Goal: Task Accomplishment & Management: Use online tool/utility

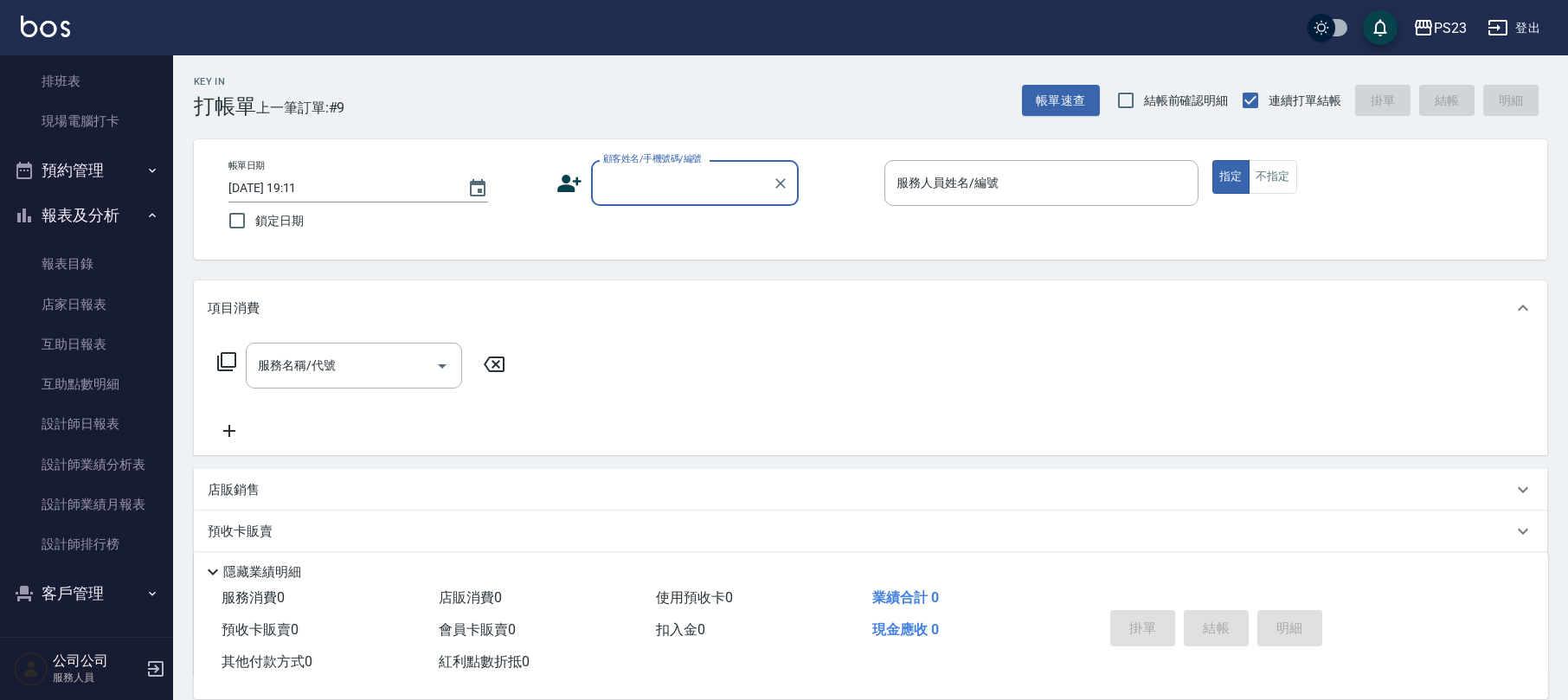
scroll to position [140, 0]
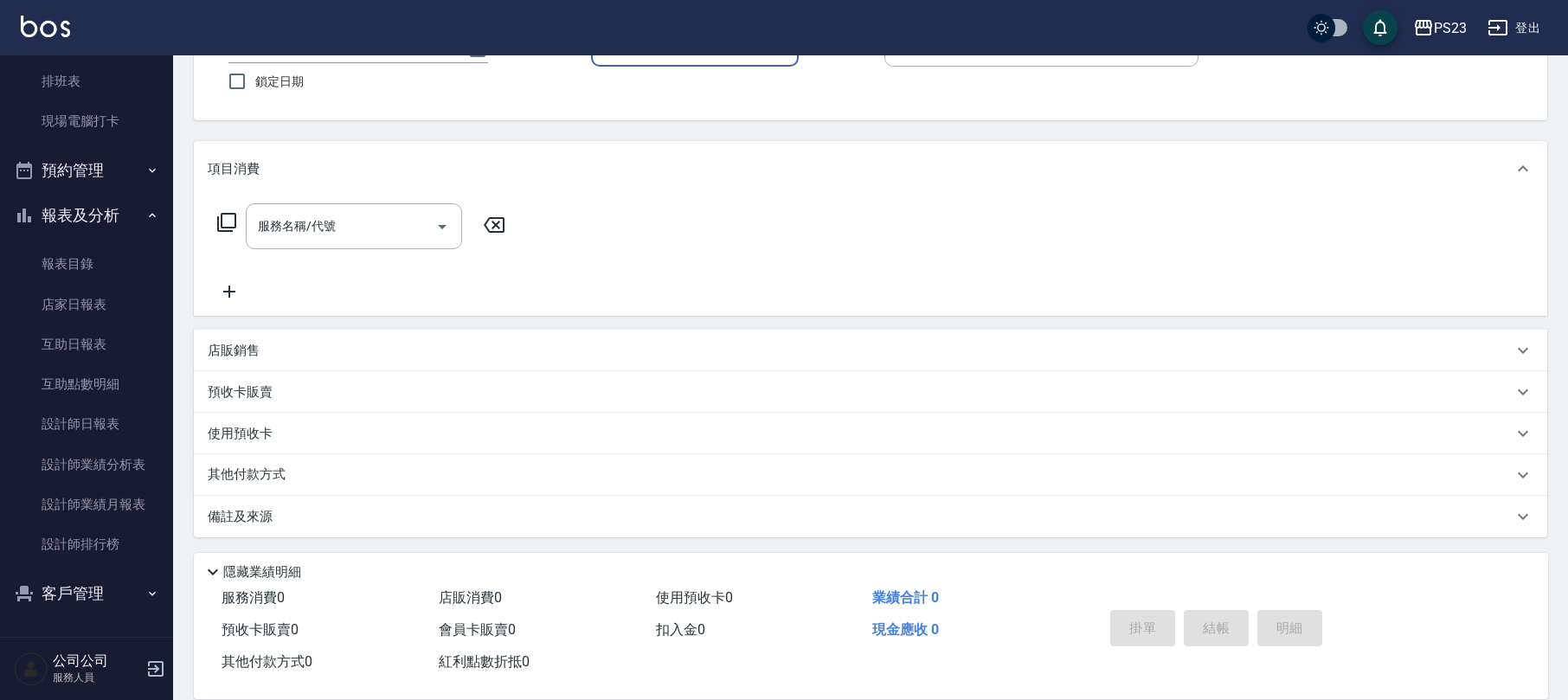
click at [111, 604] on button "客戶管理" at bounding box center [87, 593] width 160 height 45
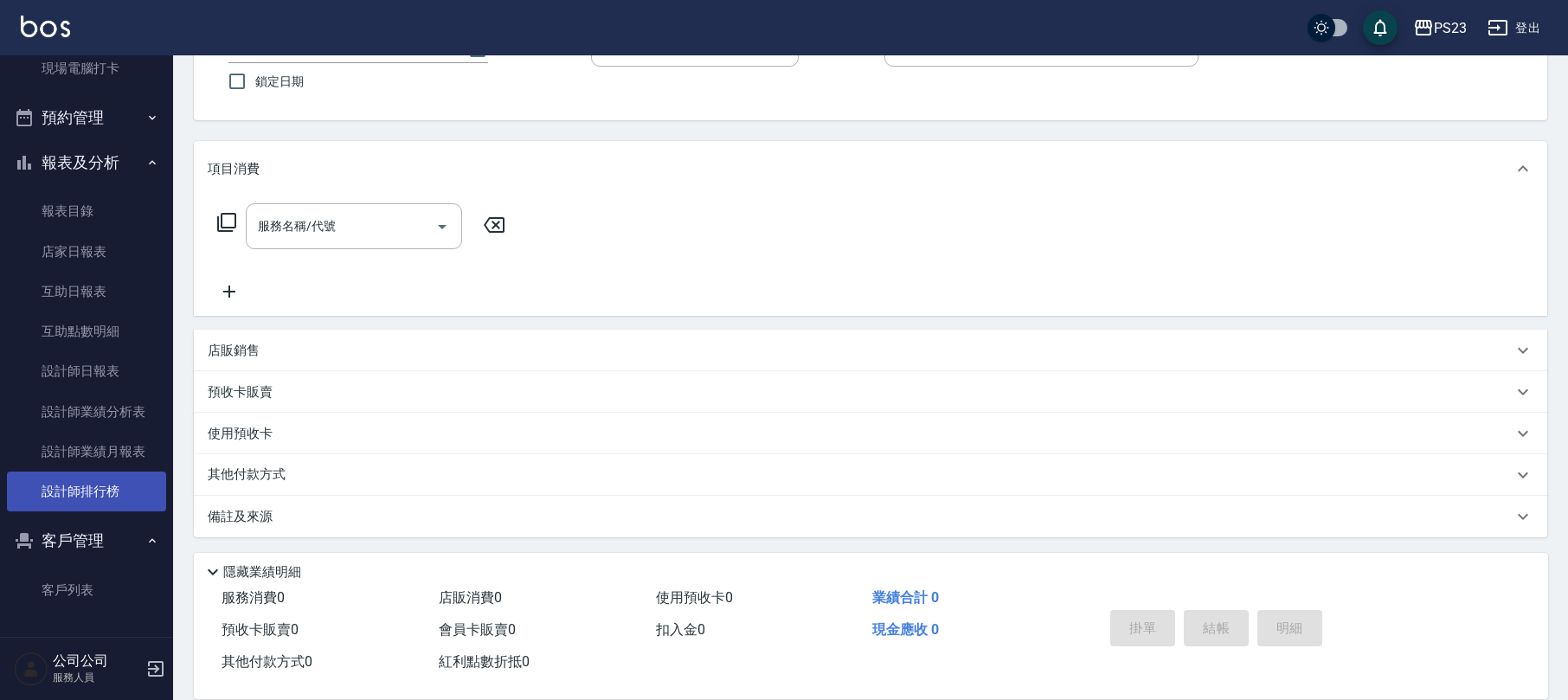
scroll to position [306, 0]
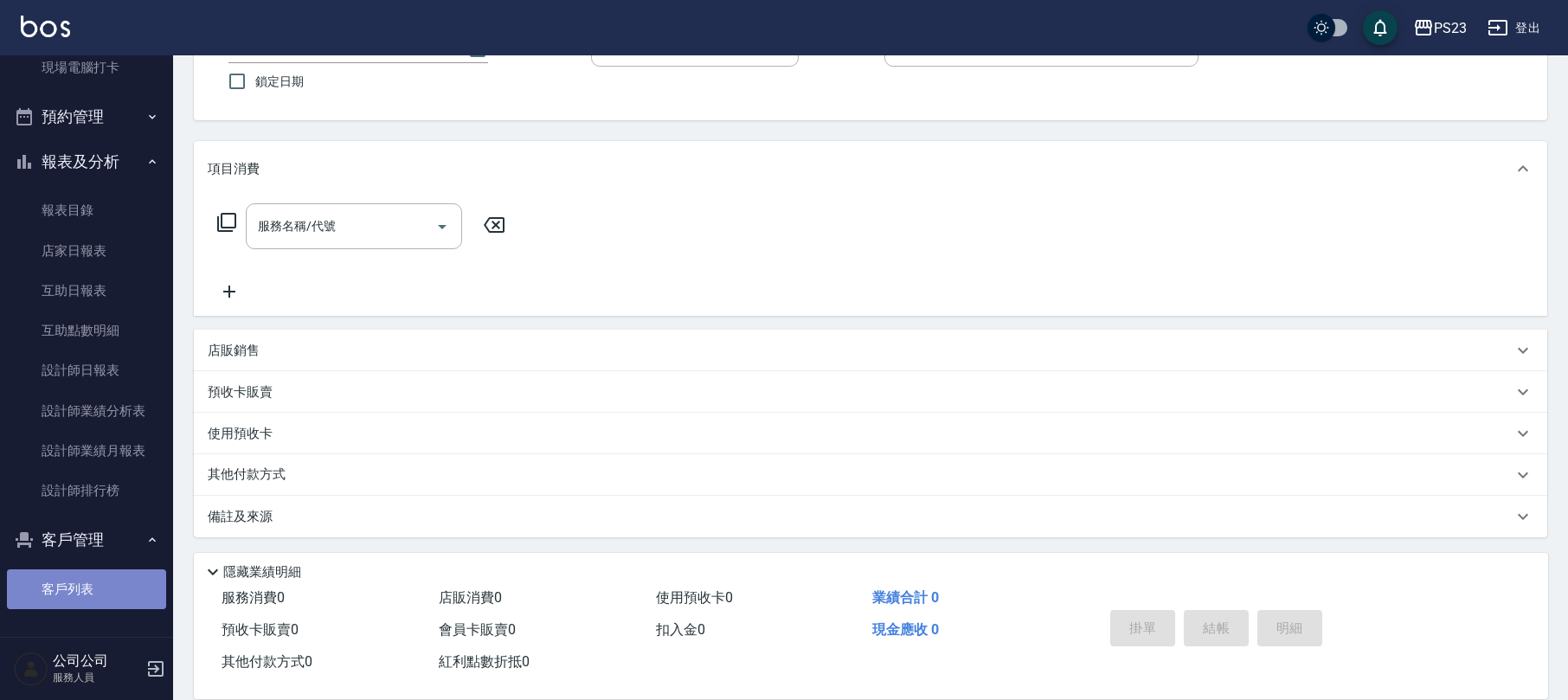
click at [122, 579] on link "客戶列表" at bounding box center [87, 589] width 160 height 40
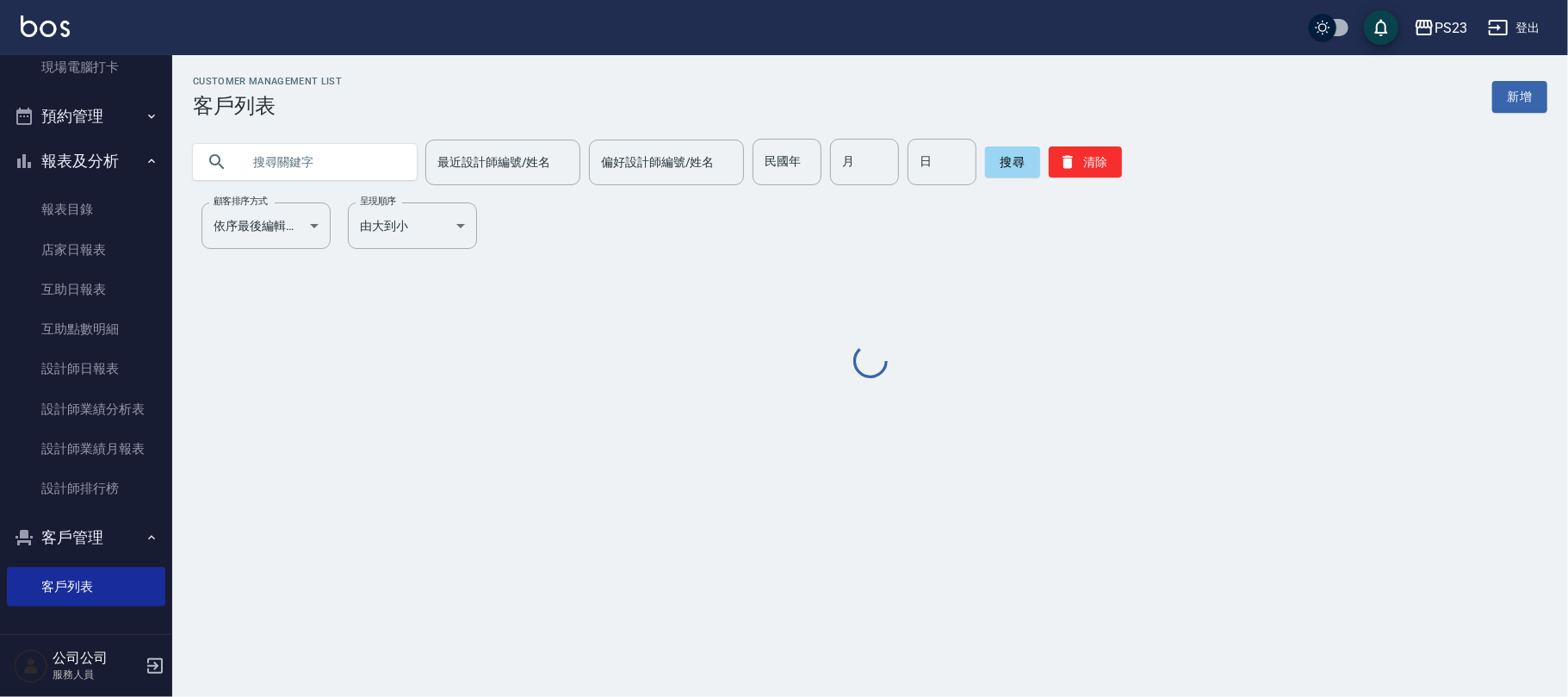
click at [324, 163] on input "text" at bounding box center [322, 162] width 162 height 47
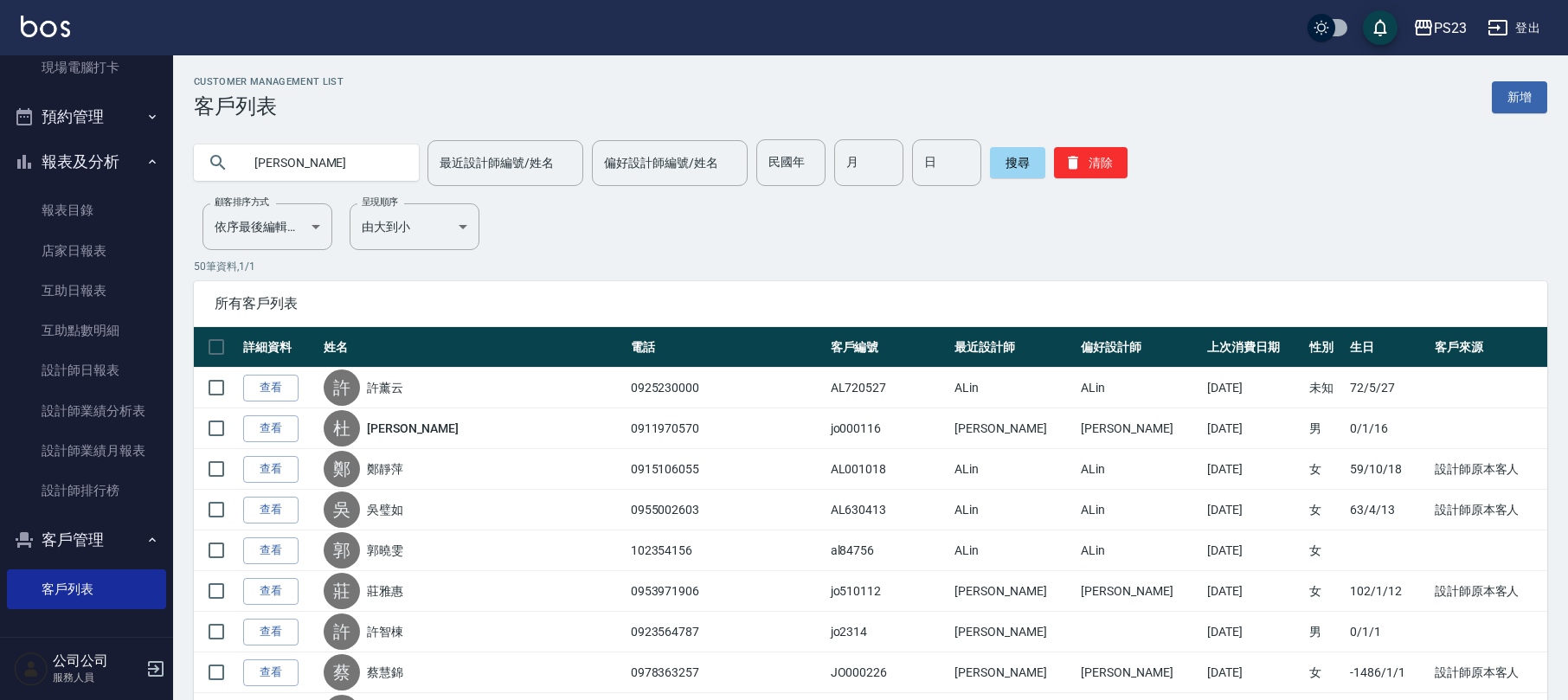
type input "[PERSON_NAME]"
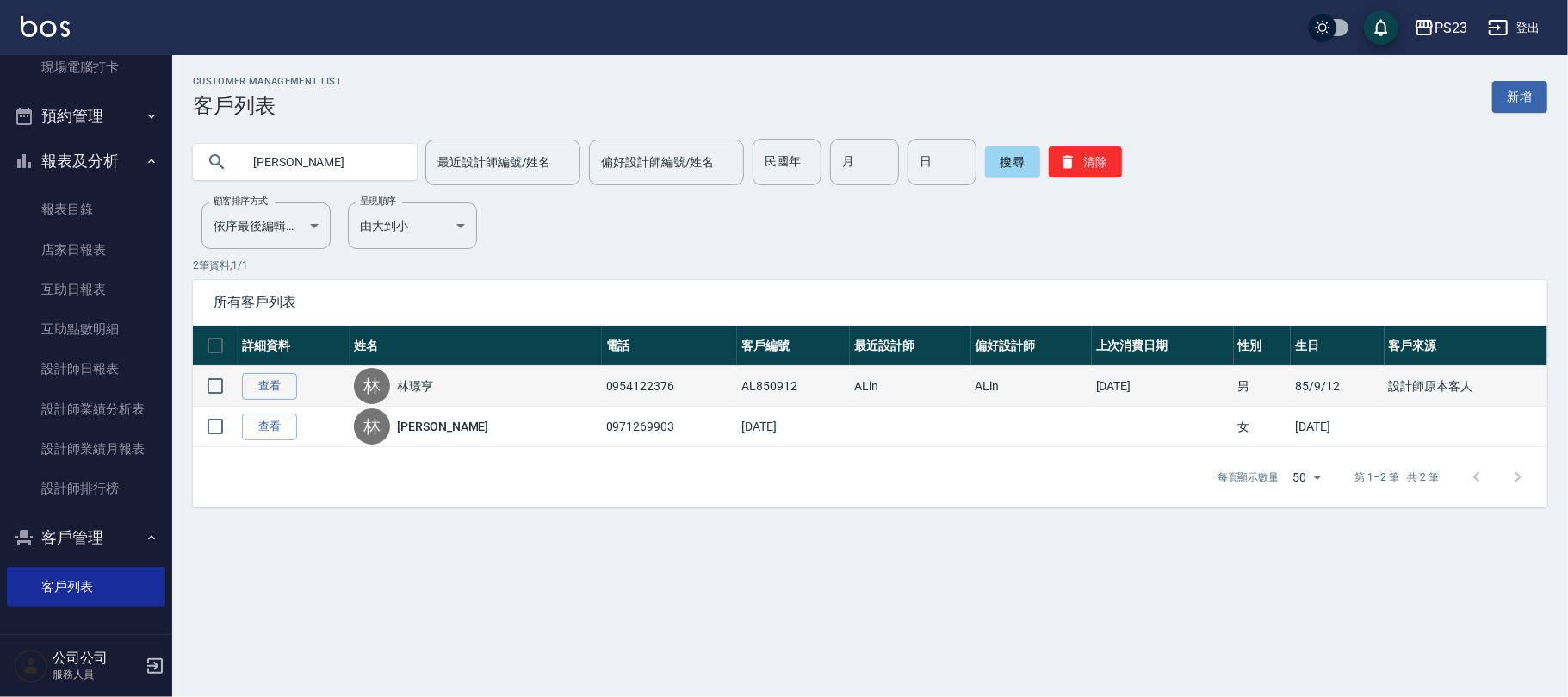
click at [433, 384] on link "林璟亨" at bounding box center [415, 385] width 36 height 17
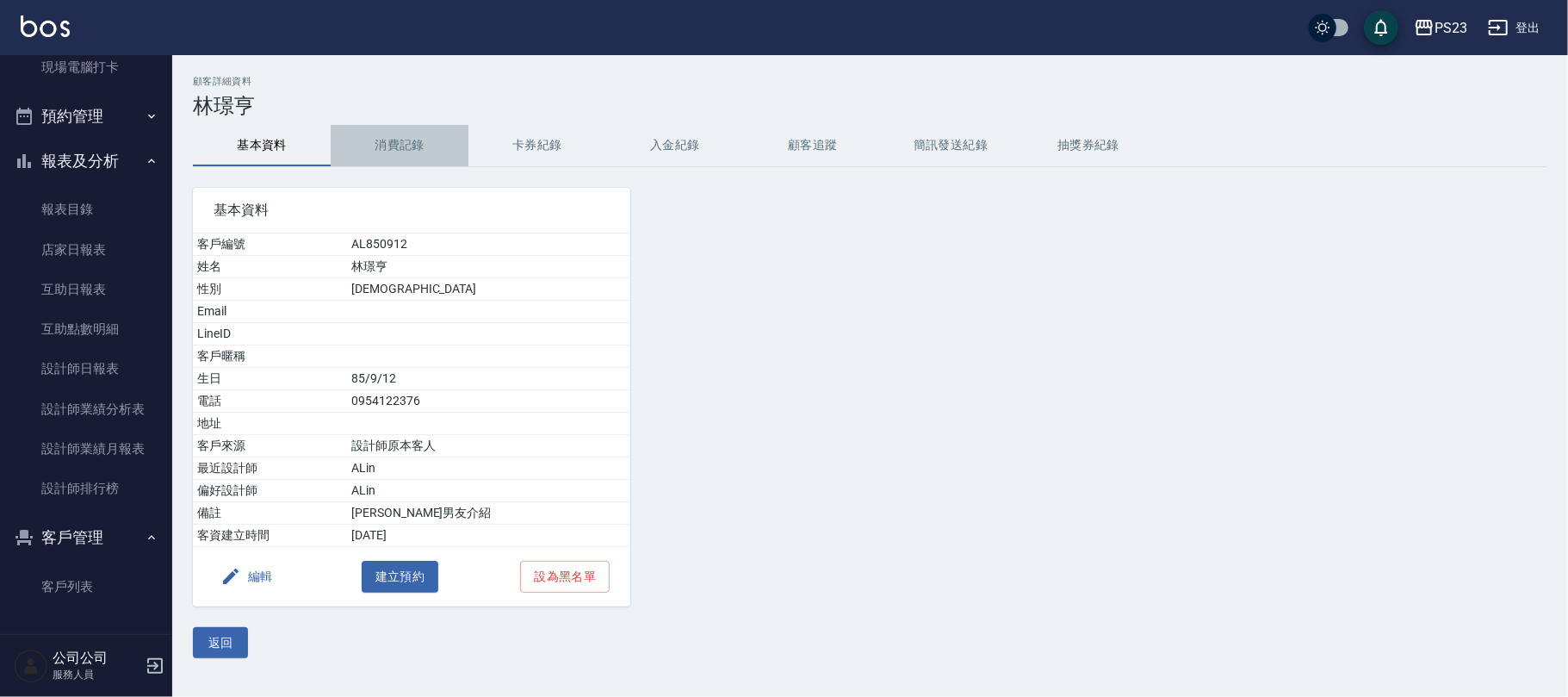
click at [387, 134] on button "消費記錄" at bounding box center [399, 146] width 138 height 42
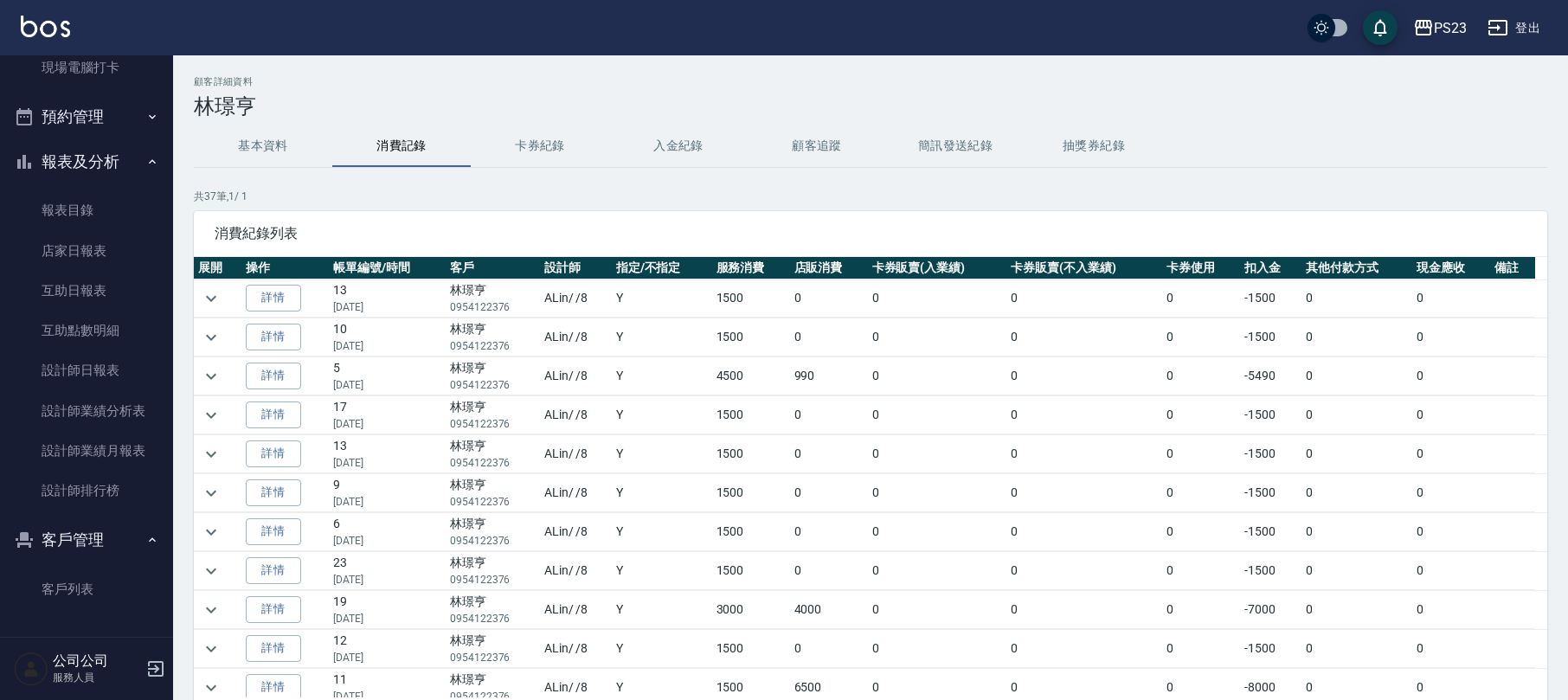
drag, startPoint x: 215, startPoint y: 378, endPoint x: 226, endPoint y: 378, distance: 11.0
click at [216, 378] on icon "expand row" at bounding box center [210, 376] width 21 height 21
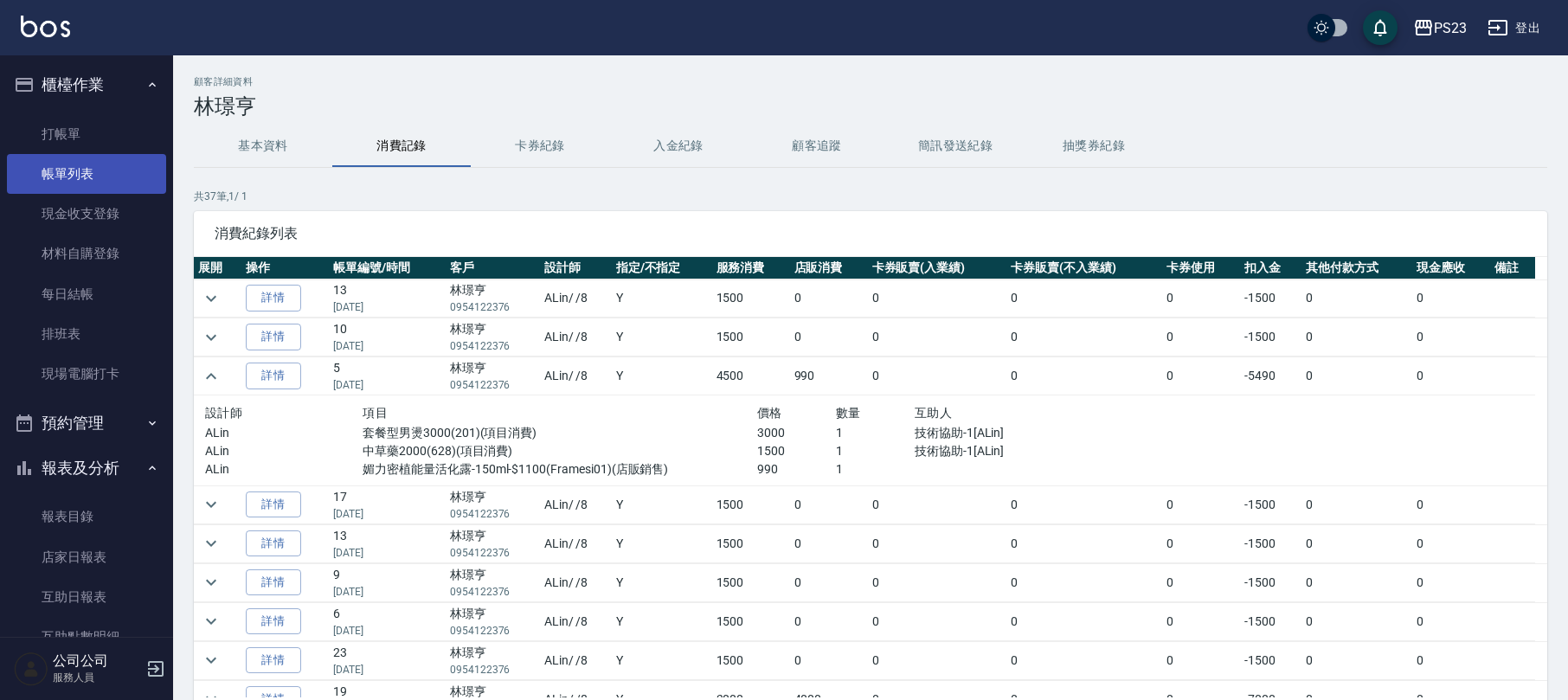
click at [99, 171] on link "帳單列表" at bounding box center [87, 174] width 160 height 40
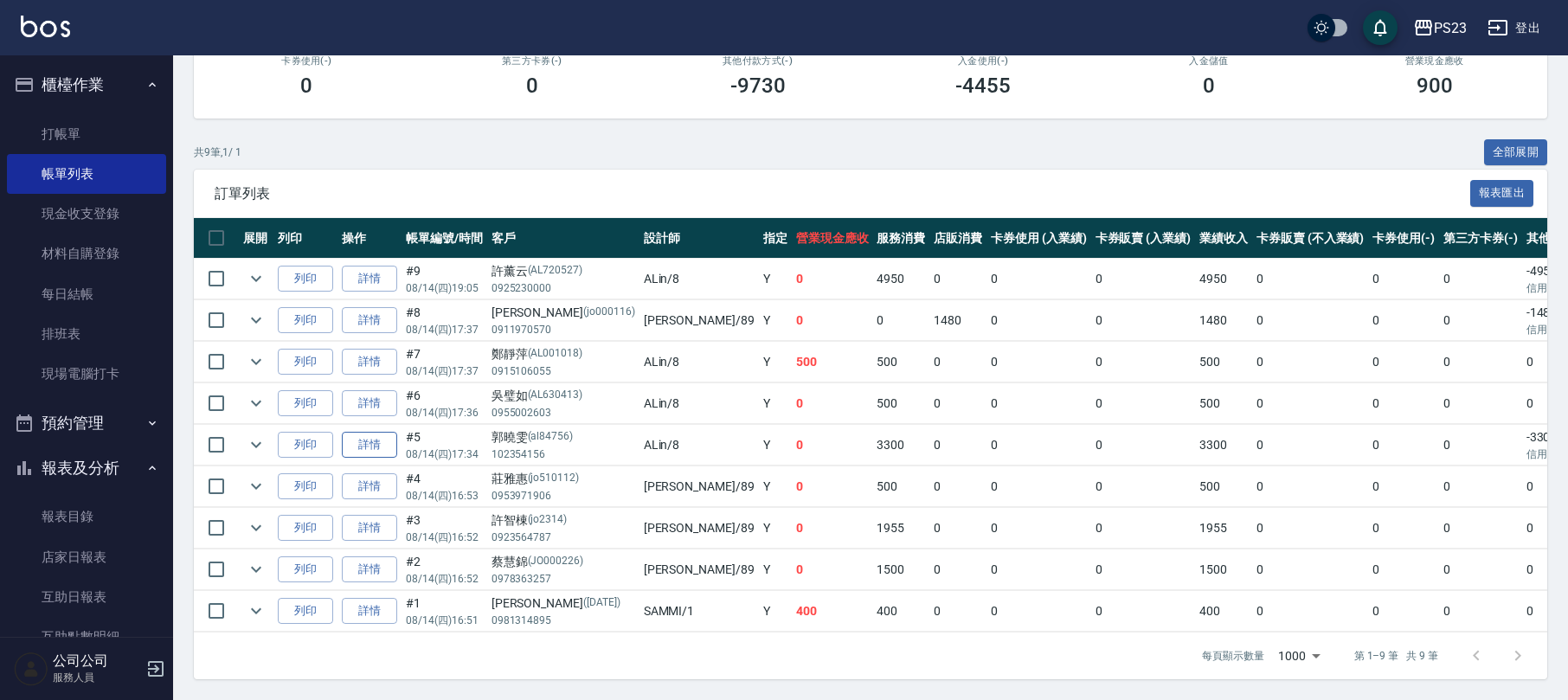
click at [377, 432] on link "詳情" at bounding box center [370, 445] width 56 height 27
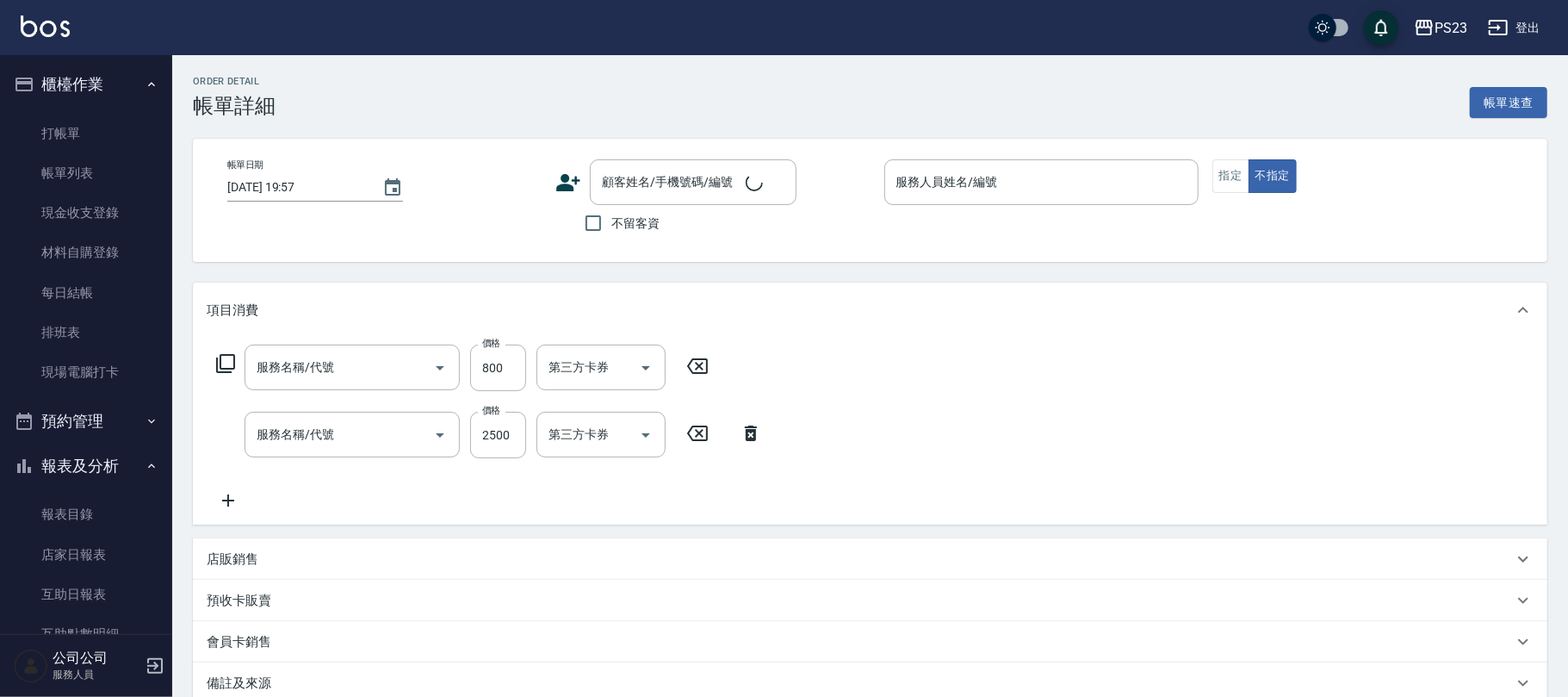
type input "[DATE] 17:34"
type input "ALin-8"
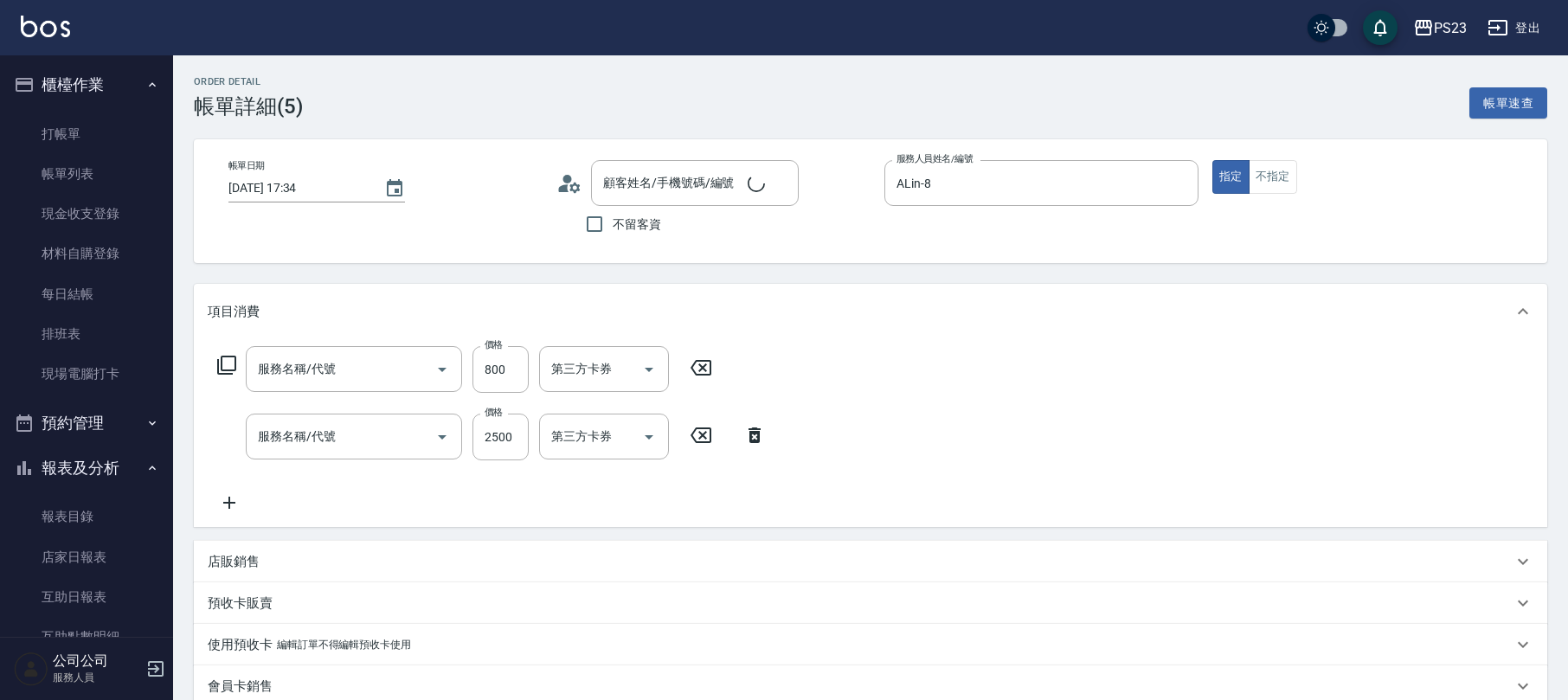
type input "洗髮400(101)"
type input "仙[PERSON_NAME]拉鍍膜離子護(673)"
type input "[PERSON_NAME]/102354156/al84756"
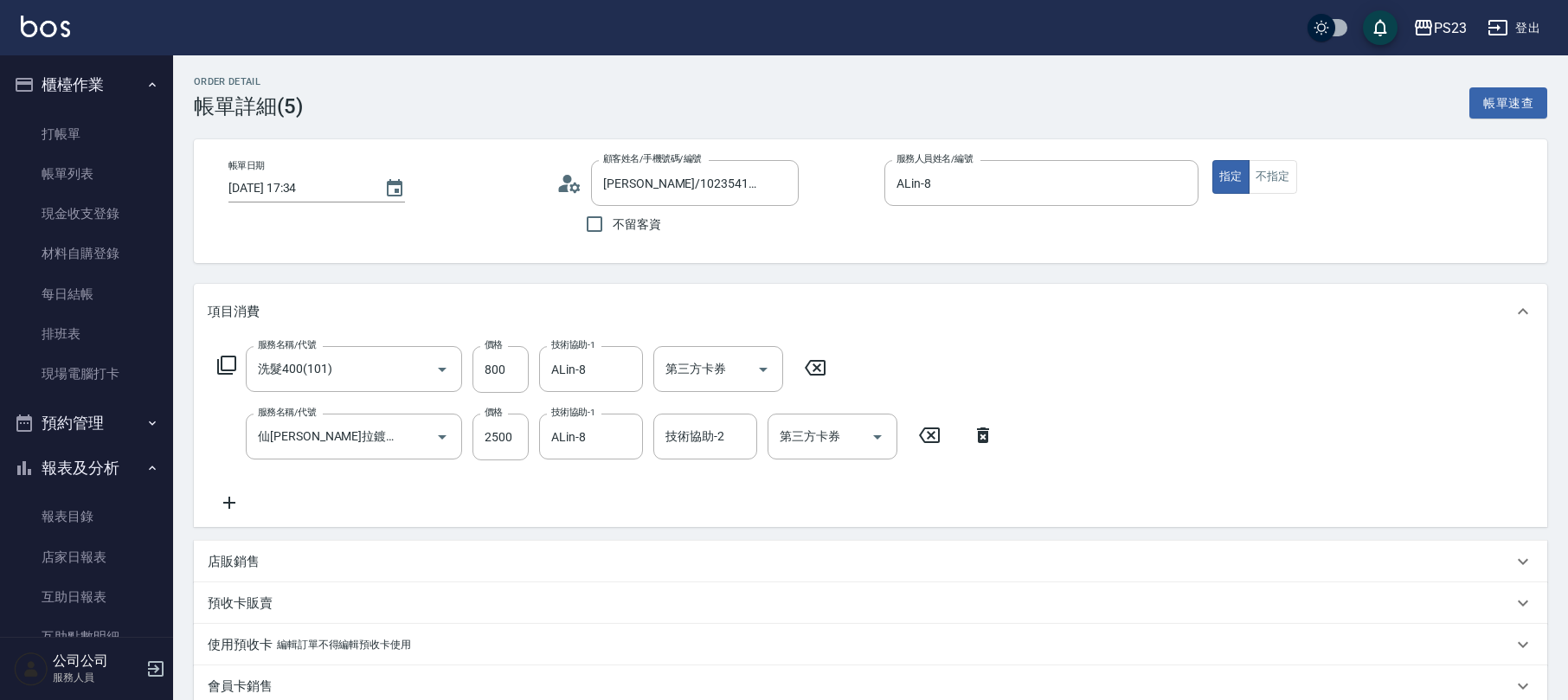
click at [569, 183] on icon at bounding box center [570, 183] width 26 height 26
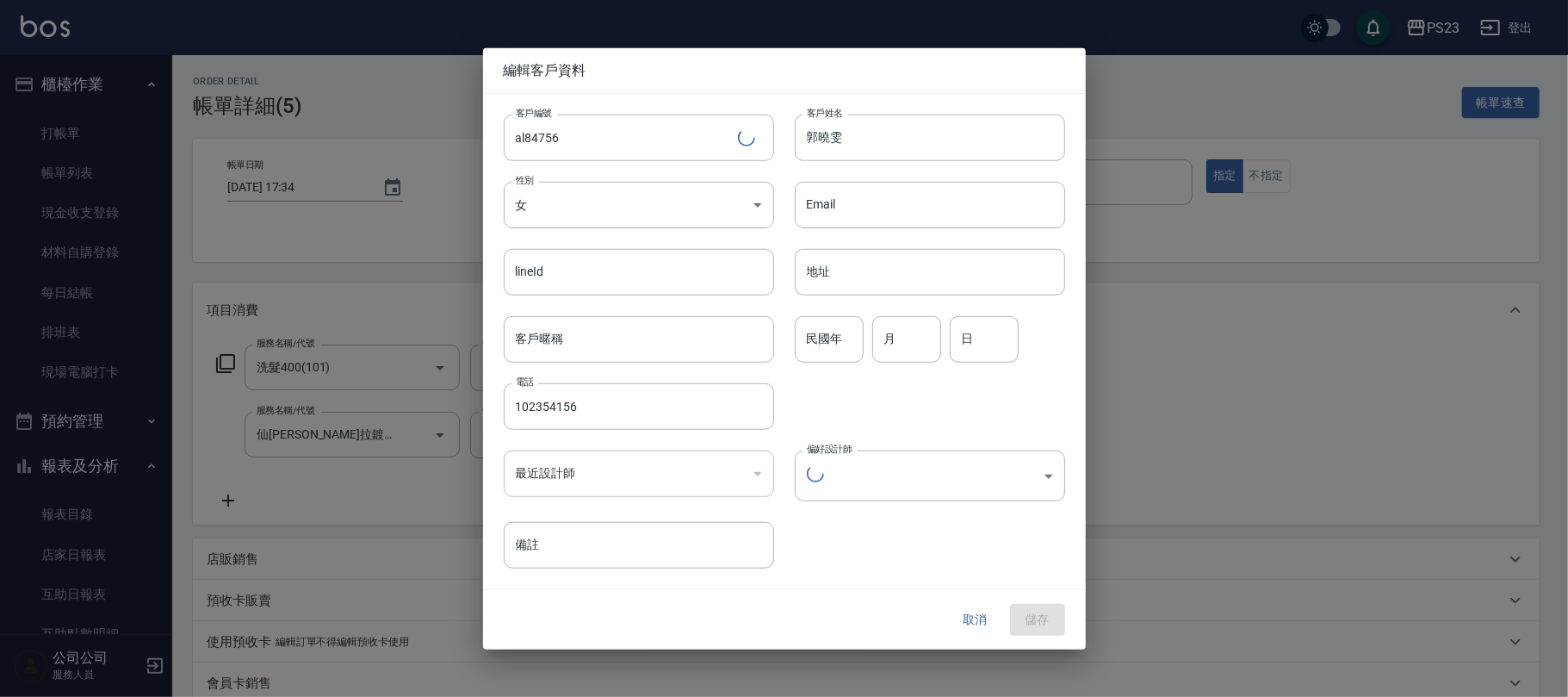
type input "fd730005-8dab-4195-b3a1-5931373a7bd7"
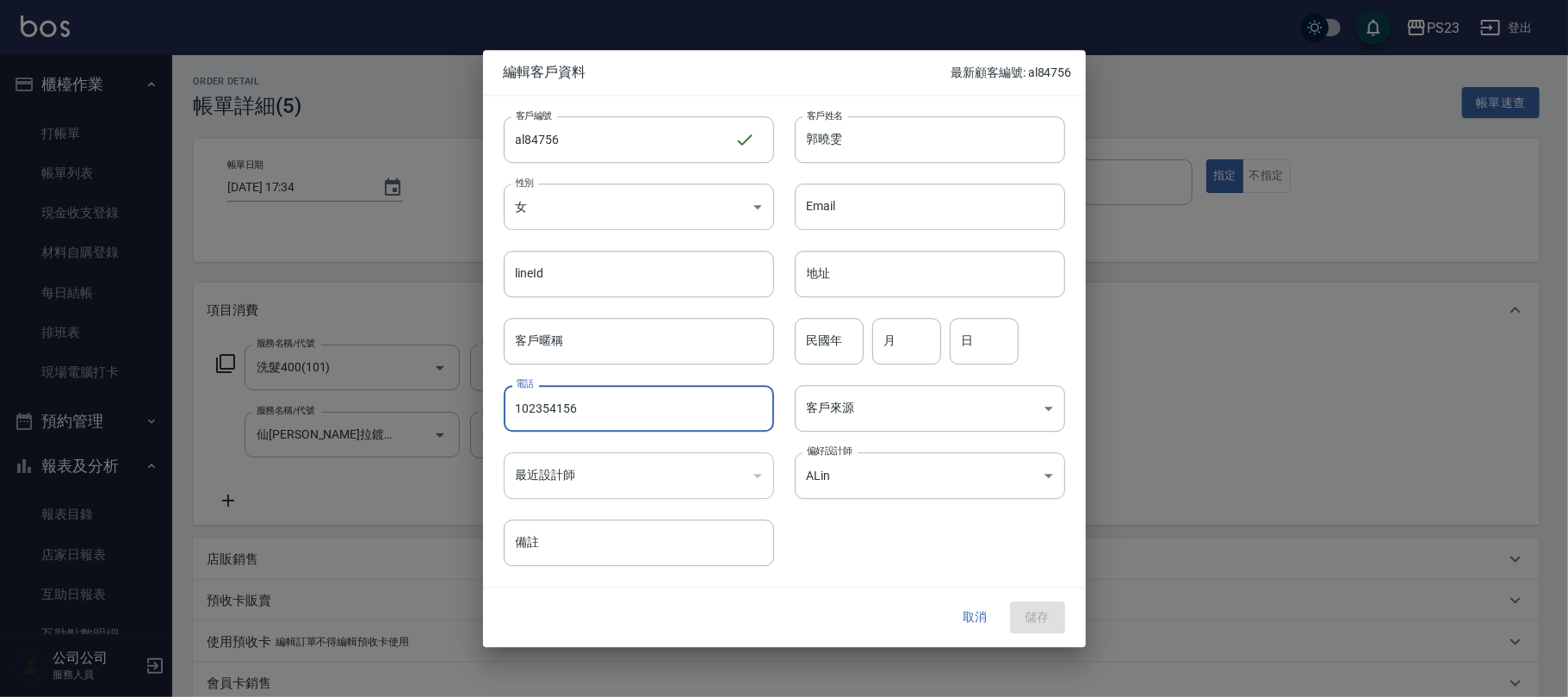
drag, startPoint x: 666, startPoint y: 418, endPoint x: 425, endPoint y: 411, distance: 241.1
click at [425, 411] on div "編輯客戶資料 最新顧客編號: al84756 客戶編號 al84756 ​ 客戶編號 客戶姓名 [PERSON_NAME]姓名 性別 女 [DEMOGRAPH…" at bounding box center [784, 348] width 1568 height 697
type input "0953287301"
click at [895, 394] on body "PS23 登出 櫃檯作業 打帳單 帳單列表 現金收支登錄 材料自購登錄 每日結帳 排班表 現場電腦打卡 預約管理 預約管理 單日預約紀錄 單週預約紀錄 報表及…" at bounding box center [784, 563] width 1568 height 1126
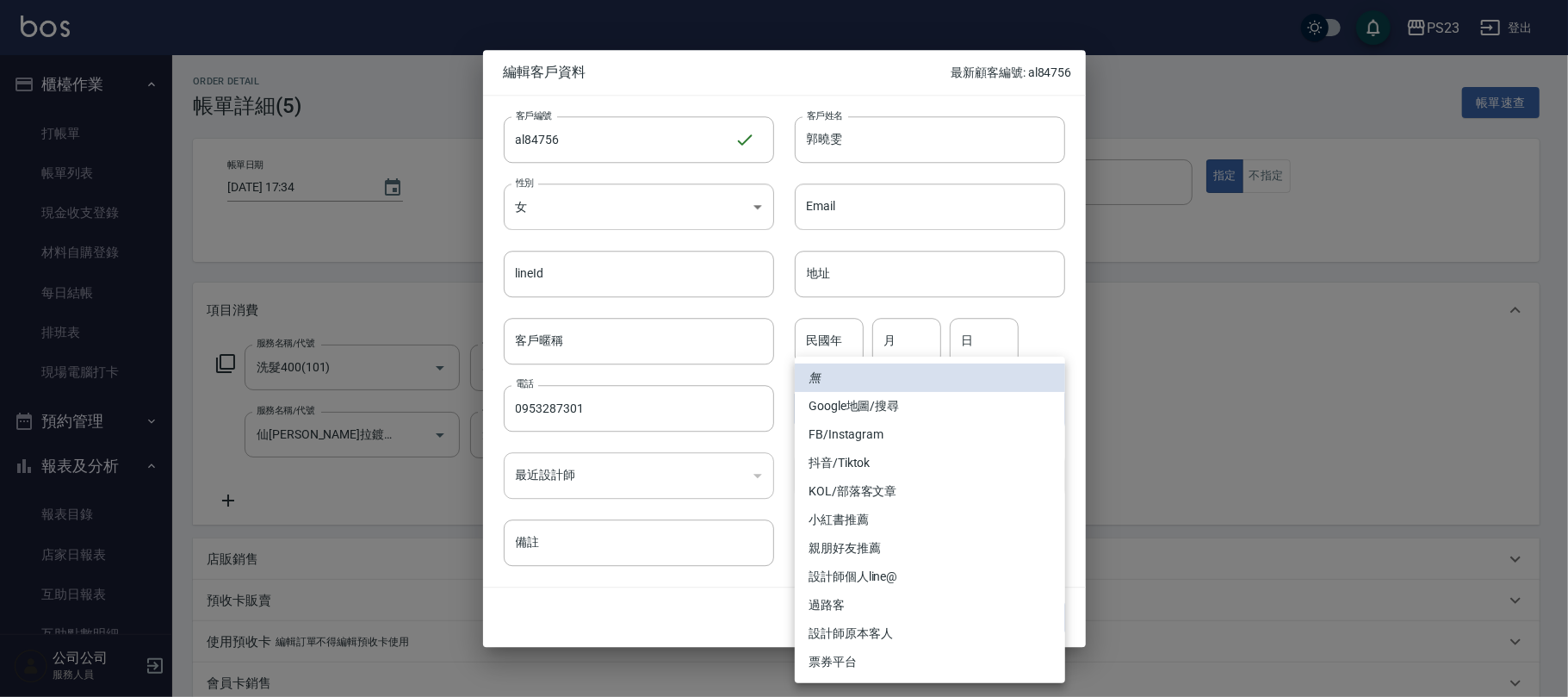
click at [888, 428] on li "FB/Instagram" at bounding box center [930, 434] width 270 height 29
type input "FB/Instagram"
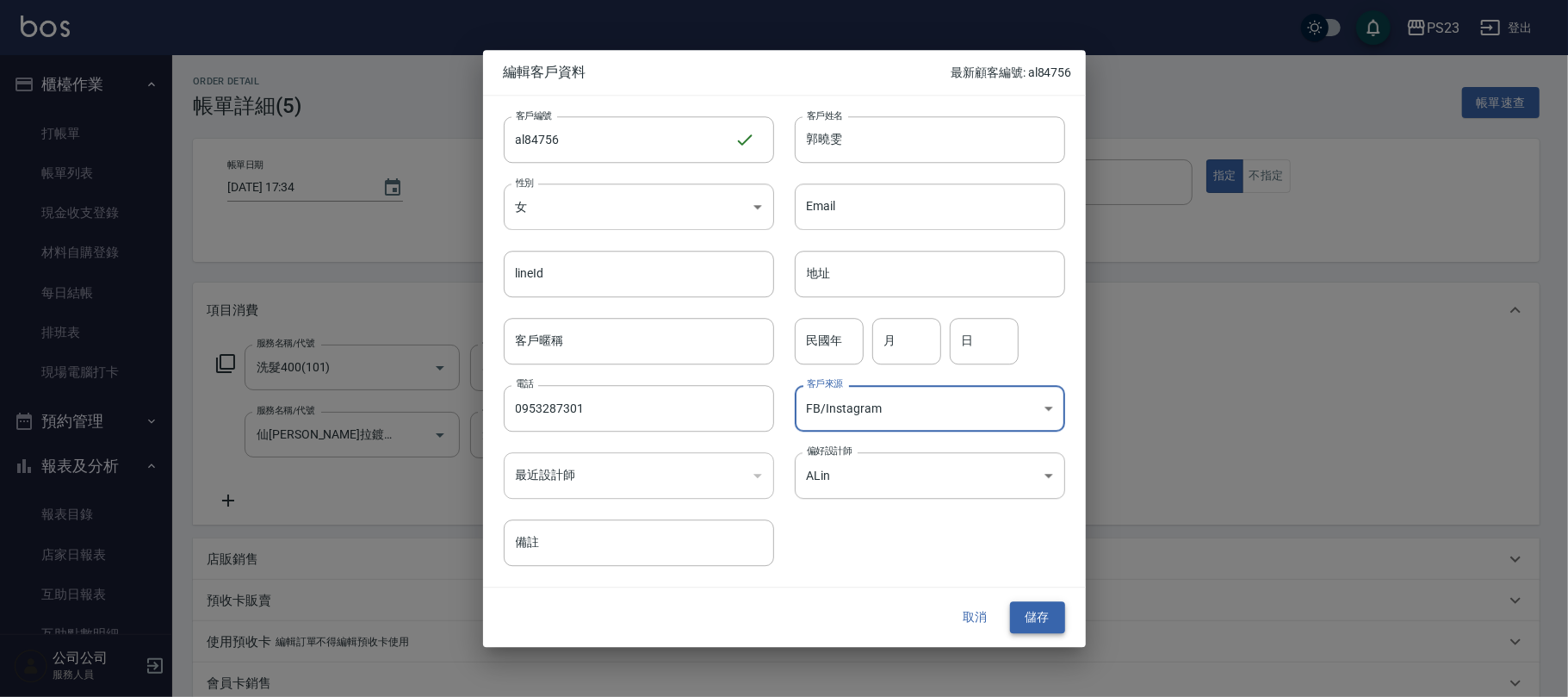
click at [1033, 614] on button "儲存" at bounding box center [1038, 618] width 56 height 32
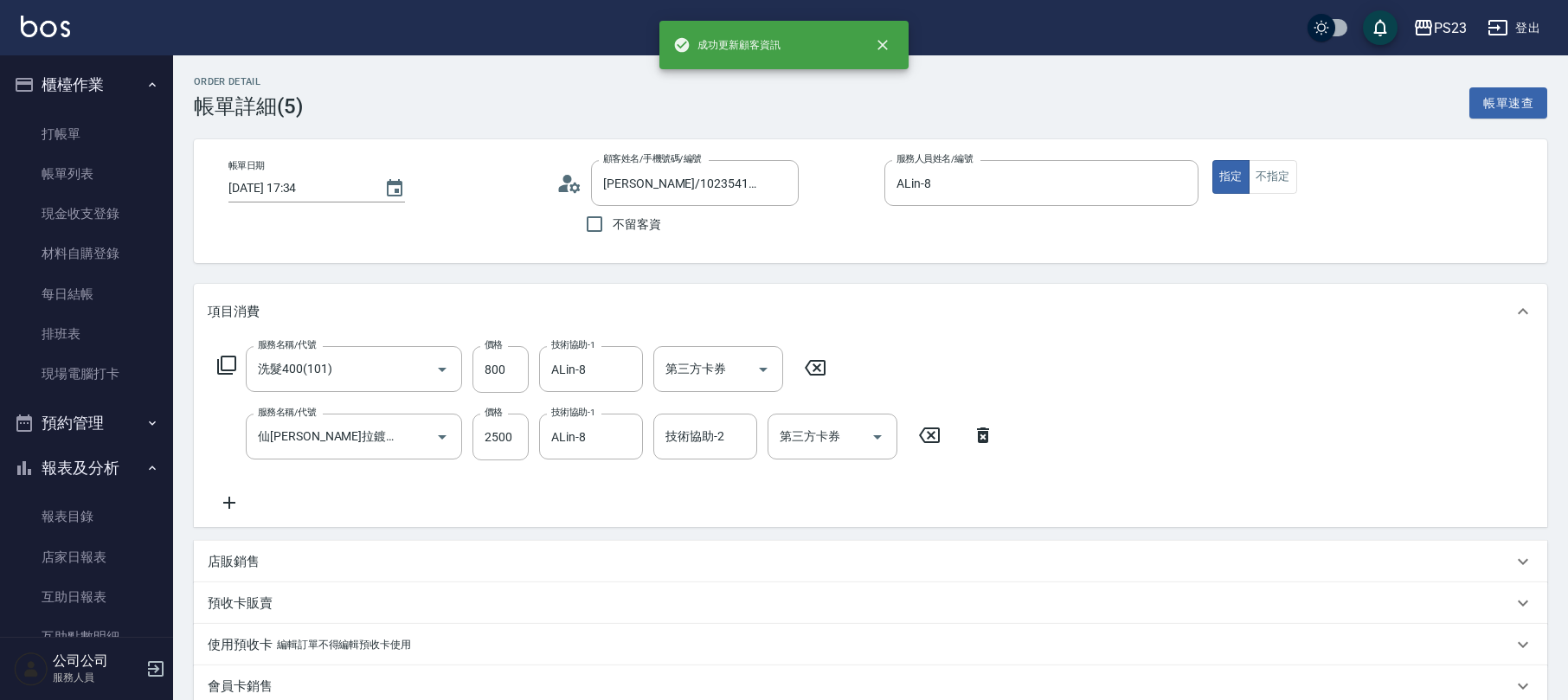
type input "[PERSON_NAME]/0953287301/al84756"
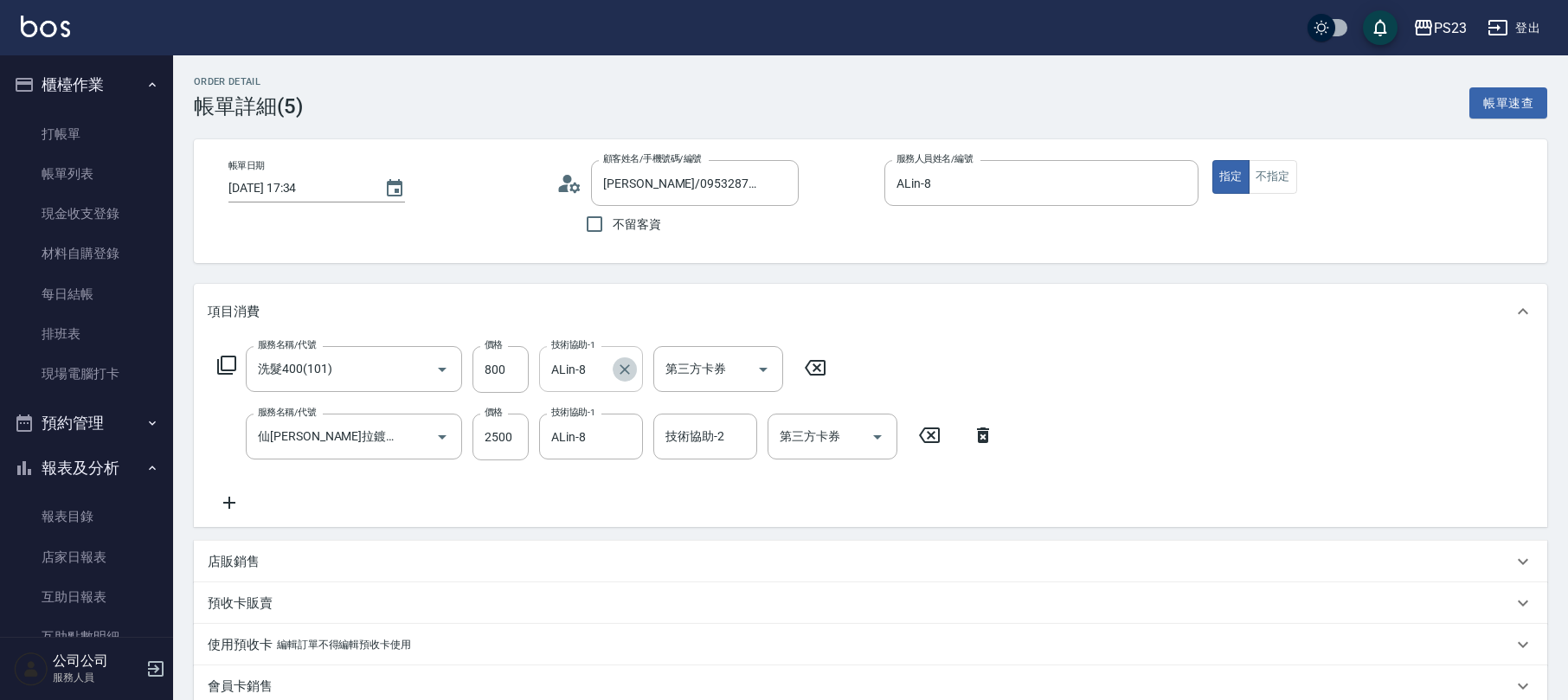
drag, startPoint x: 626, startPoint y: 364, endPoint x: 591, endPoint y: 351, distance: 37.3
click at [626, 364] on icon "Clear" at bounding box center [624, 369] width 17 height 17
click at [568, 347] on label "技術協助-1" at bounding box center [574, 344] width 44 height 13
click at [568, 354] on input "技術協助-1" at bounding box center [590, 369] width 88 height 30
type input "[PERSON_NAME]-89"
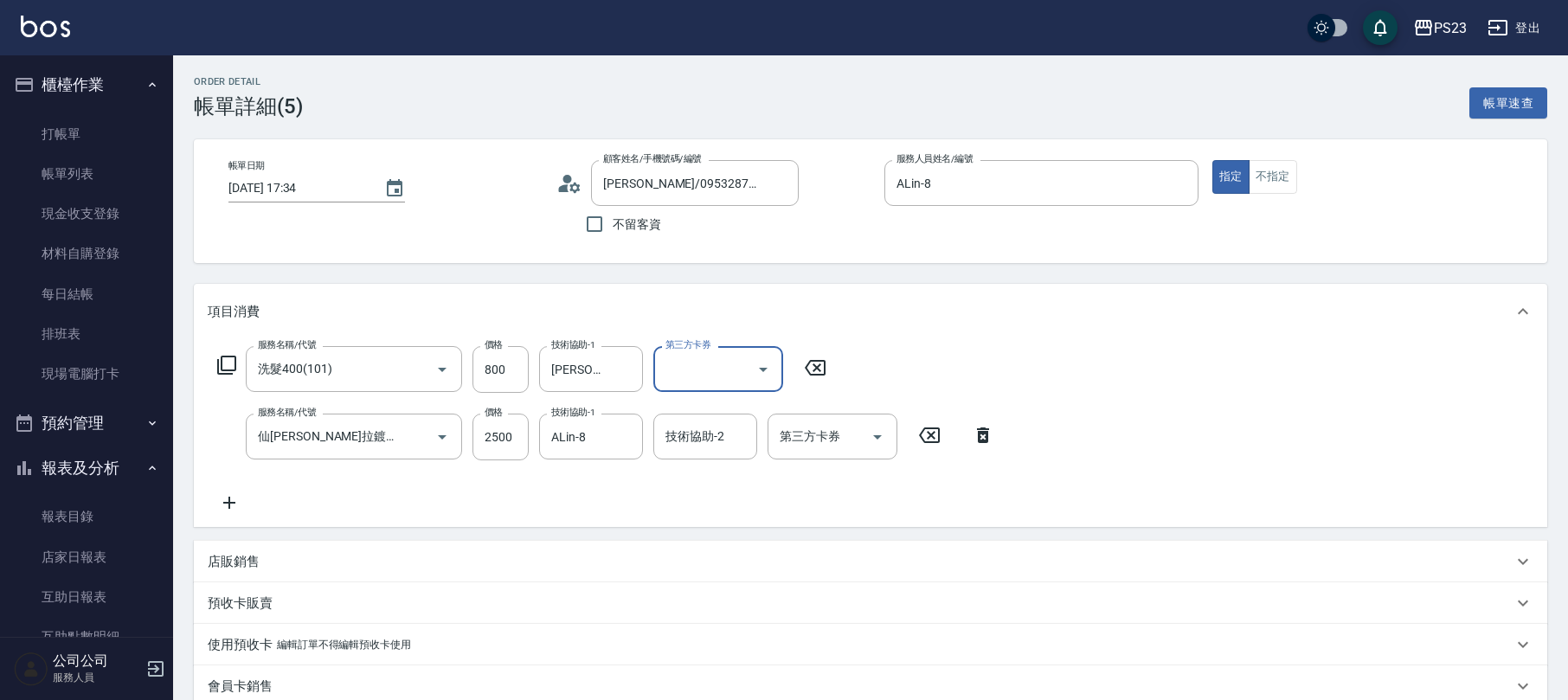
scroll to position [435, 0]
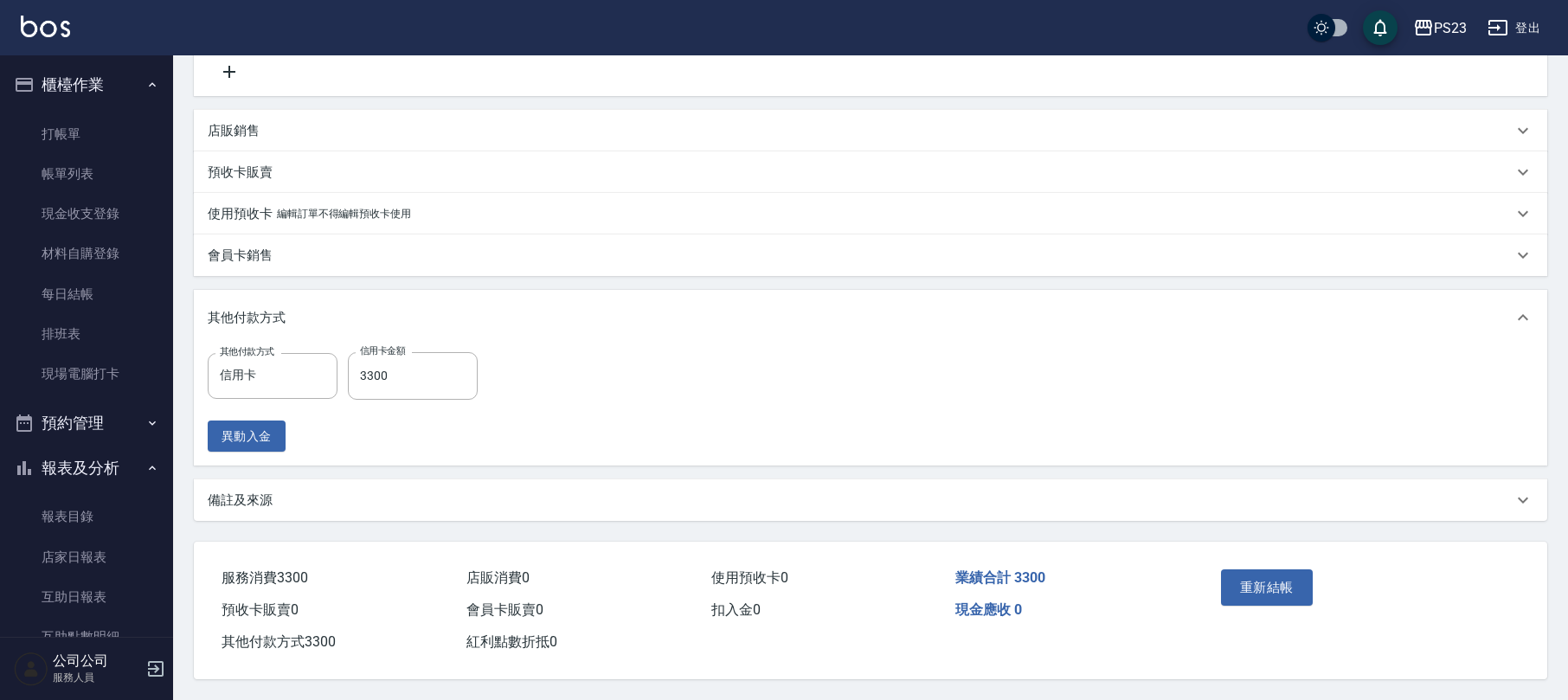
click at [273, 510] on div "備註及來源" at bounding box center [870, 501] width 1354 height 42
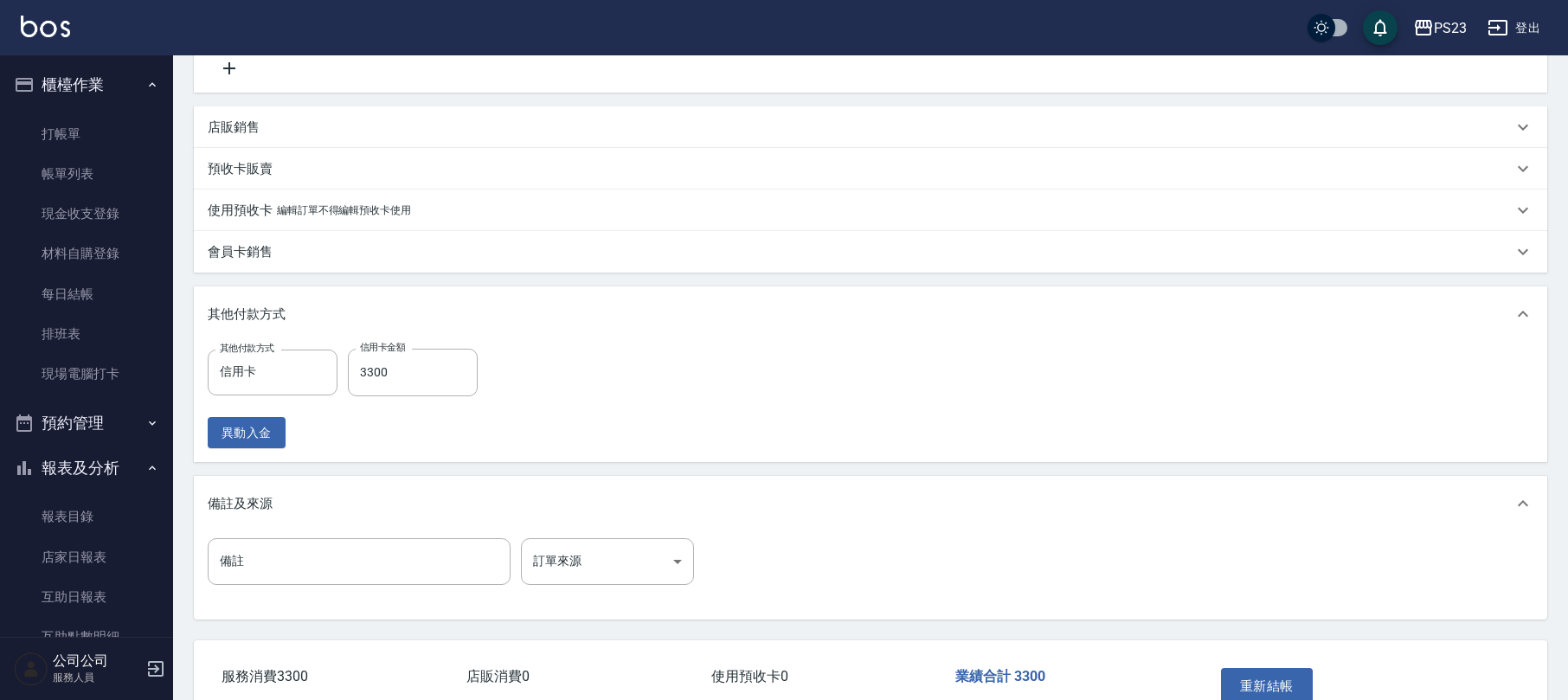
scroll to position [537, 0]
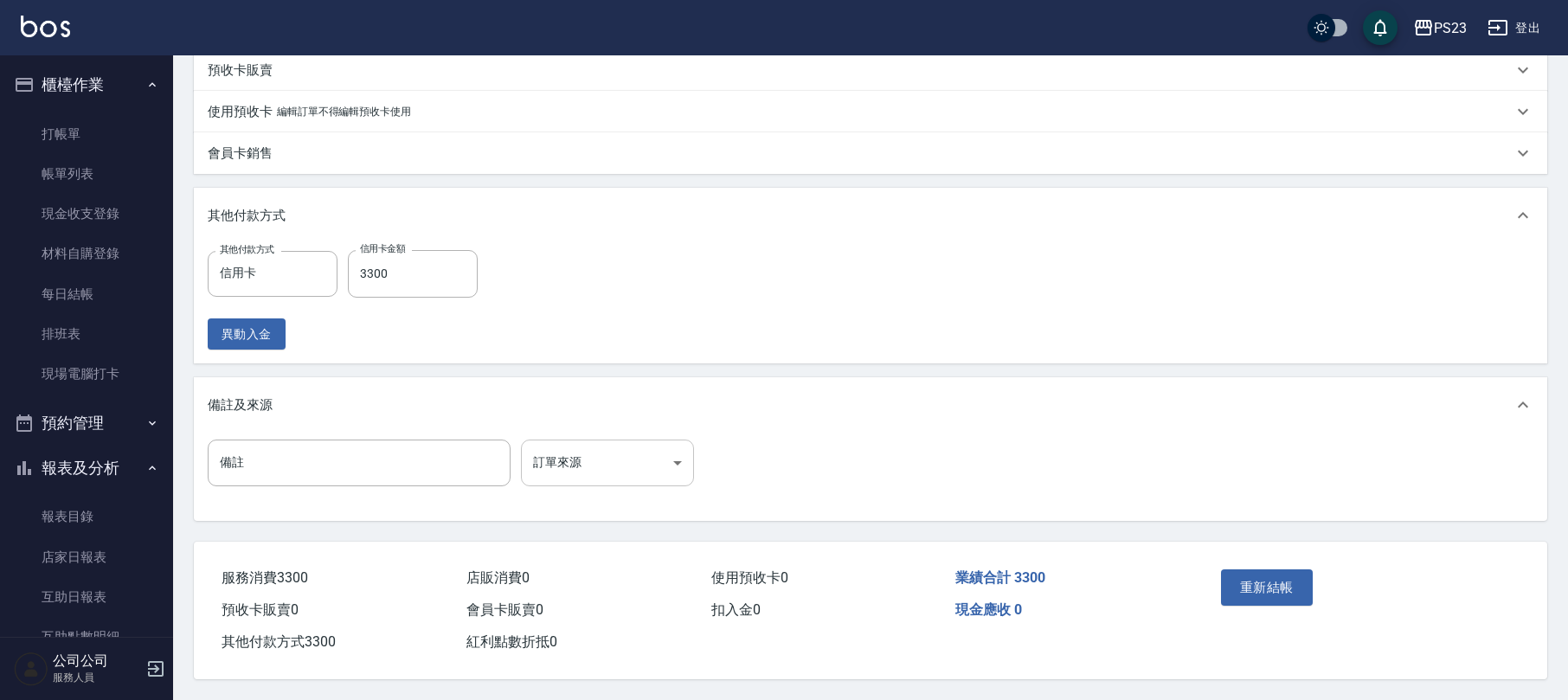
click at [638, 458] on body "PS23 登出 櫃檯作業 打帳單 帳單列表 現金收支登錄 材料自購登錄 每日結帳 排班表 現場電腦打卡 預約管理 預約管理 單日預約紀錄 單週預約紀錄 報表及…" at bounding box center [784, 84] width 1568 height 1232
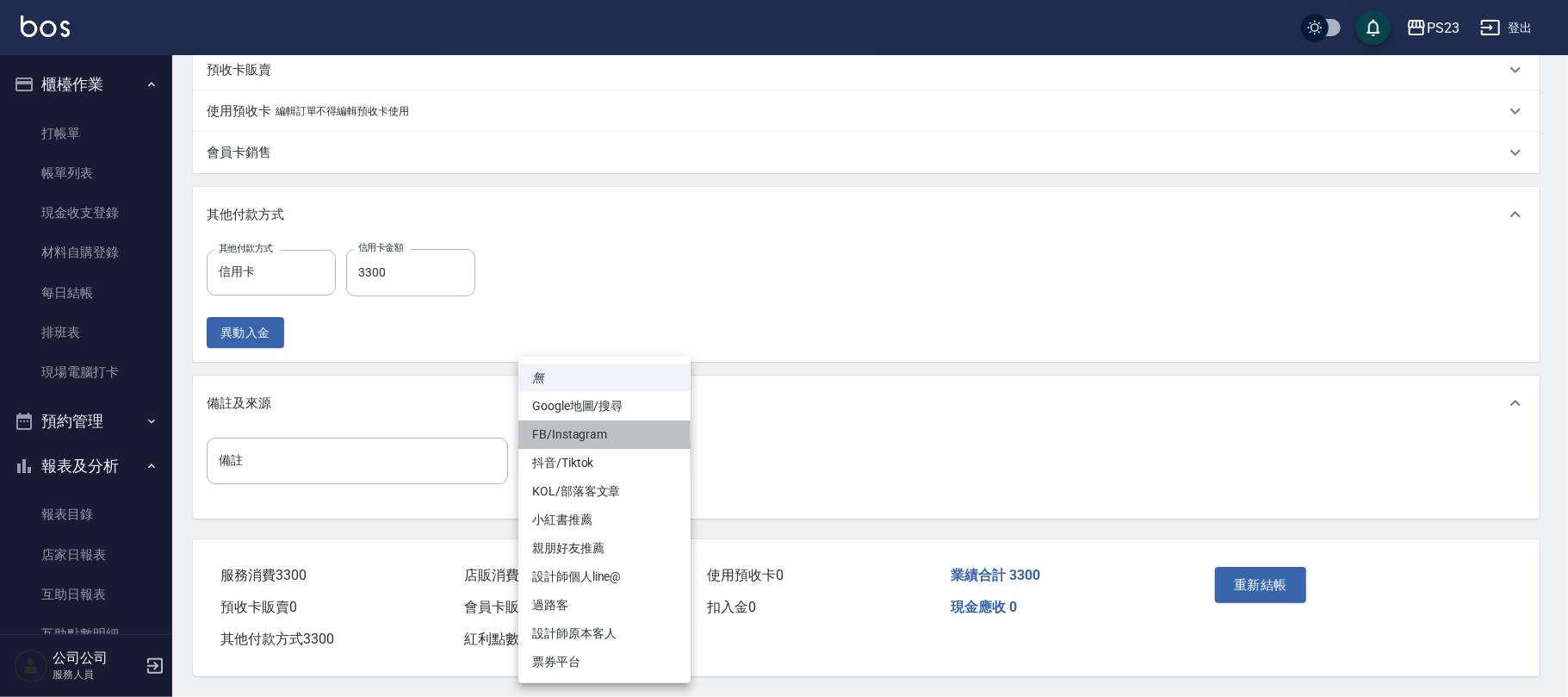
click at [617, 438] on li "FB/Instagram" at bounding box center [604, 434] width 173 height 29
type input "FB/Instagram"
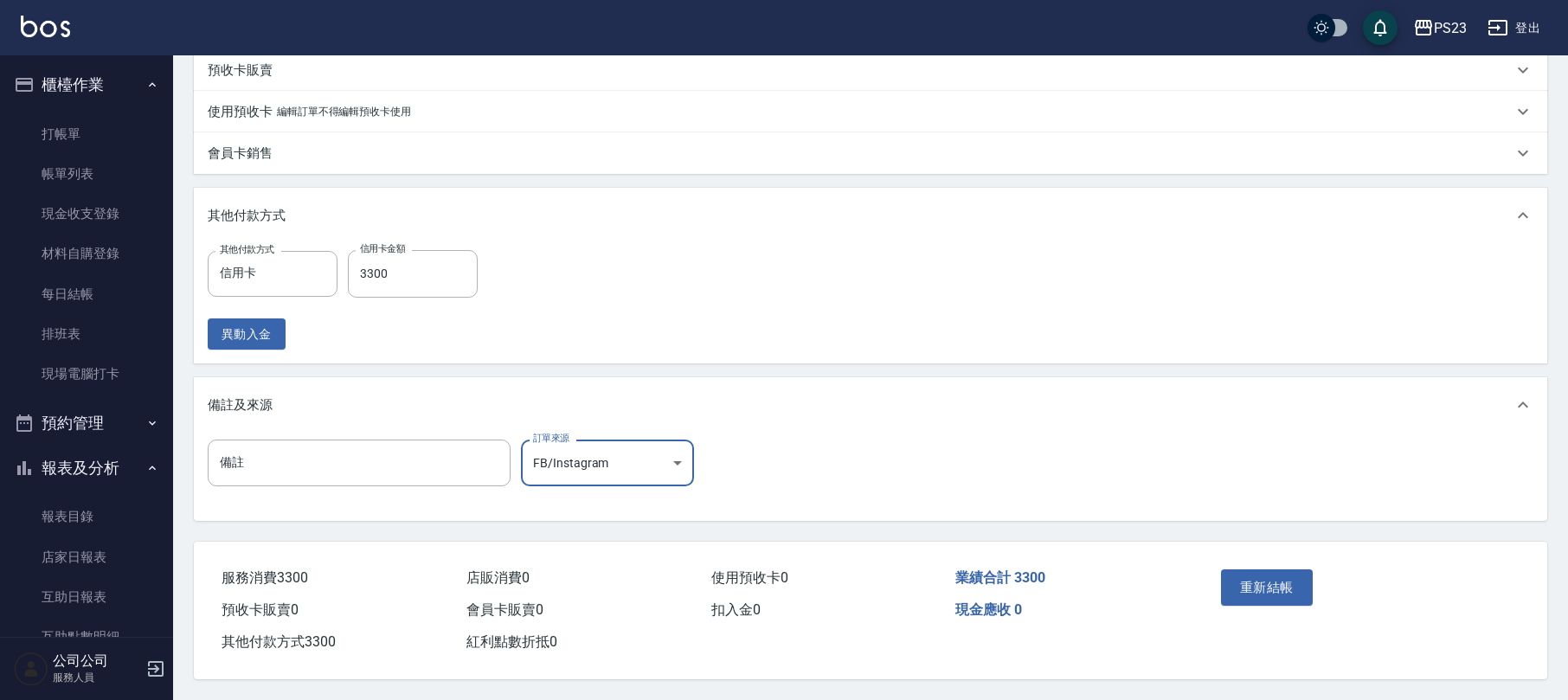
click at [1279, 572] on button "重新結帳" at bounding box center [1267, 587] width 92 height 36
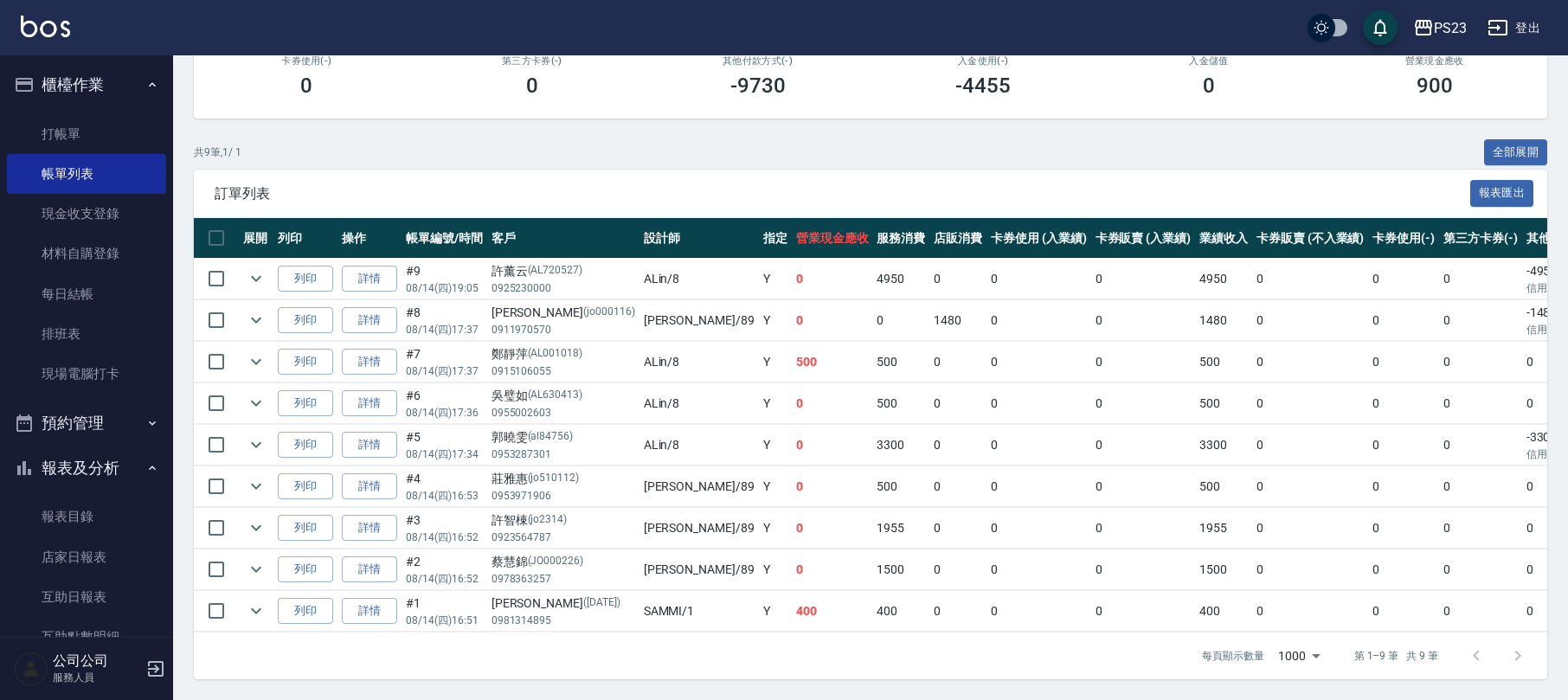
scroll to position [0, 141]
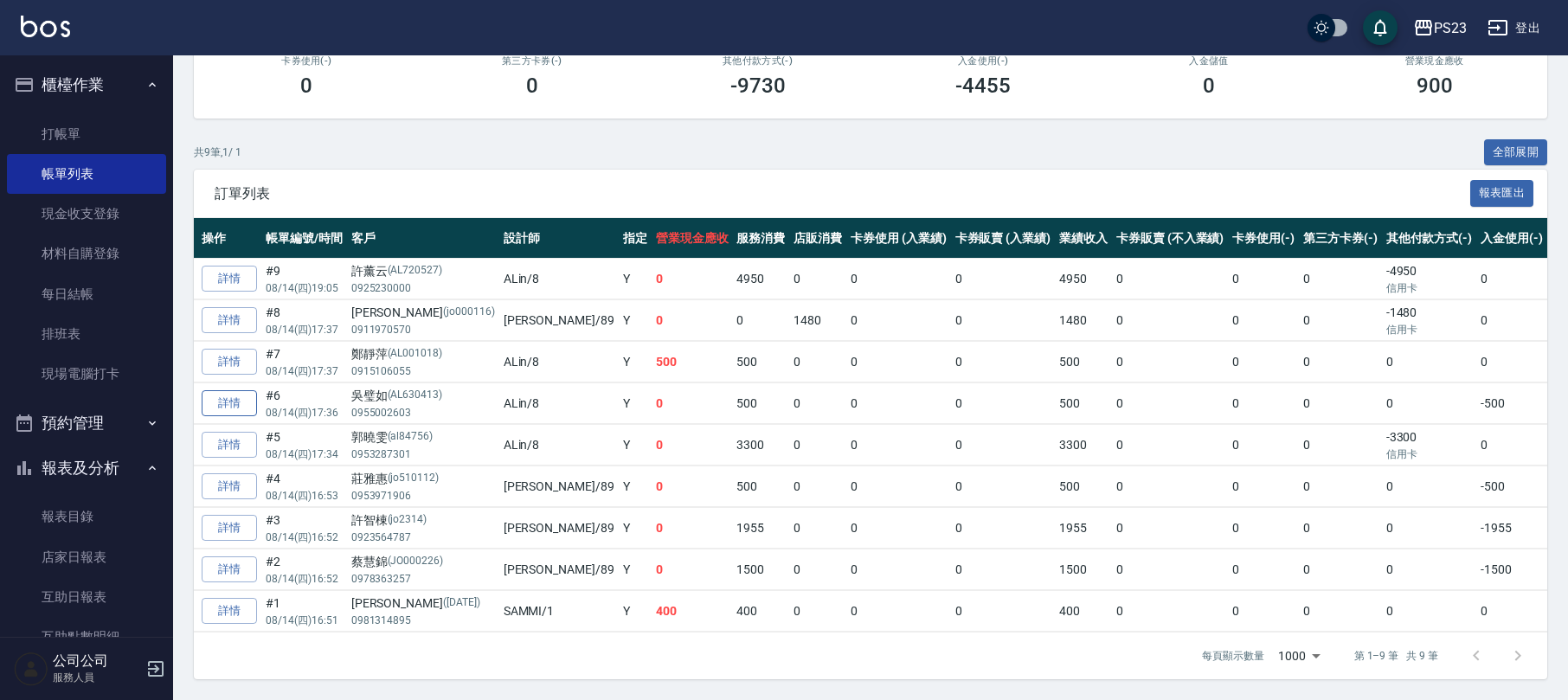
click at [219, 390] on link "詳情" at bounding box center [229, 403] width 56 height 27
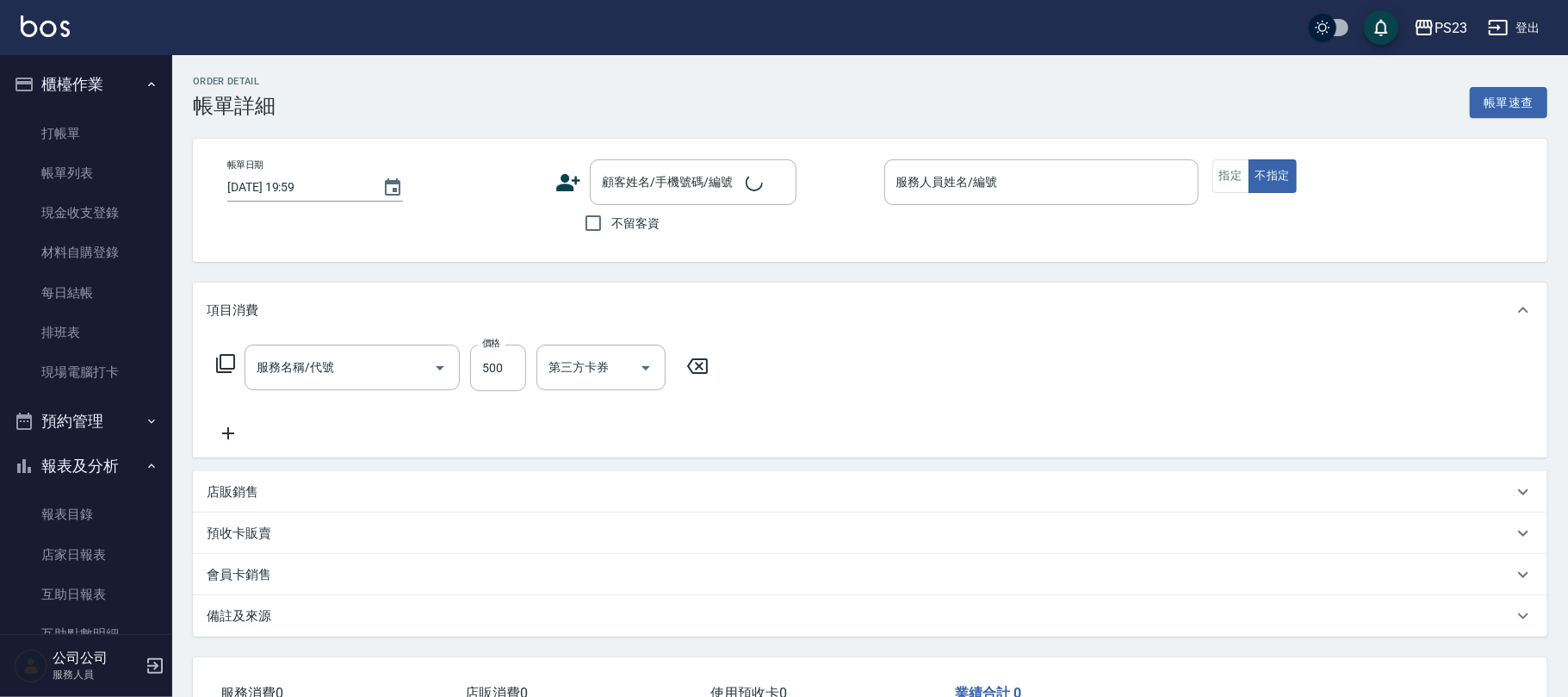
type input "[DATE] 17:36"
type input "ALin-8"
type input "洗髮400(101)"
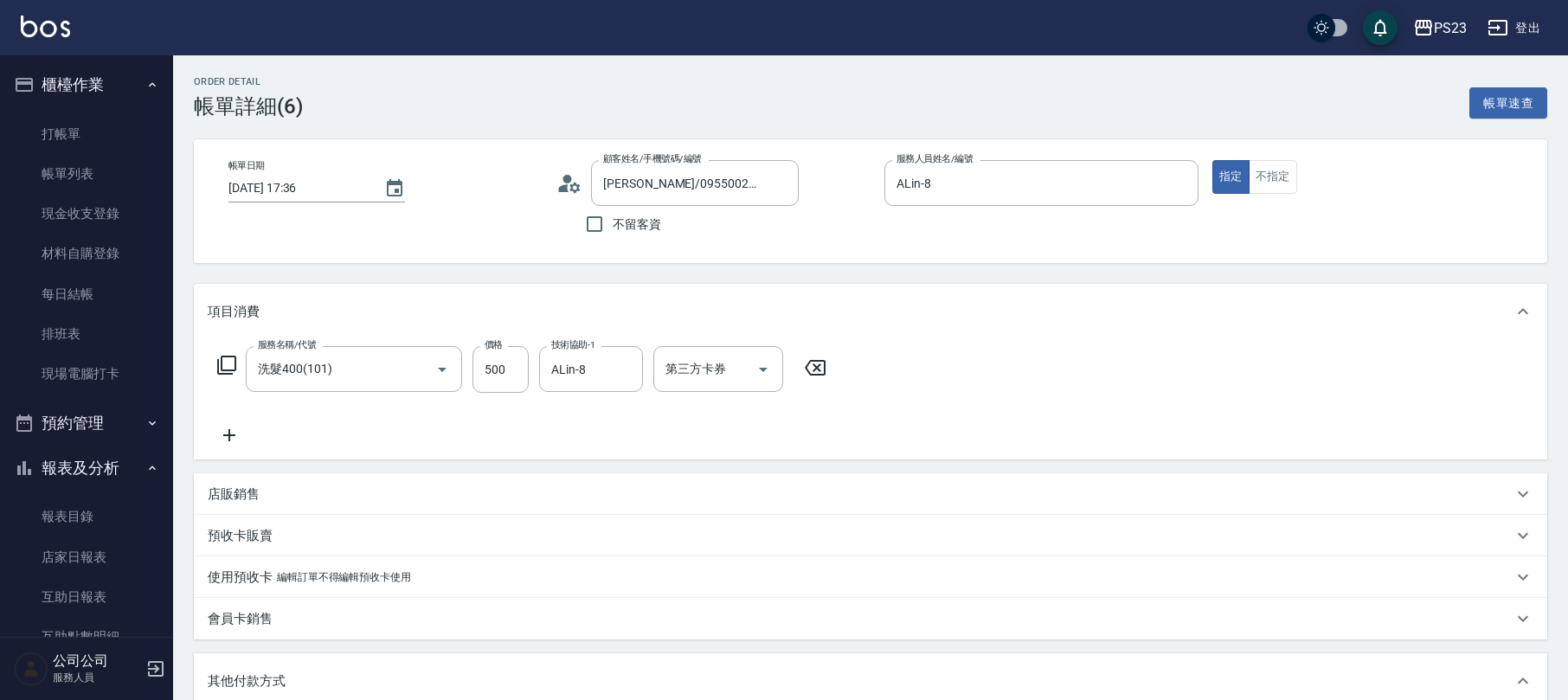
type input "[PERSON_NAME]/0955002603/AL630413"
click at [489, 361] on input "500" at bounding box center [501, 369] width 56 height 47
type input "47"
type input "0"
click at [513, 388] on input "4700" at bounding box center [501, 369] width 56 height 47
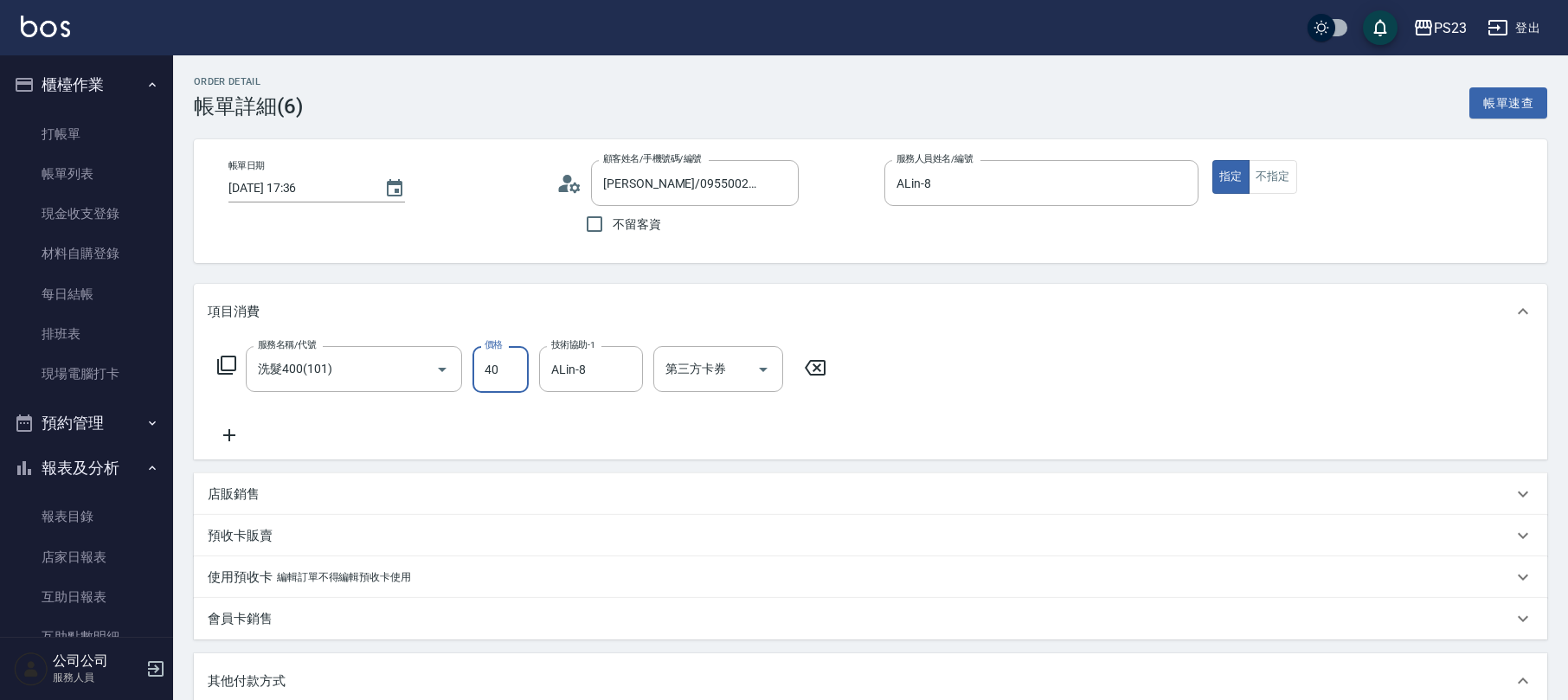
type input "40"
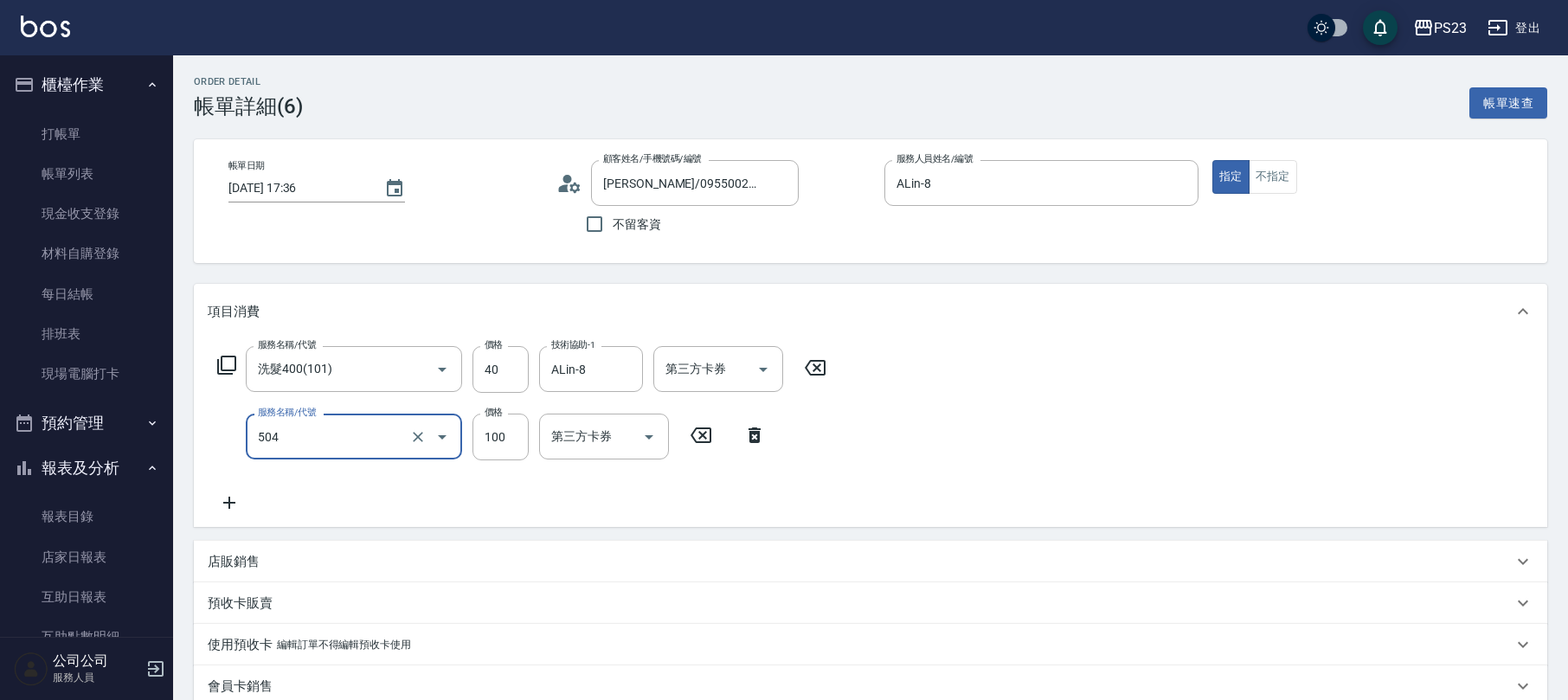
type input "電棒.熱工具造型(504)"
click at [503, 361] on input "40" at bounding box center [501, 369] width 56 height 47
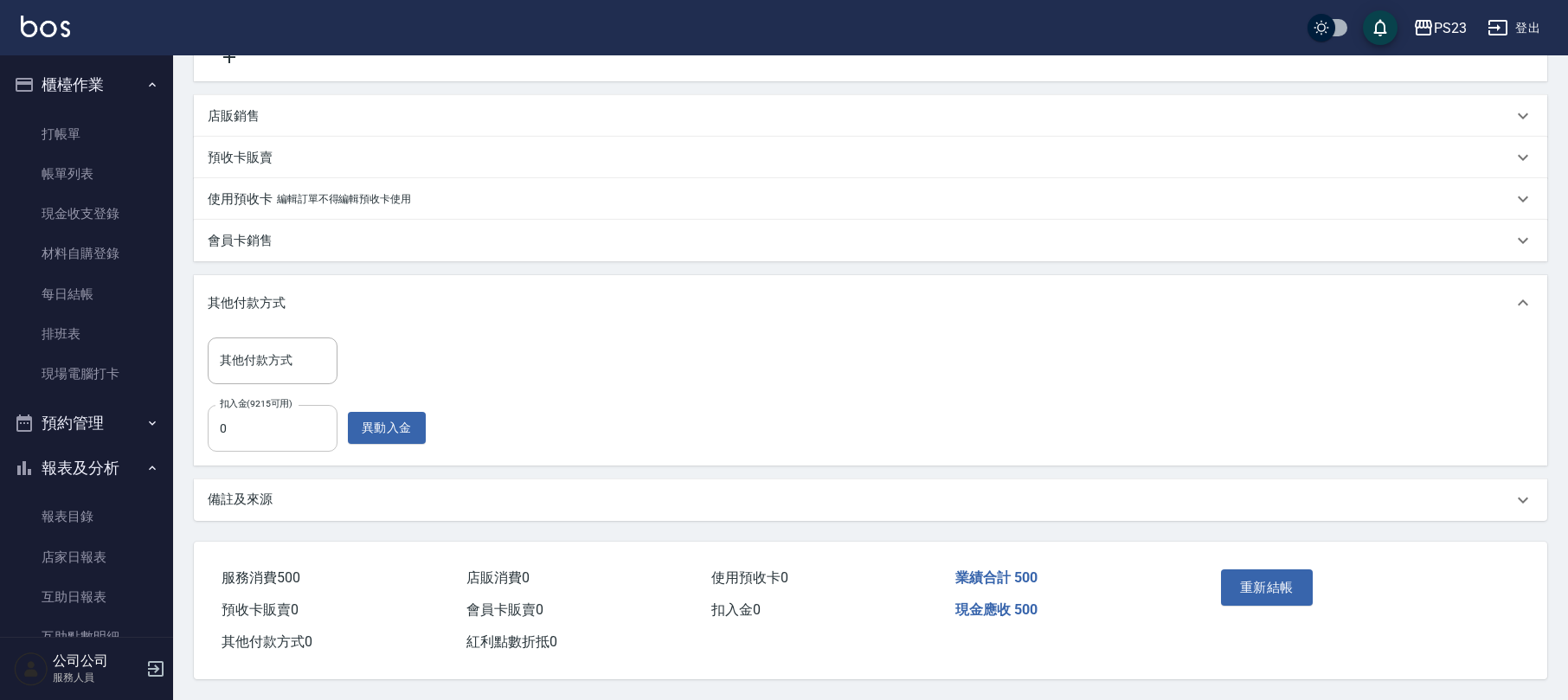
type input "400"
type input "500"
click at [294, 497] on div "備註及來源" at bounding box center [860, 500] width 1305 height 18
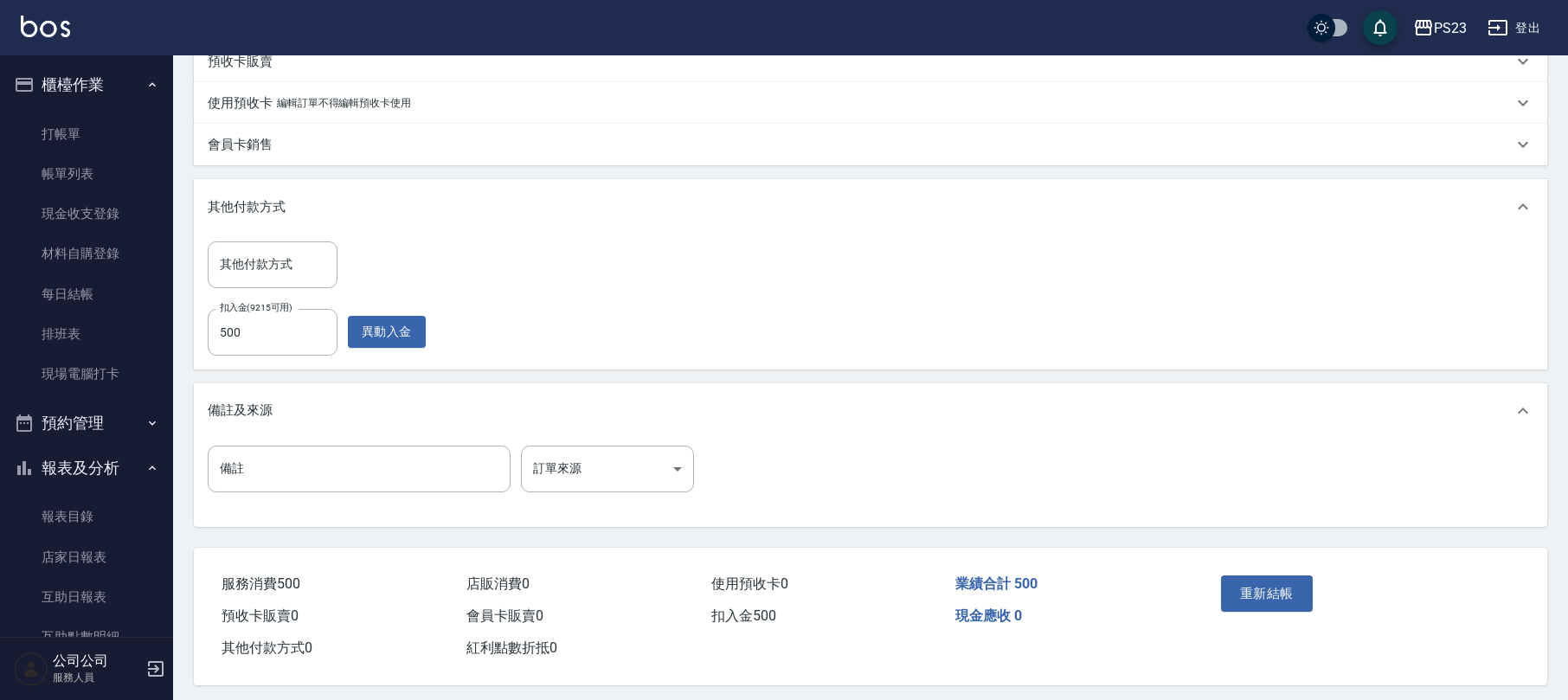
scroll to position [551, 0]
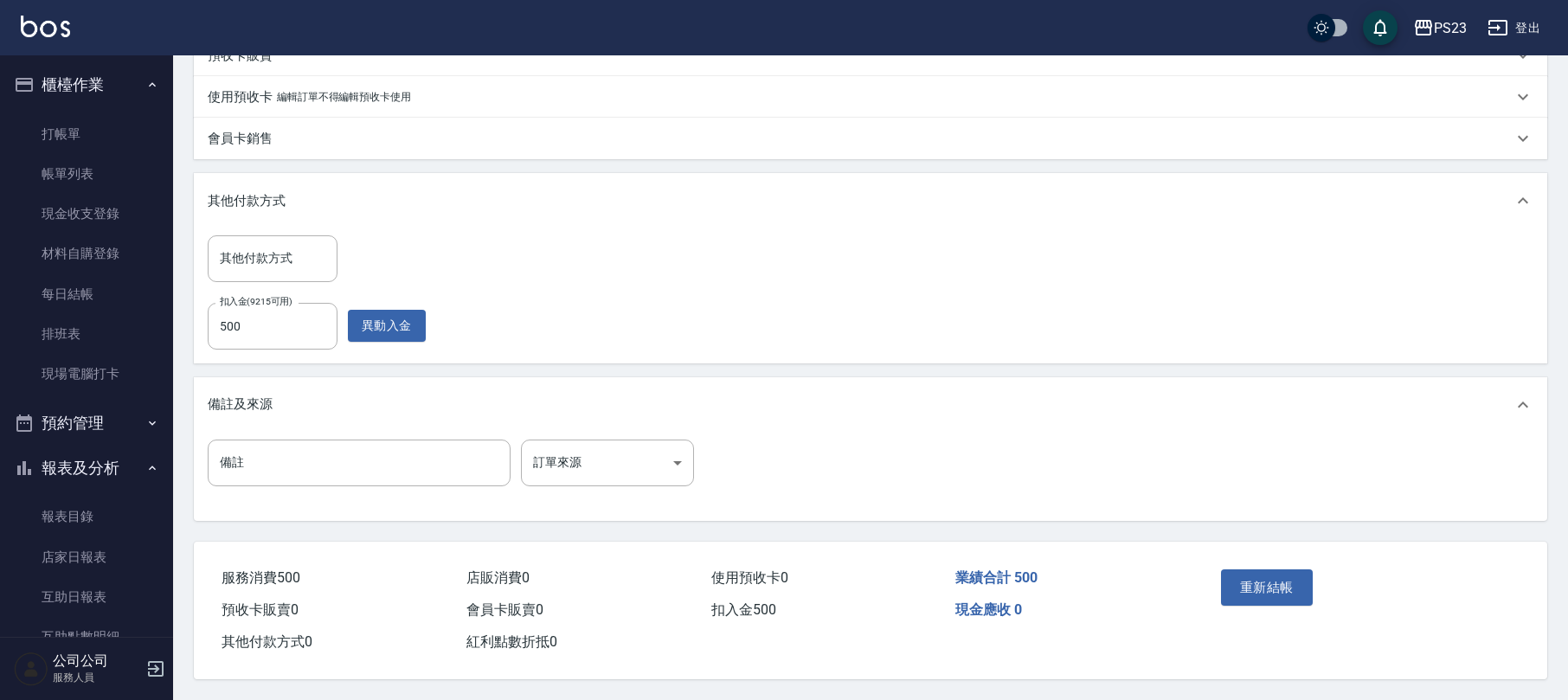
click at [599, 433] on div "備註 備註 訂單來源 ​ 訂單來源" at bounding box center [870, 477] width 1354 height 88
click at [596, 458] on body "PS23 登出 櫃檯作業 打帳單 帳單列表 現金收支登錄 材料自購登錄 每日結帳 排班表 現場電腦打卡 預約管理 預約管理 單日預約紀錄 單週預約紀錄 報表及…" at bounding box center [788, 76] width 1576 height 1247
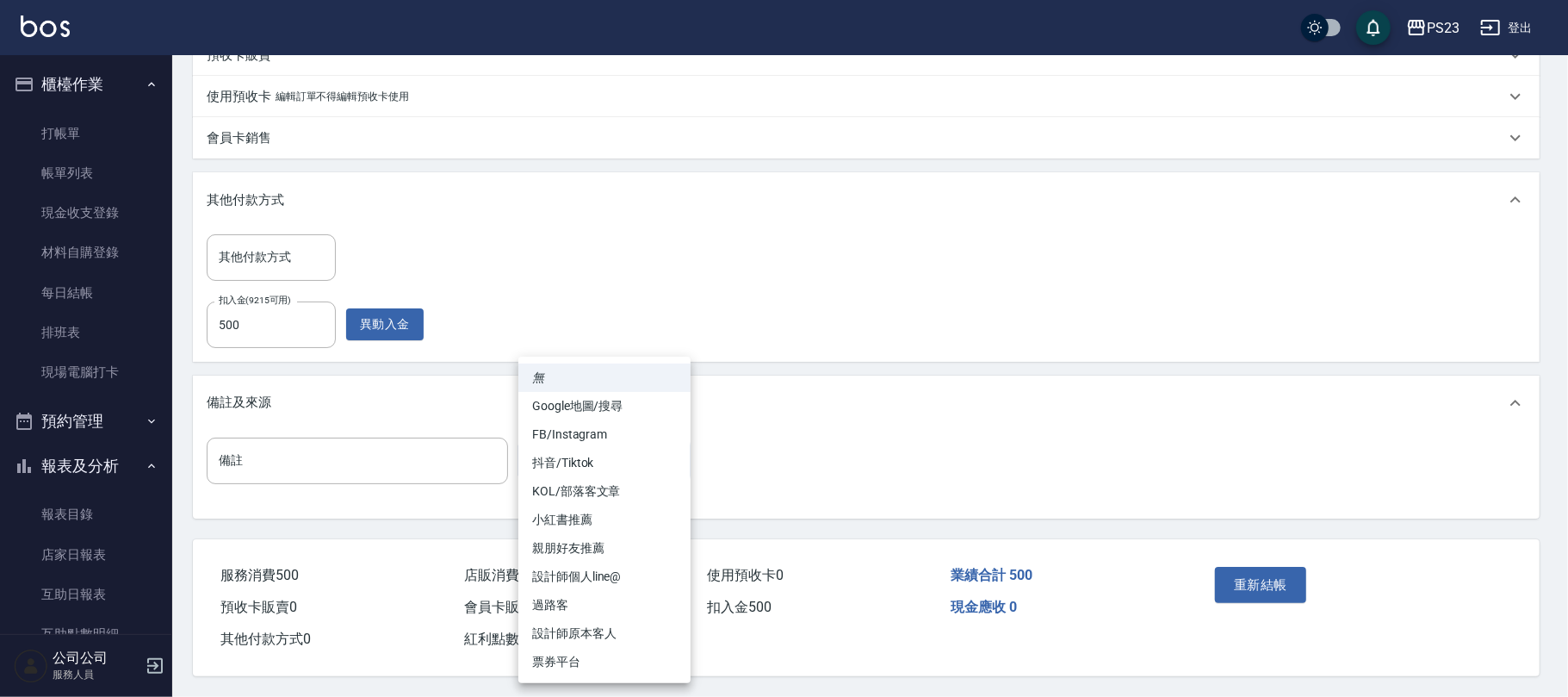
click at [627, 626] on li "設計師原本客人" at bounding box center [604, 633] width 173 height 29
type input "設計師原本客人"
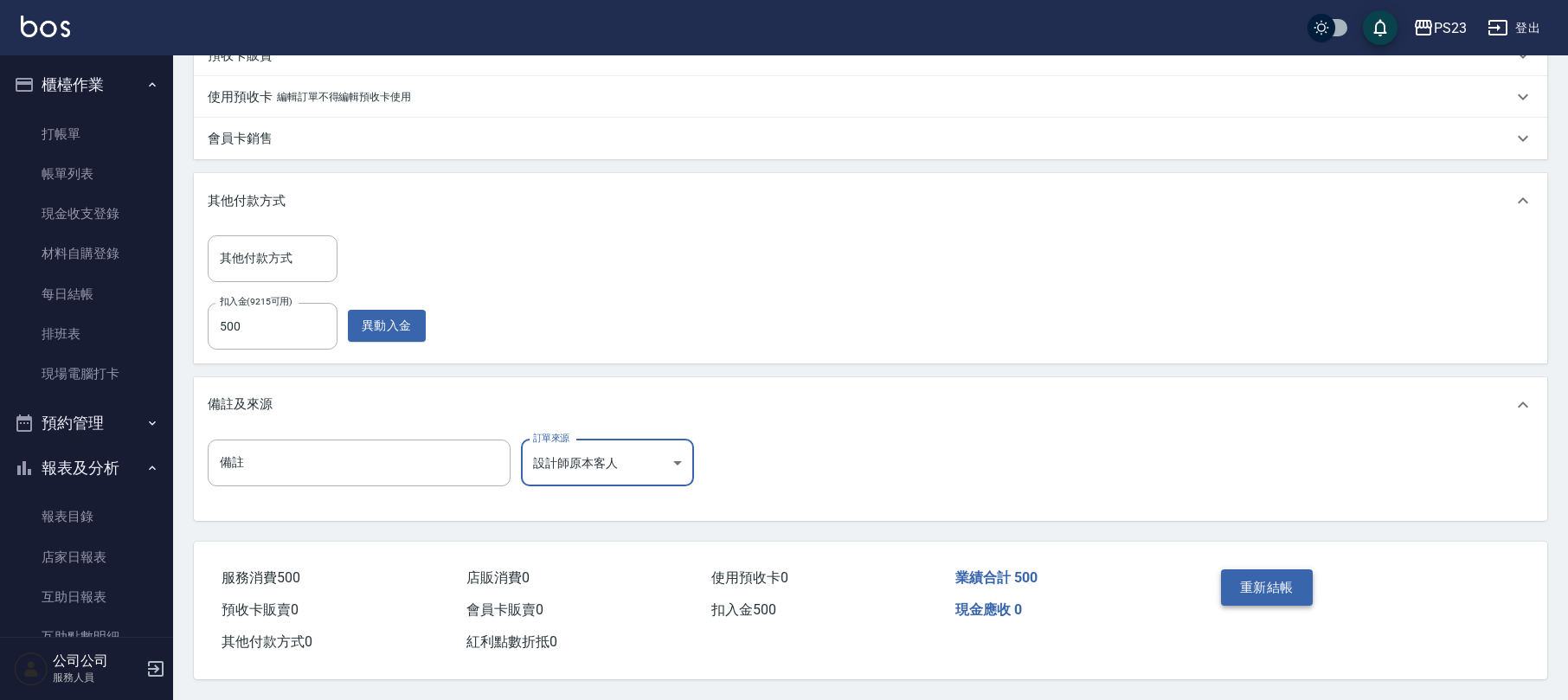
click at [1265, 581] on button "重新結帳" at bounding box center [1267, 587] width 92 height 36
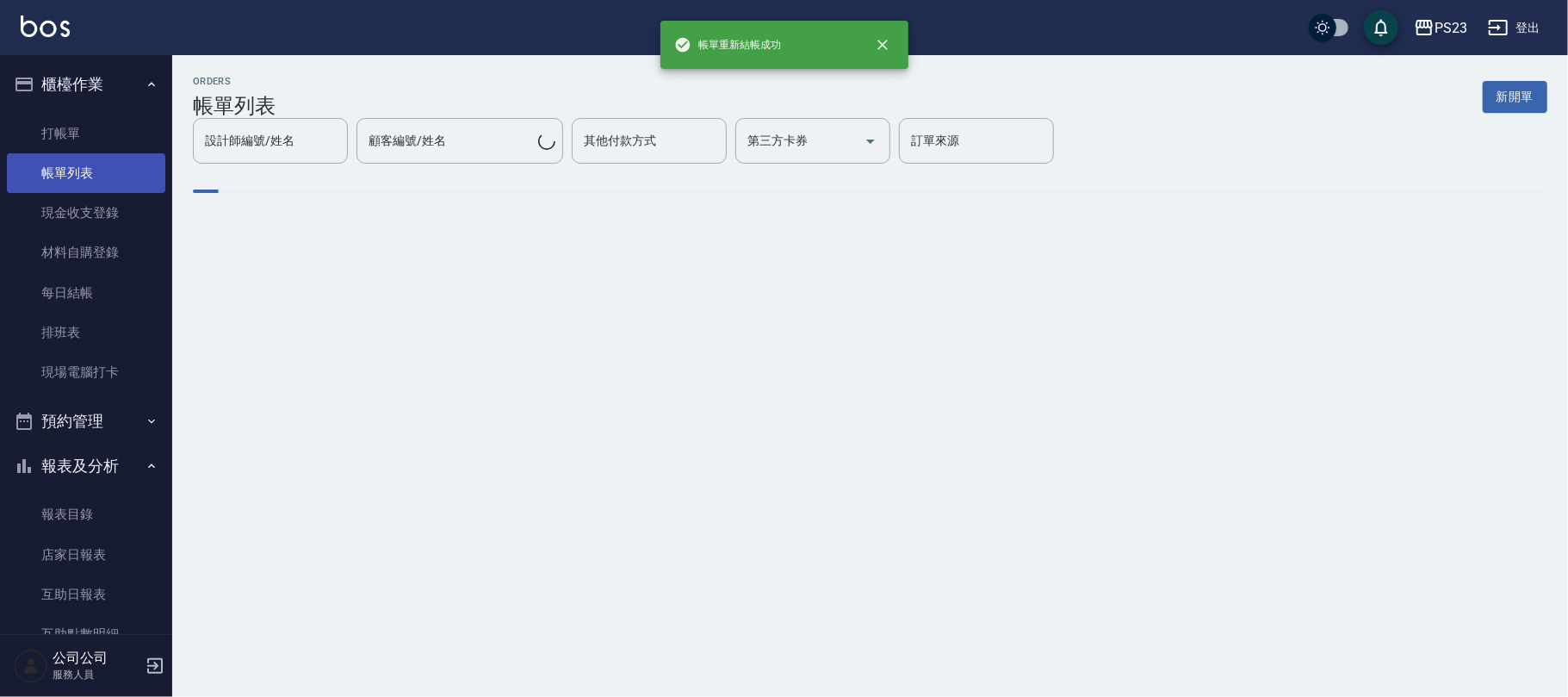
click at [89, 178] on link "帳單列表" at bounding box center [86, 173] width 159 height 40
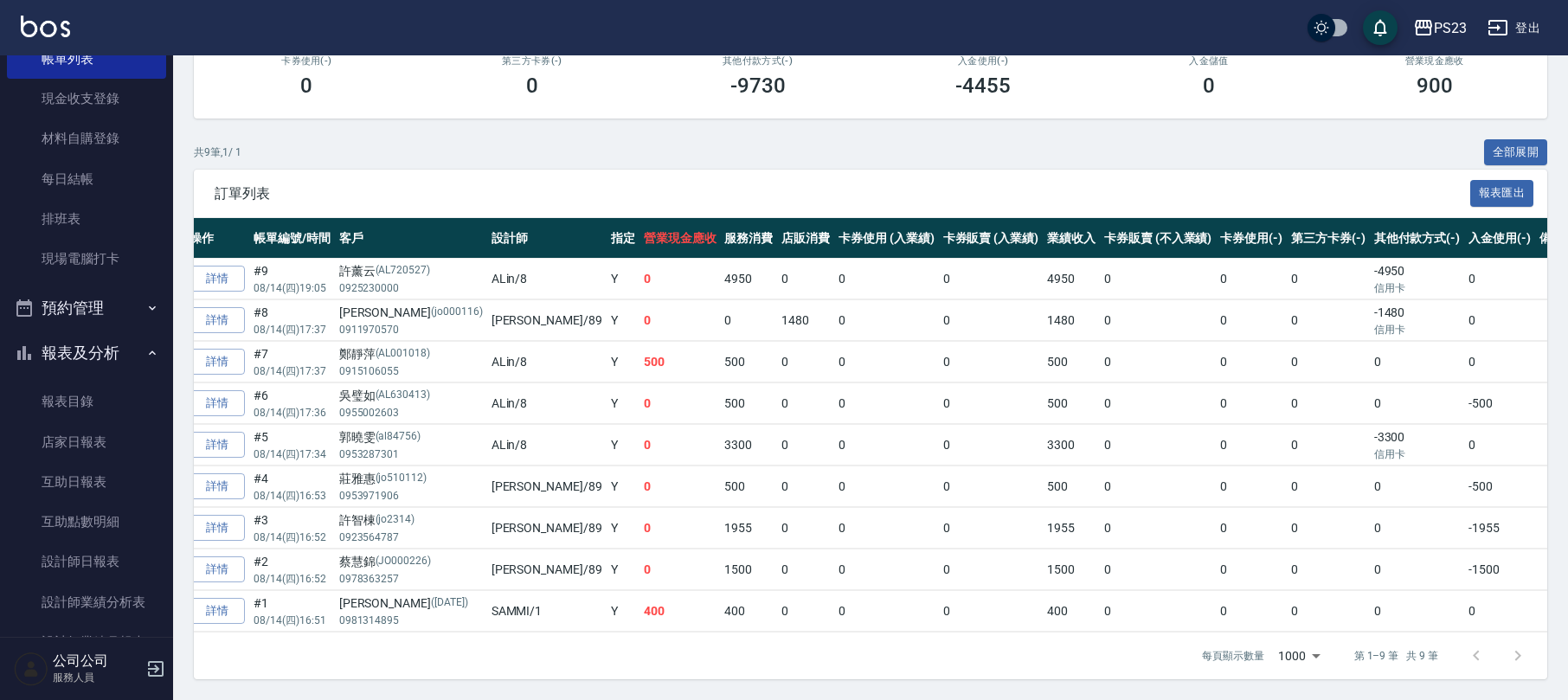
scroll to position [306, 0]
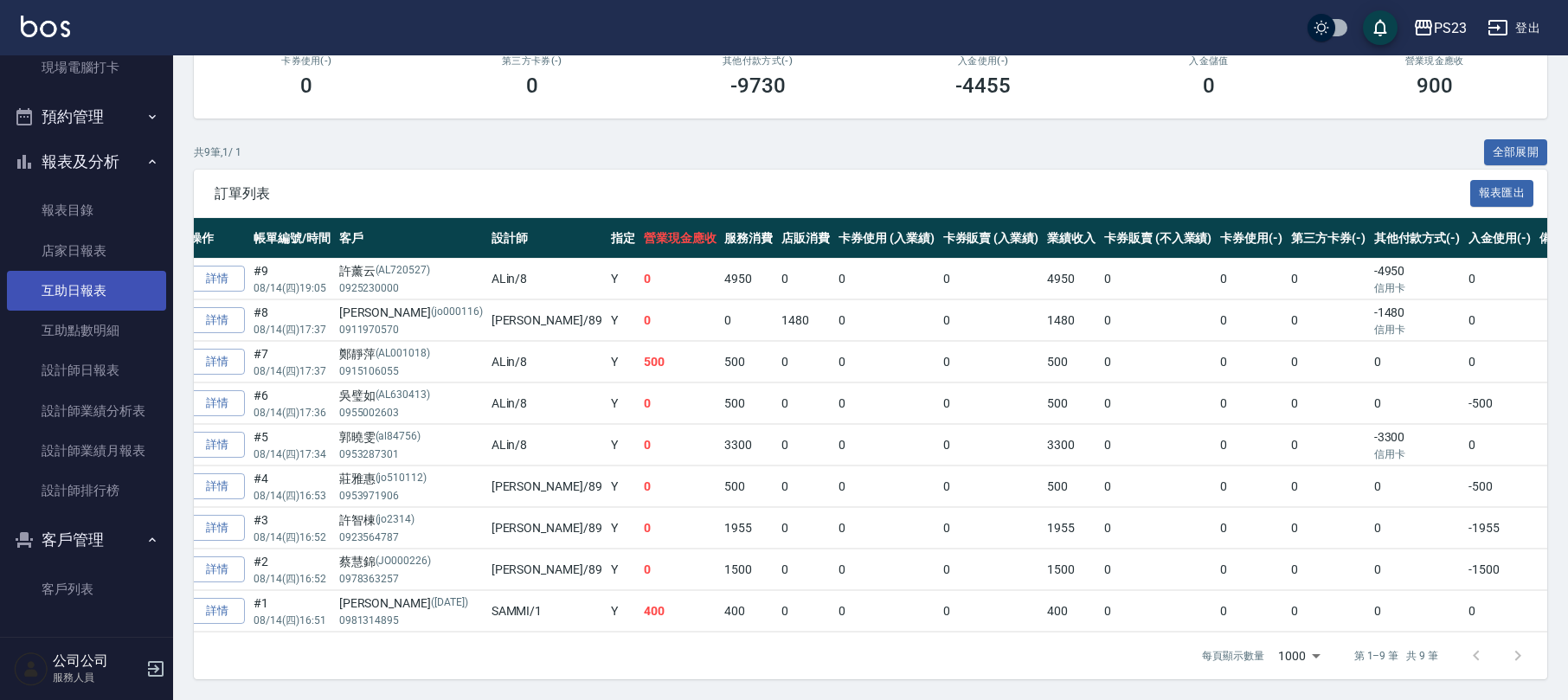
click at [113, 289] on link "互助日報表" at bounding box center [87, 291] width 160 height 40
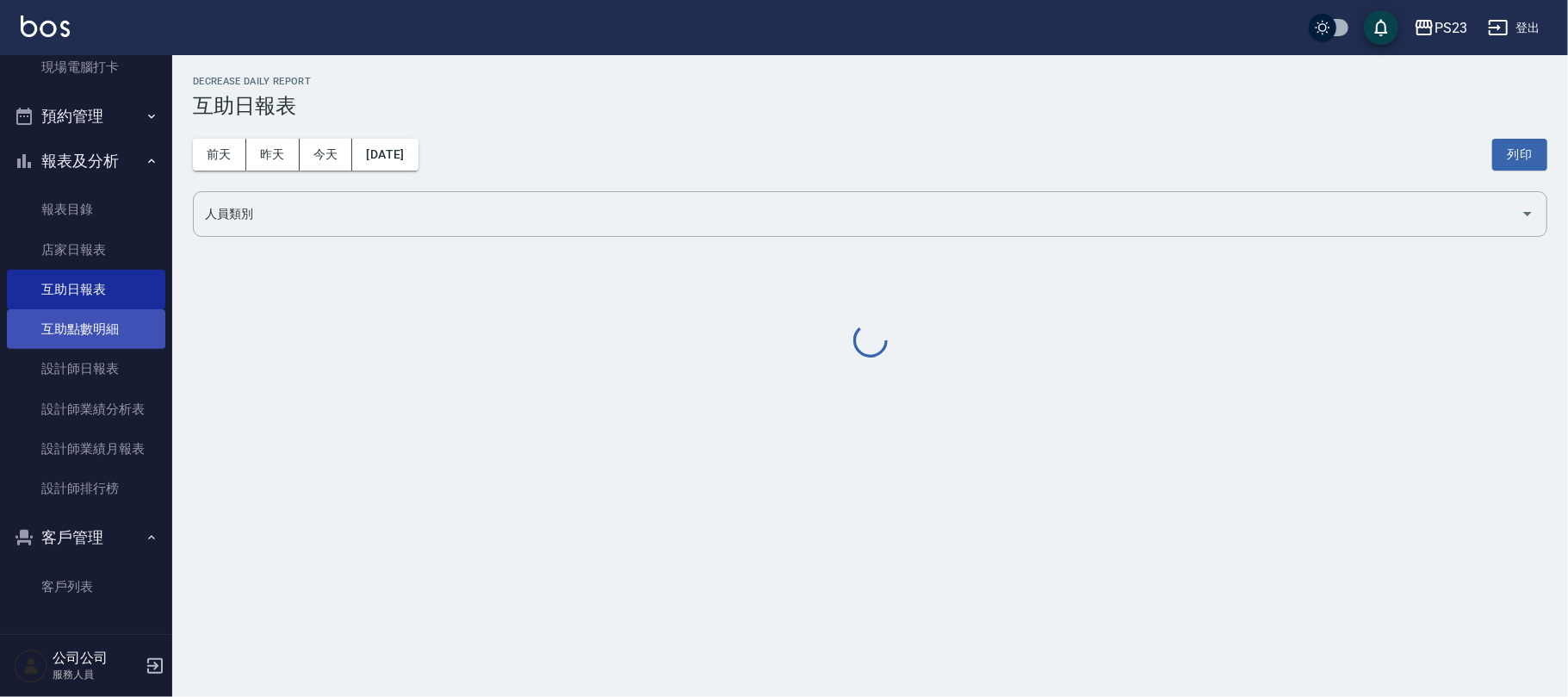
click at [100, 329] on link "互助點數明細" at bounding box center [86, 329] width 159 height 40
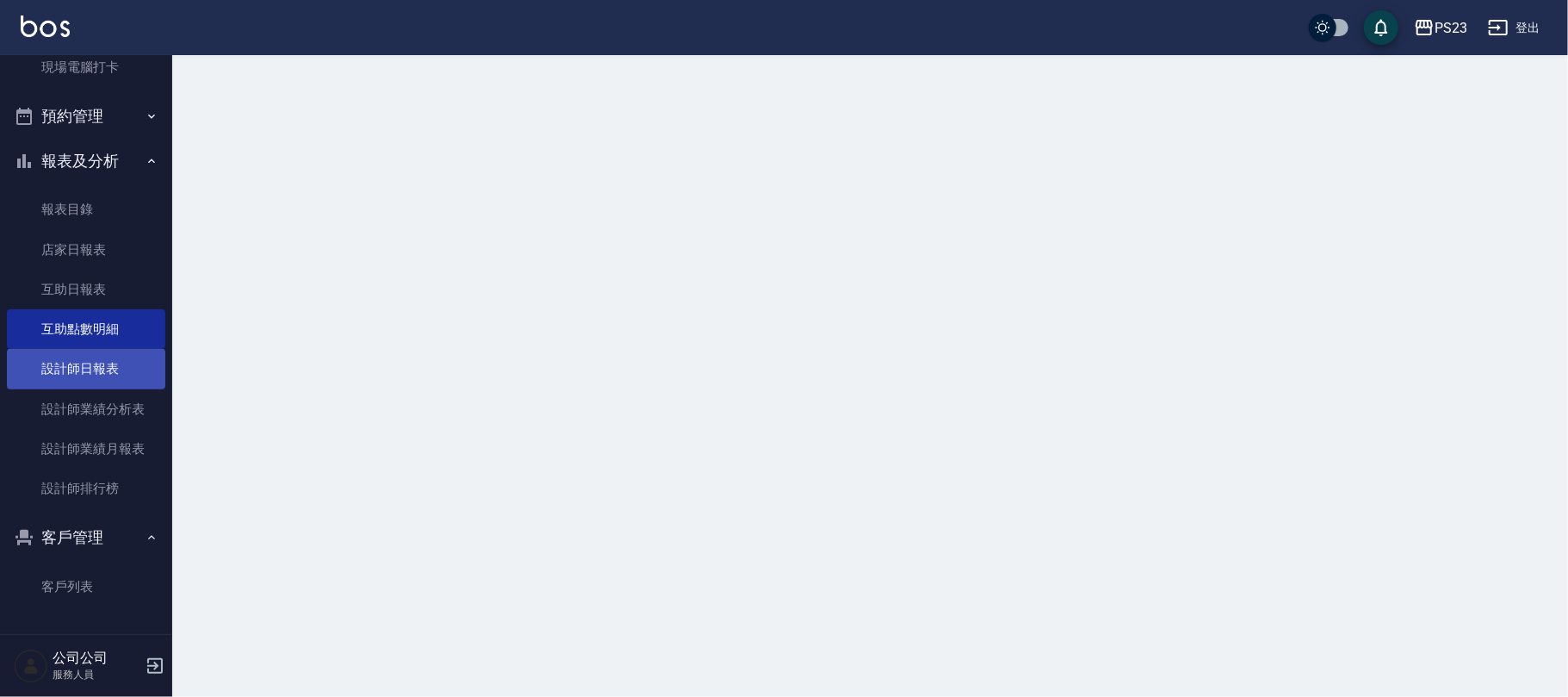
click at [91, 358] on link "設計師日報表" at bounding box center [86, 368] width 159 height 40
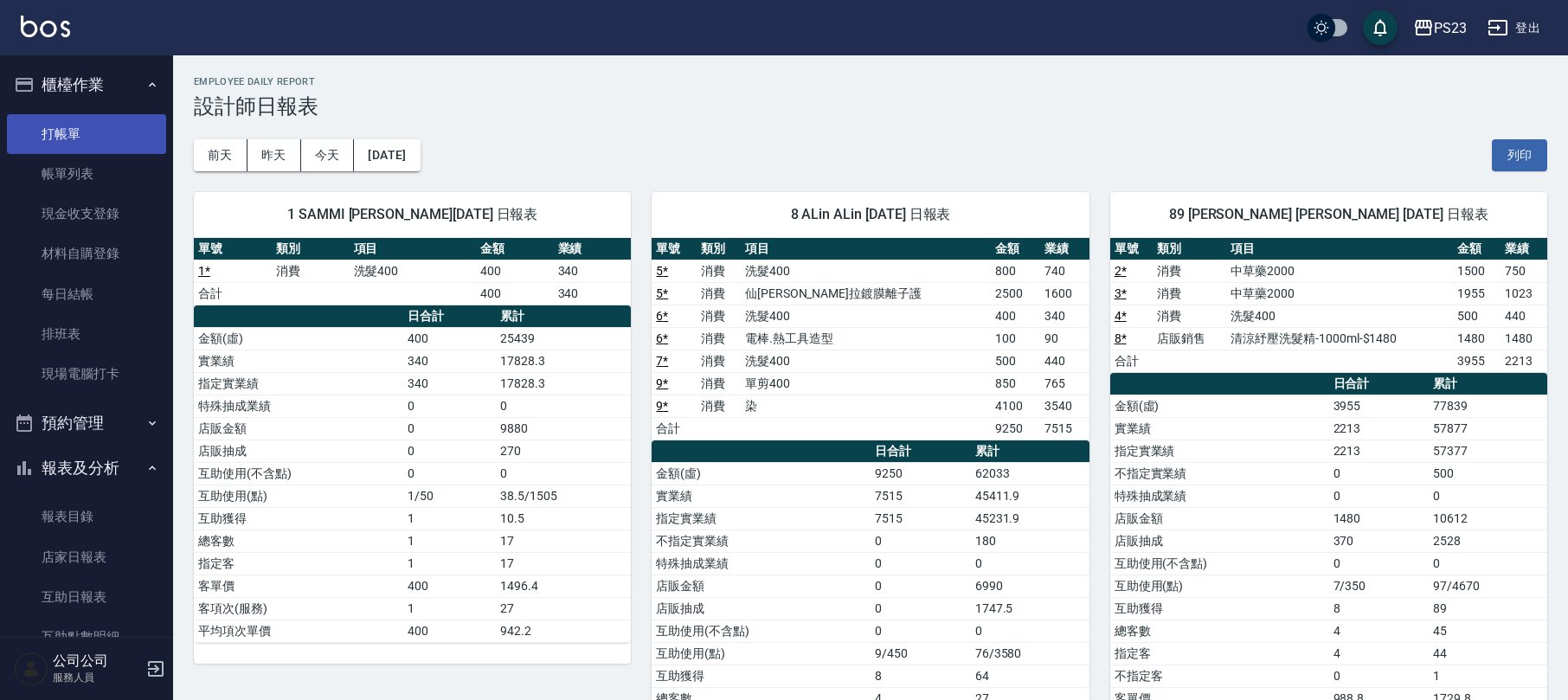
click at [135, 130] on link "打帳單" at bounding box center [87, 135] width 160 height 40
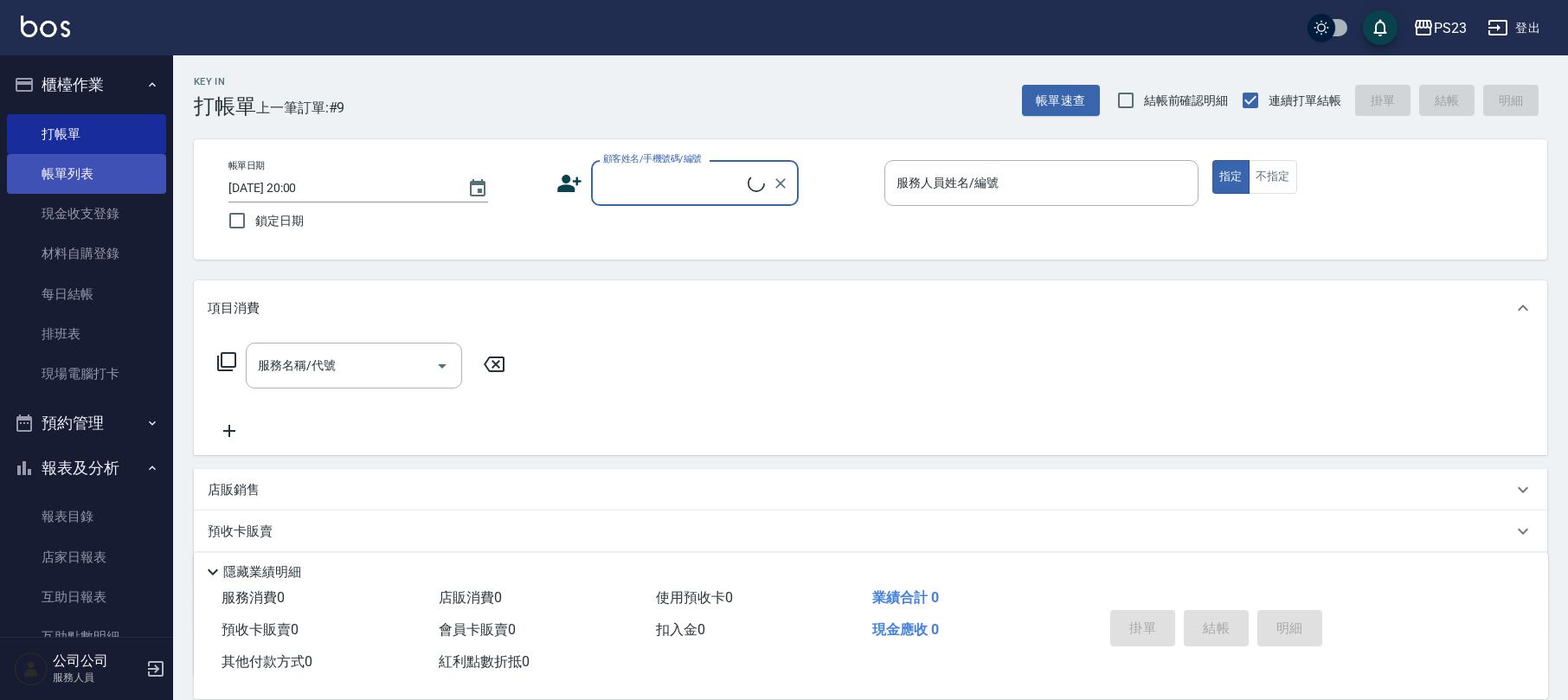
click at [84, 180] on link "帳單列表" at bounding box center [87, 174] width 160 height 40
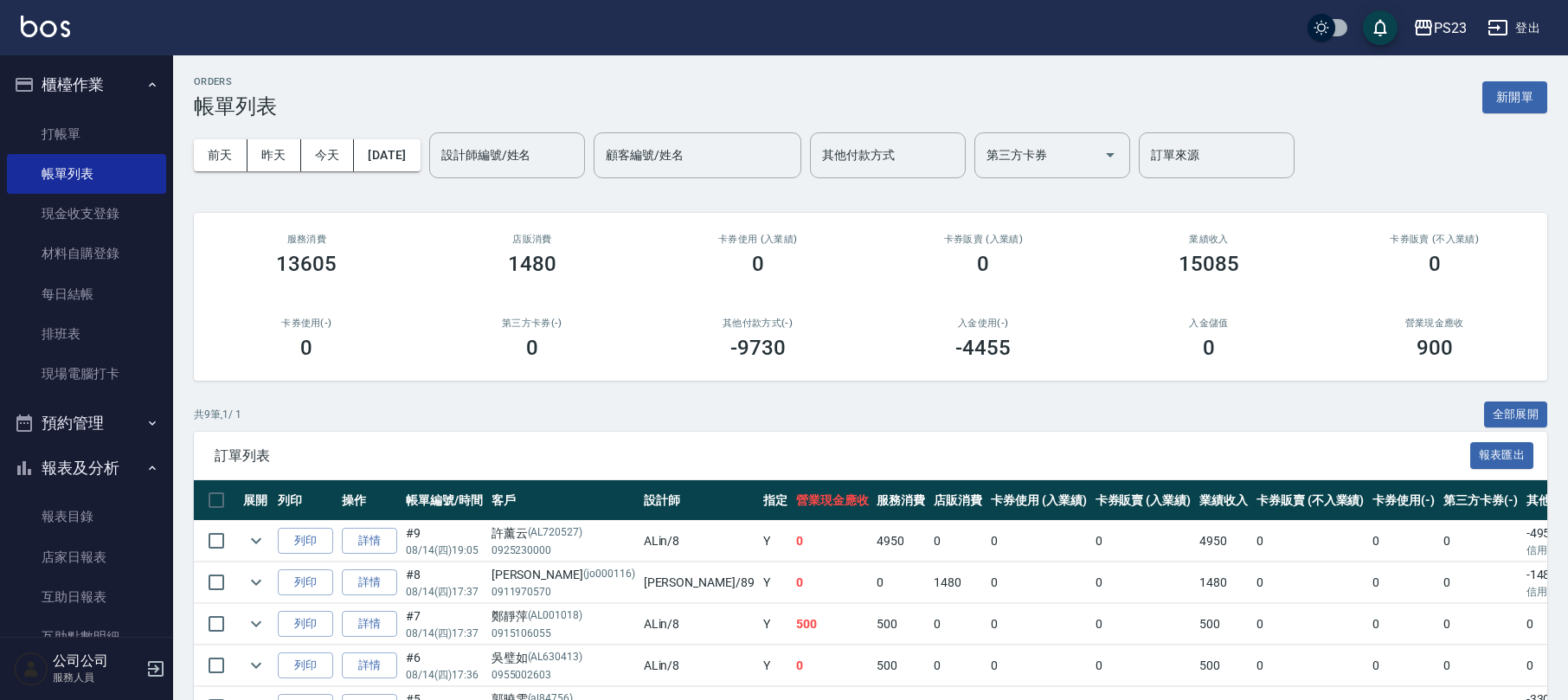
scroll to position [115, 0]
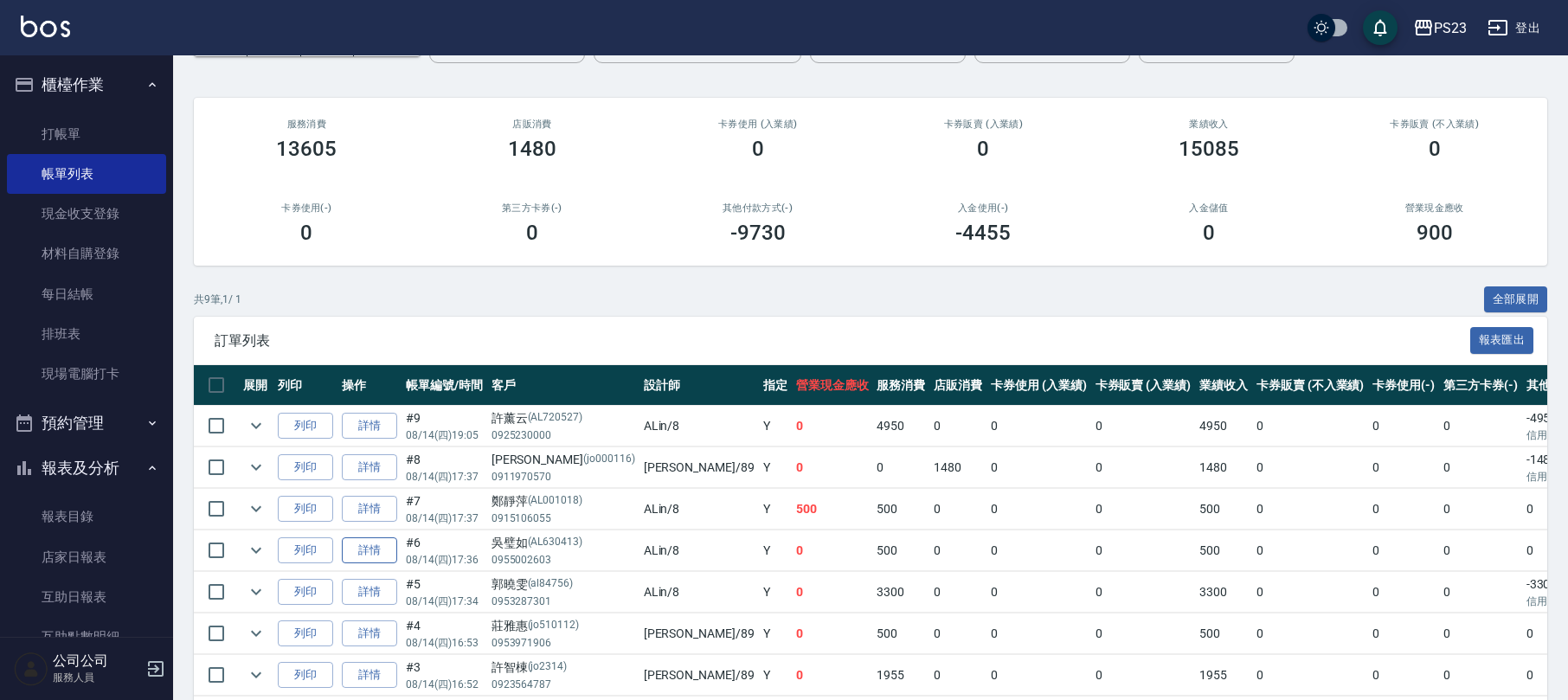
click at [375, 546] on link "詳情" at bounding box center [370, 550] width 56 height 27
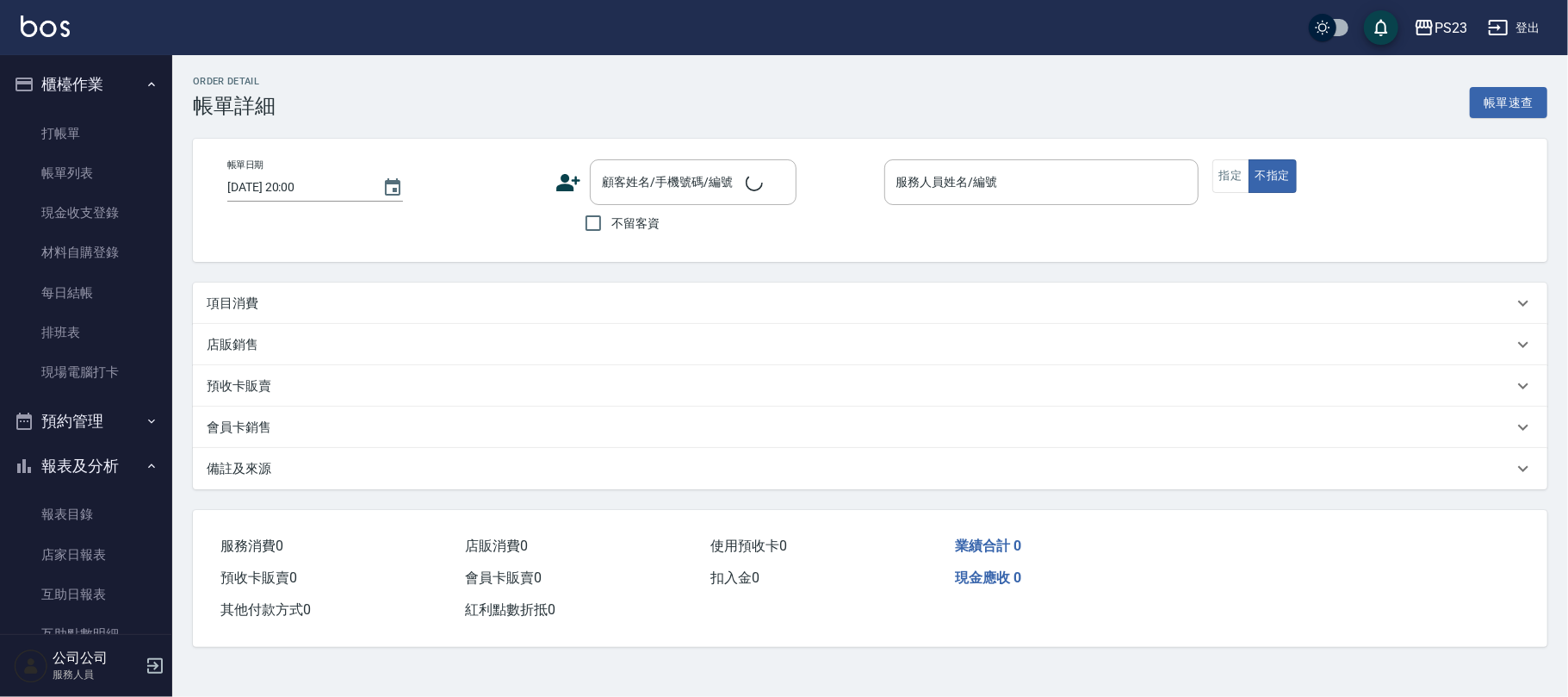
type input "[DATE] 17:36"
type input "ALin-8"
type input "設計師原本客人"
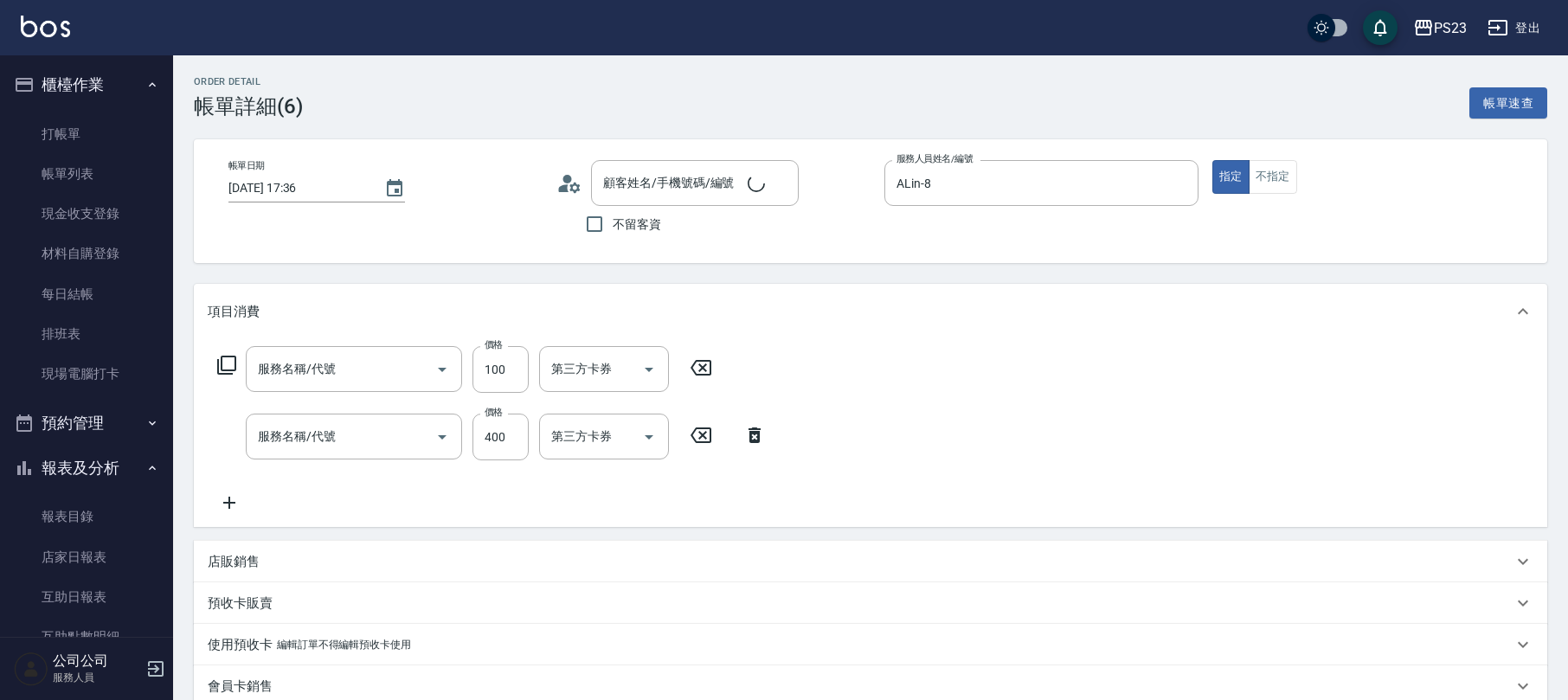
type input "電棒.熱工具造型(504)"
type input "洗髮400(101)"
type input "[PERSON_NAME]/0955002603/AL630413"
drag, startPoint x: 704, startPoint y: 364, endPoint x: 644, endPoint y: 365, distance: 60.0
click at [703, 364] on icon at bounding box center [700, 367] width 43 height 21
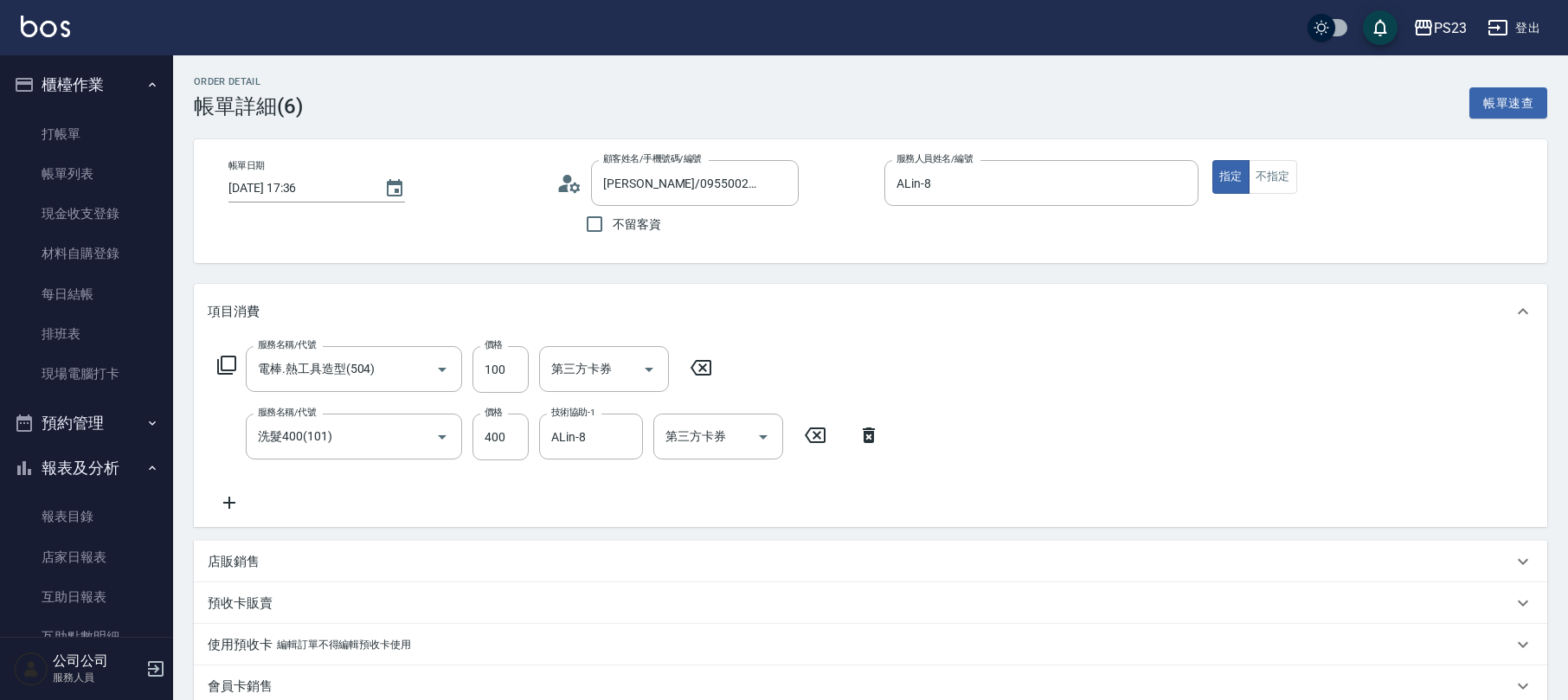
type input "0"
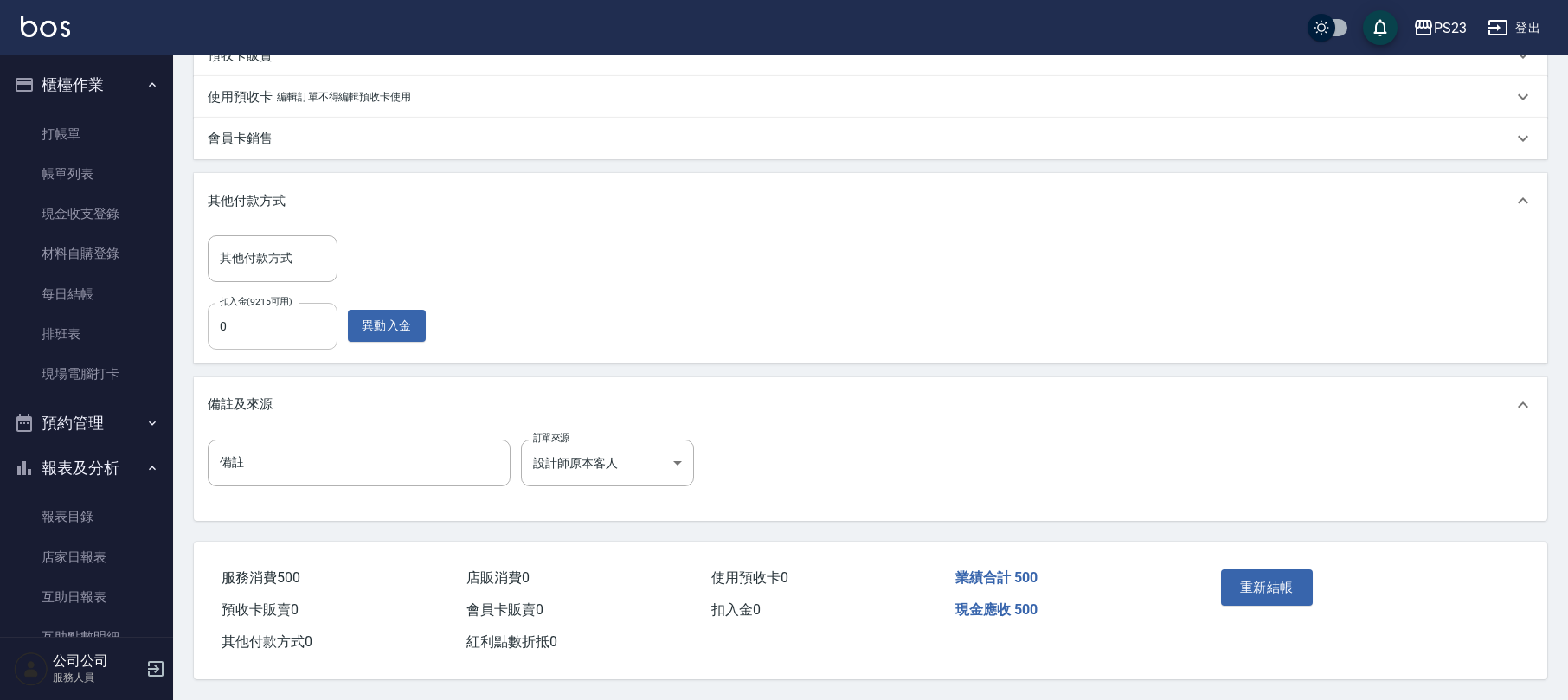
type input "500"
click at [1300, 589] on button "重新結帳" at bounding box center [1267, 587] width 92 height 36
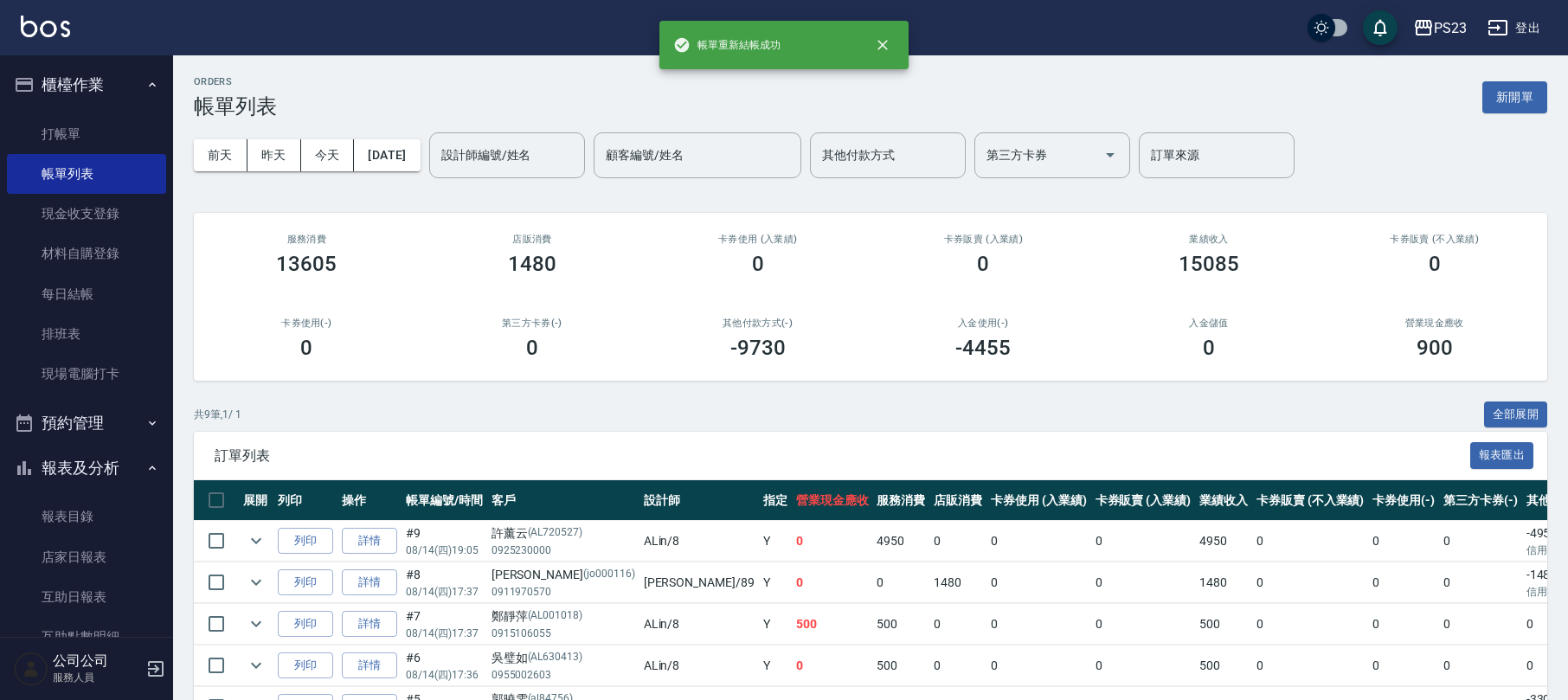
scroll to position [284, 0]
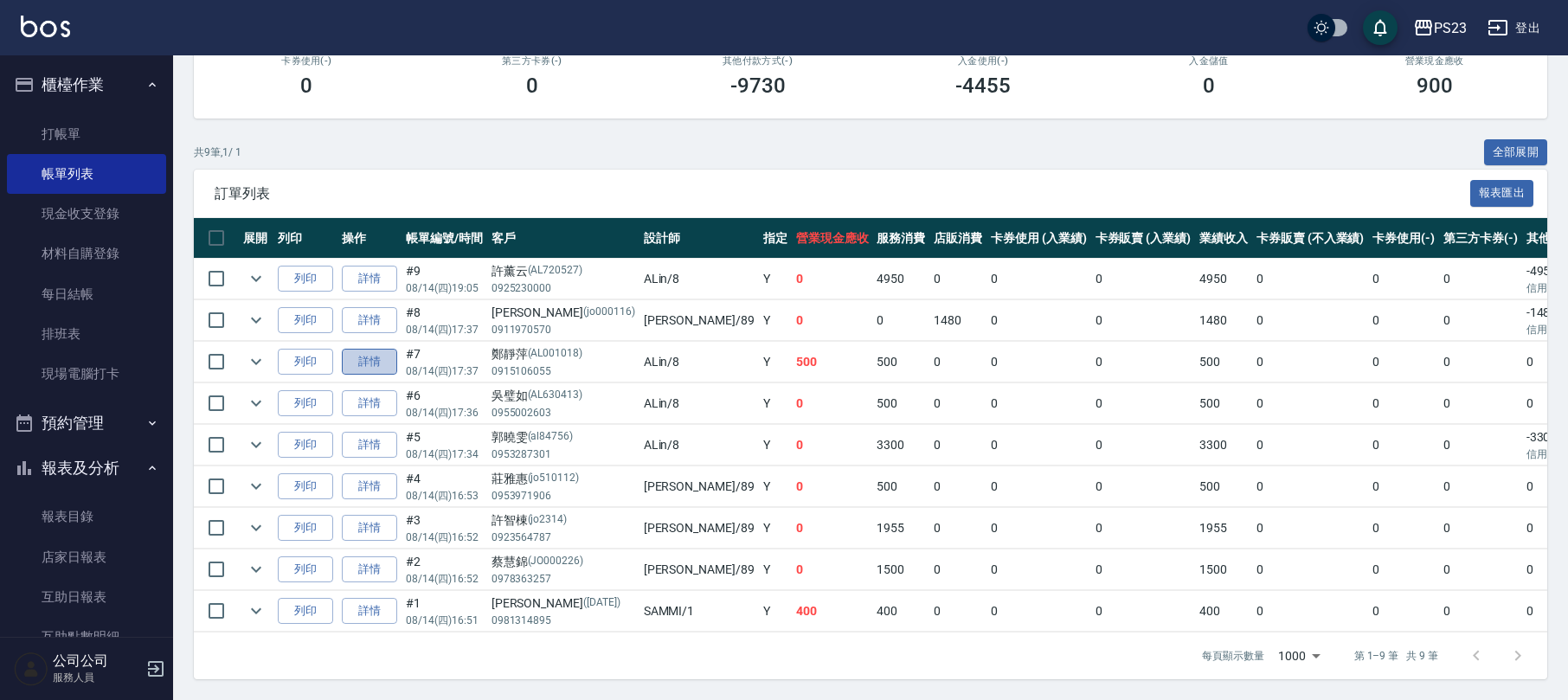
click at [376, 349] on link "詳情" at bounding box center [370, 362] width 56 height 27
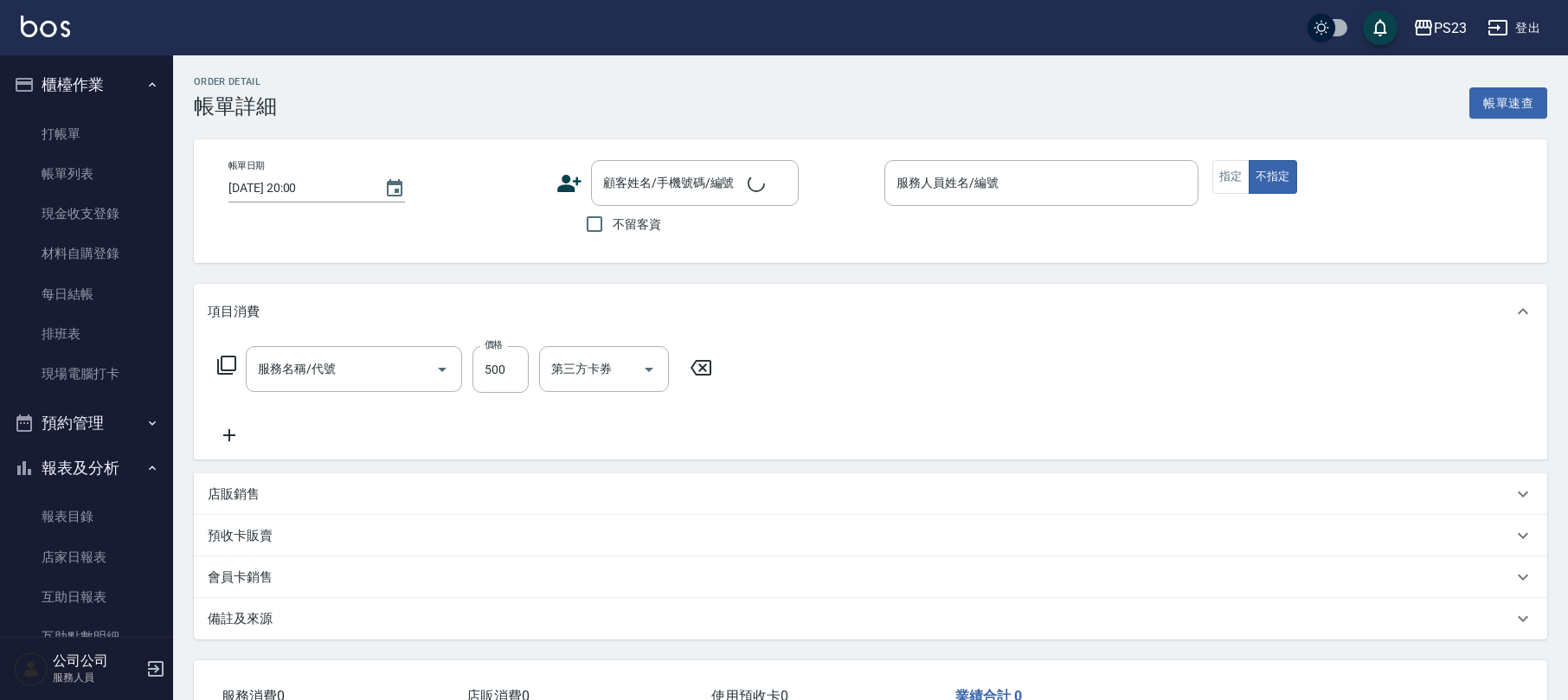
type input "洗髮400(101)"
type input "[DATE] 17:37"
type input "ALin-8"
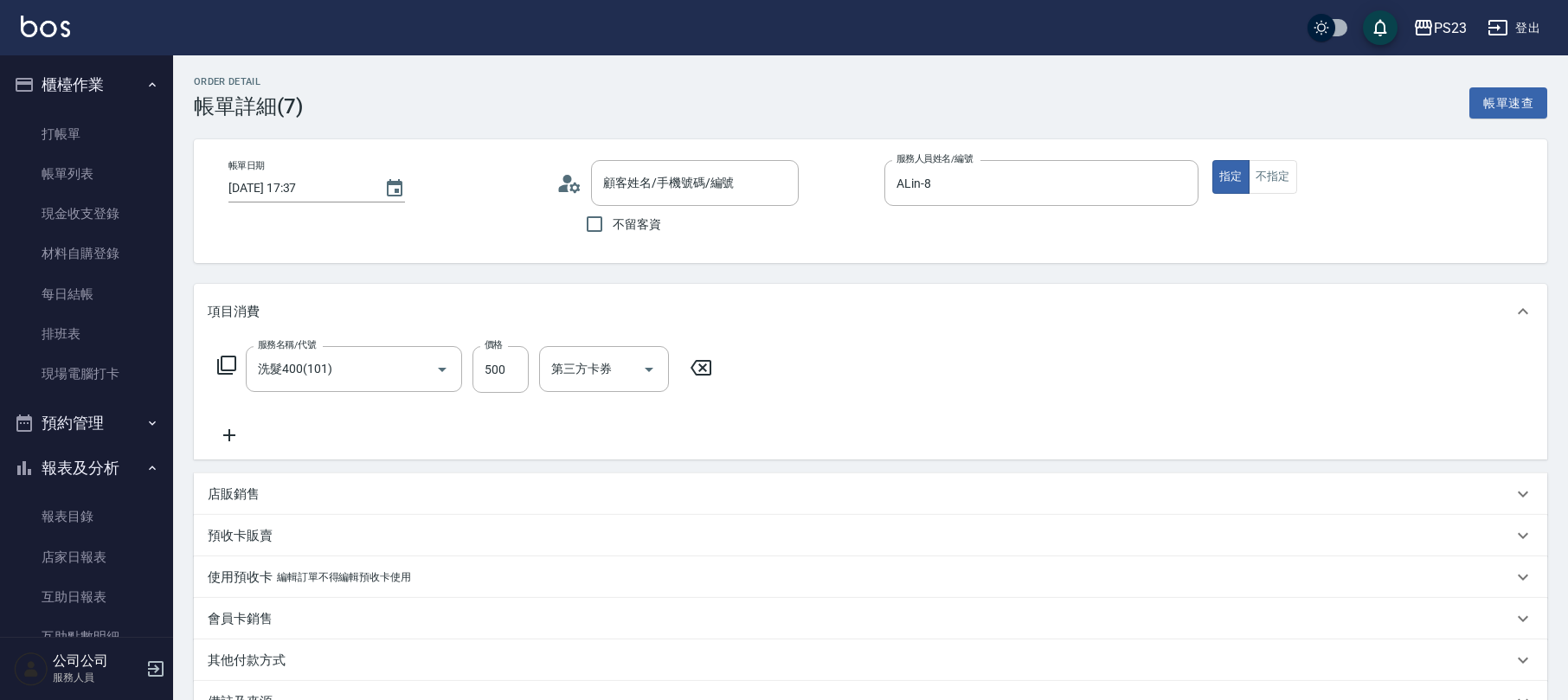
type input "[PERSON_NAME]/0915106055/AL001018"
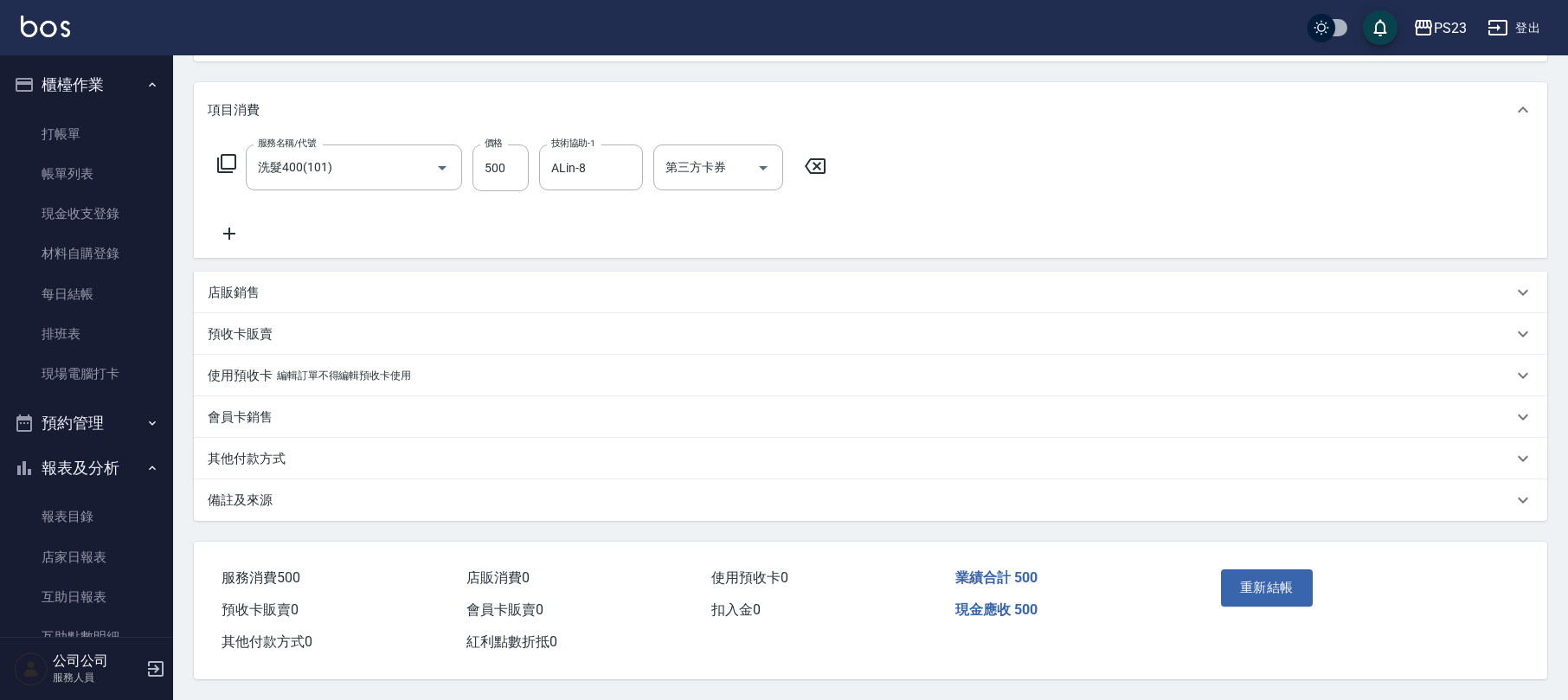
click at [284, 504] on div "備註及來源" at bounding box center [860, 501] width 1305 height 18
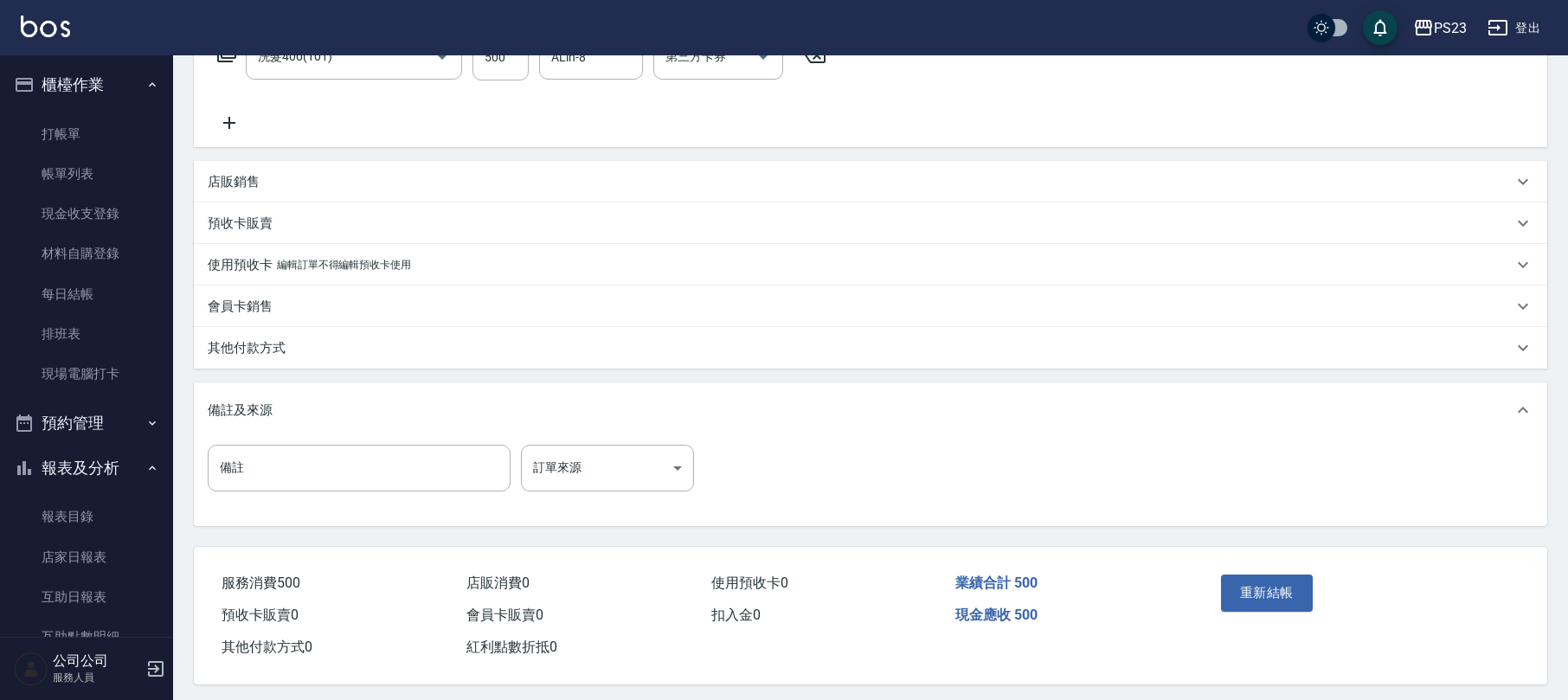
scroll to position [322, 0]
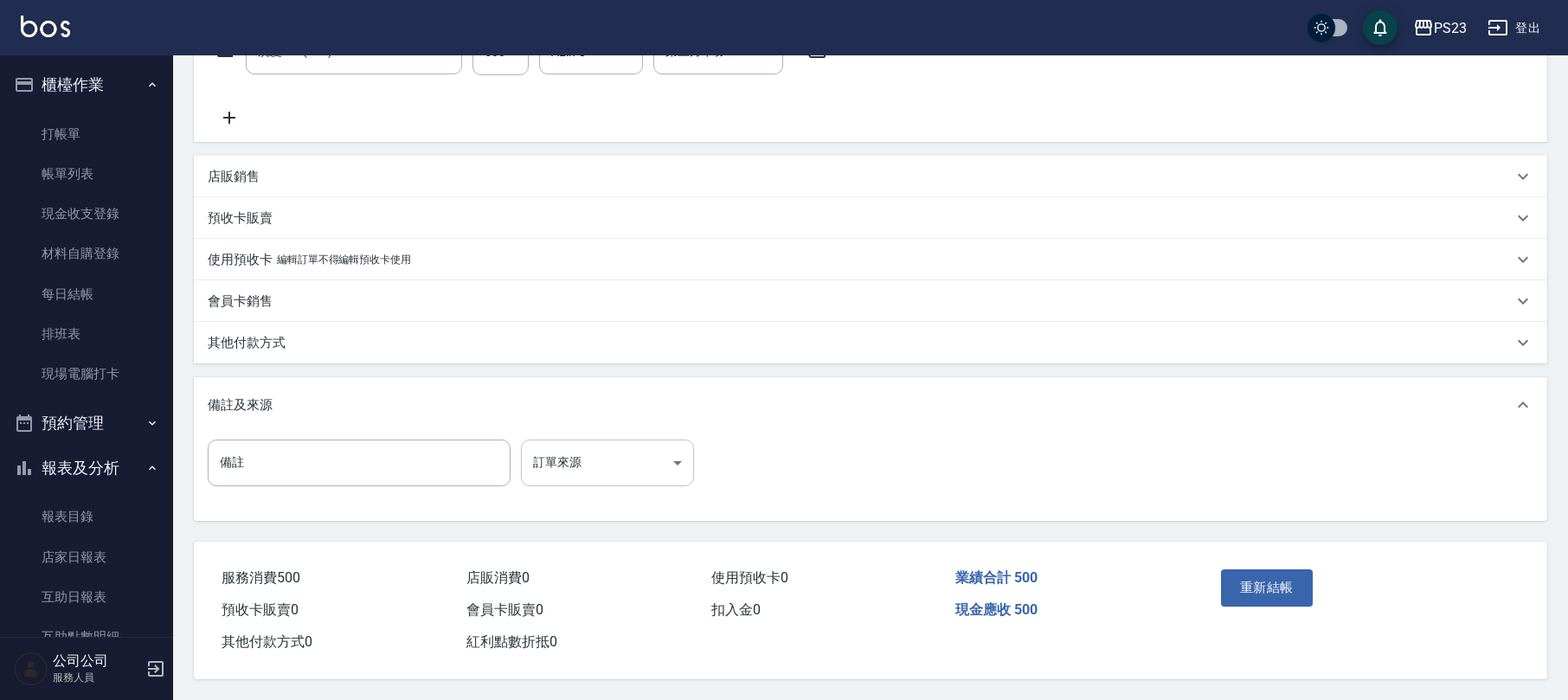
click at [627, 455] on body "PS23 登出 櫃檯作業 打帳單 帳單列表 現金收支登錄 材料自購登錄 每日結帳 排班表 現場電腦打卡 預約管理 預約管理 單日預約紀錄 單週預約紀錄 報表及…" at bounding box center [784, 191] width 1568 height 1017
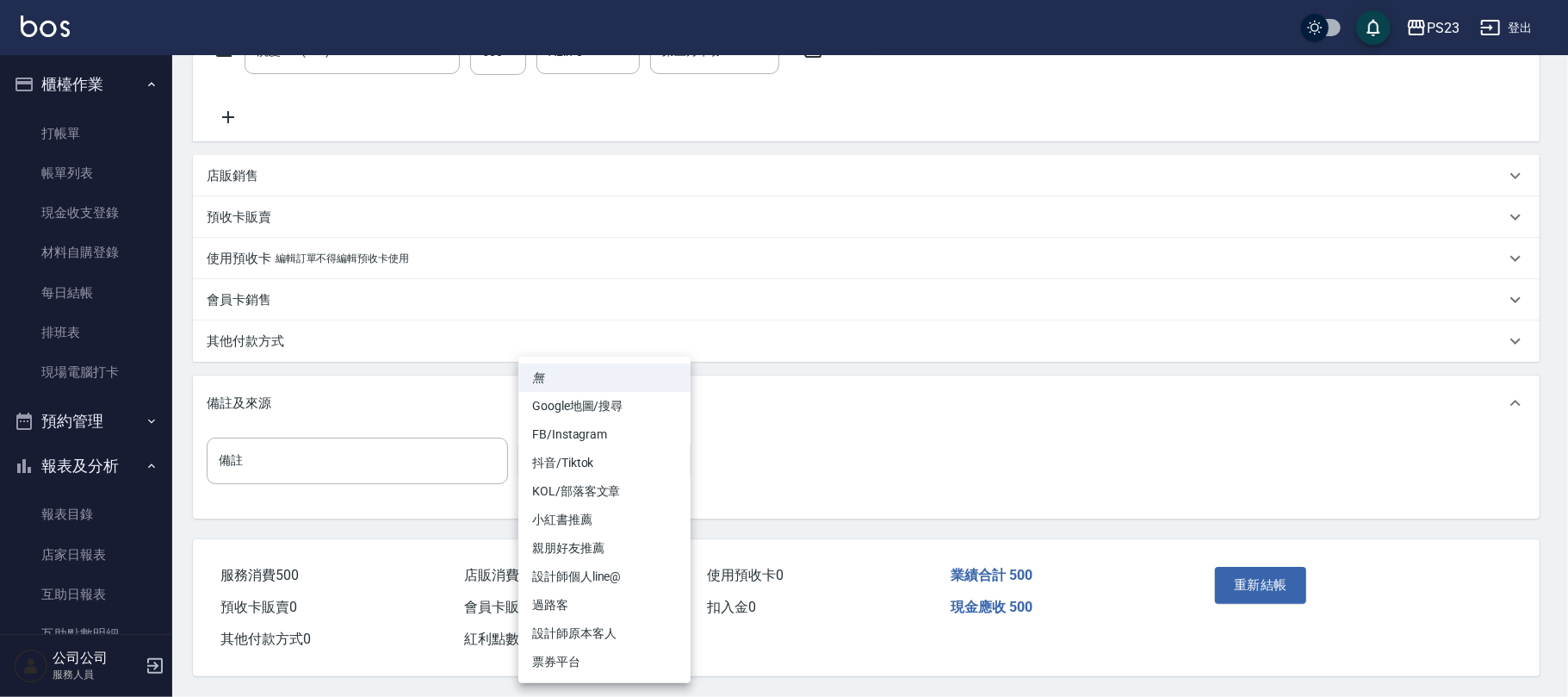
click at [583, 627] on li "設計師原本客人" at bounding box center [604, 633] width 173 height 29
type input "設計師原本客人"
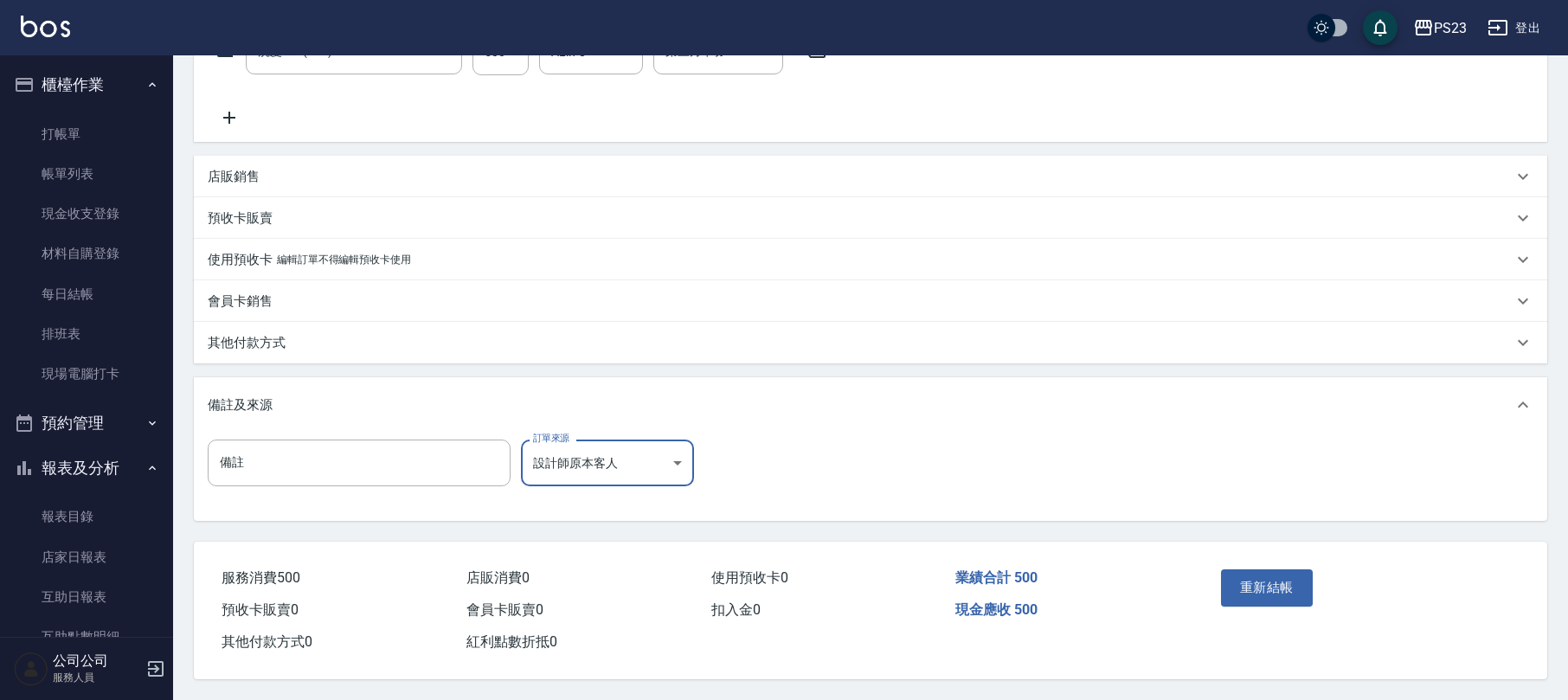
click at [1290, 564] on div "重新結帳" at bounding box center [1287, 599] width 147 height 75
click at [1271, 578] on button "重新結帳" at bounding box center [1267, 587] width 92 height 36
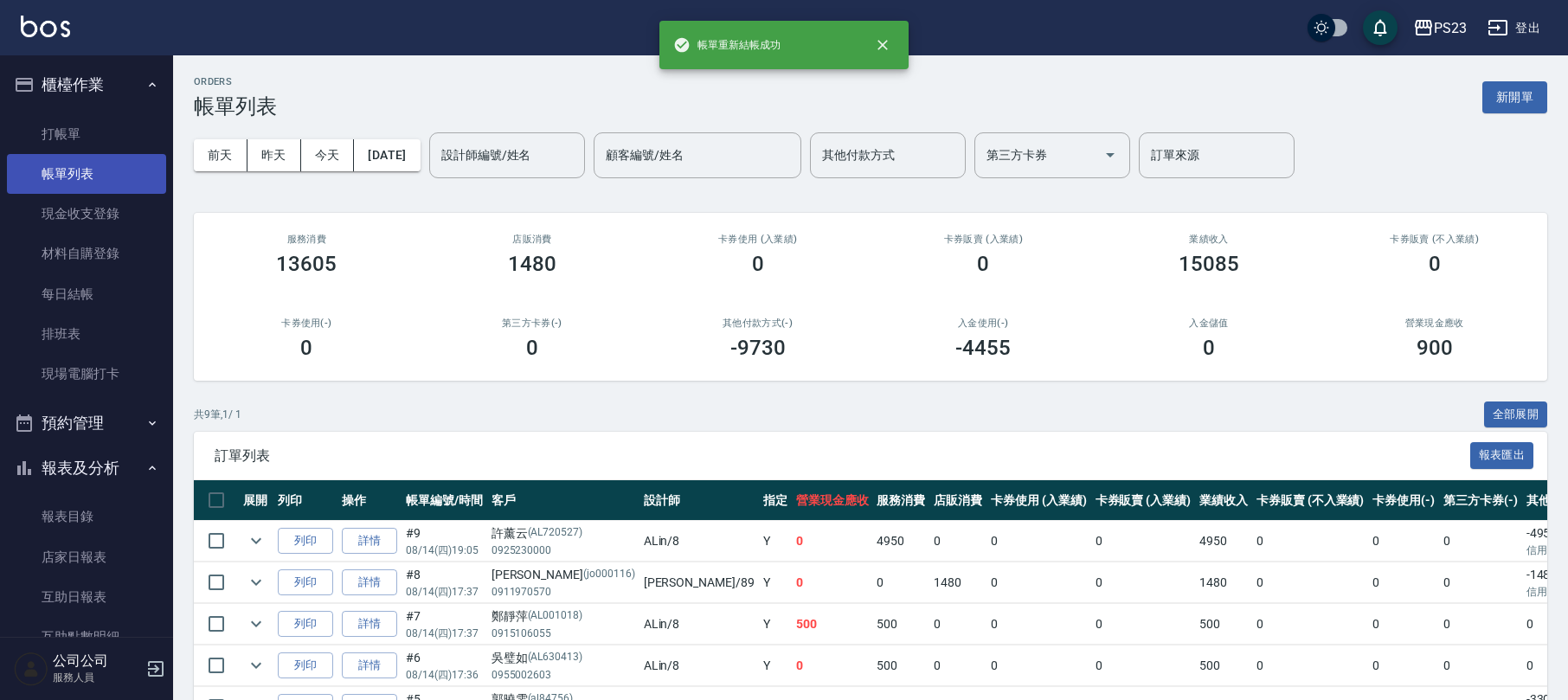
click at [88, 170] on link "帳單列表" at bounding box center [87, 174] width 160 height 40
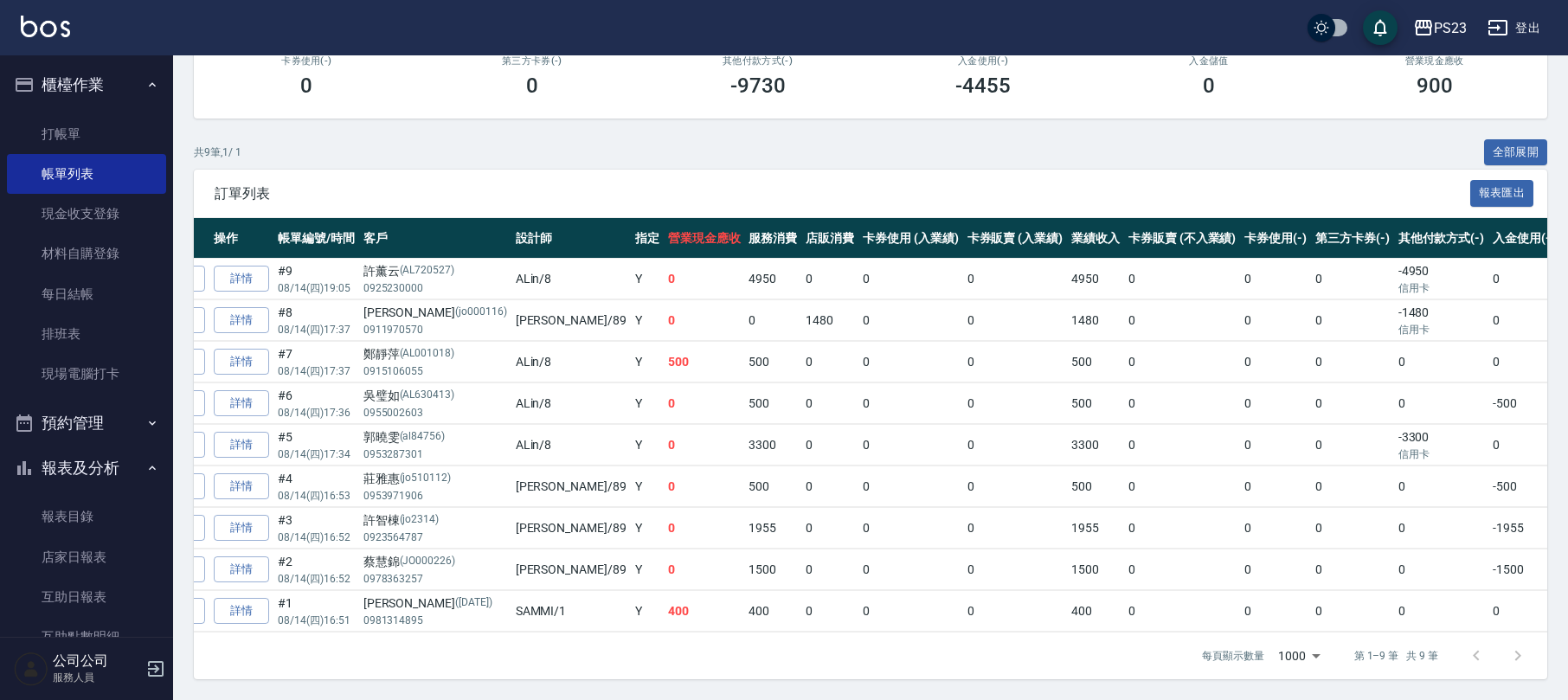
scroll to position [0, 153]
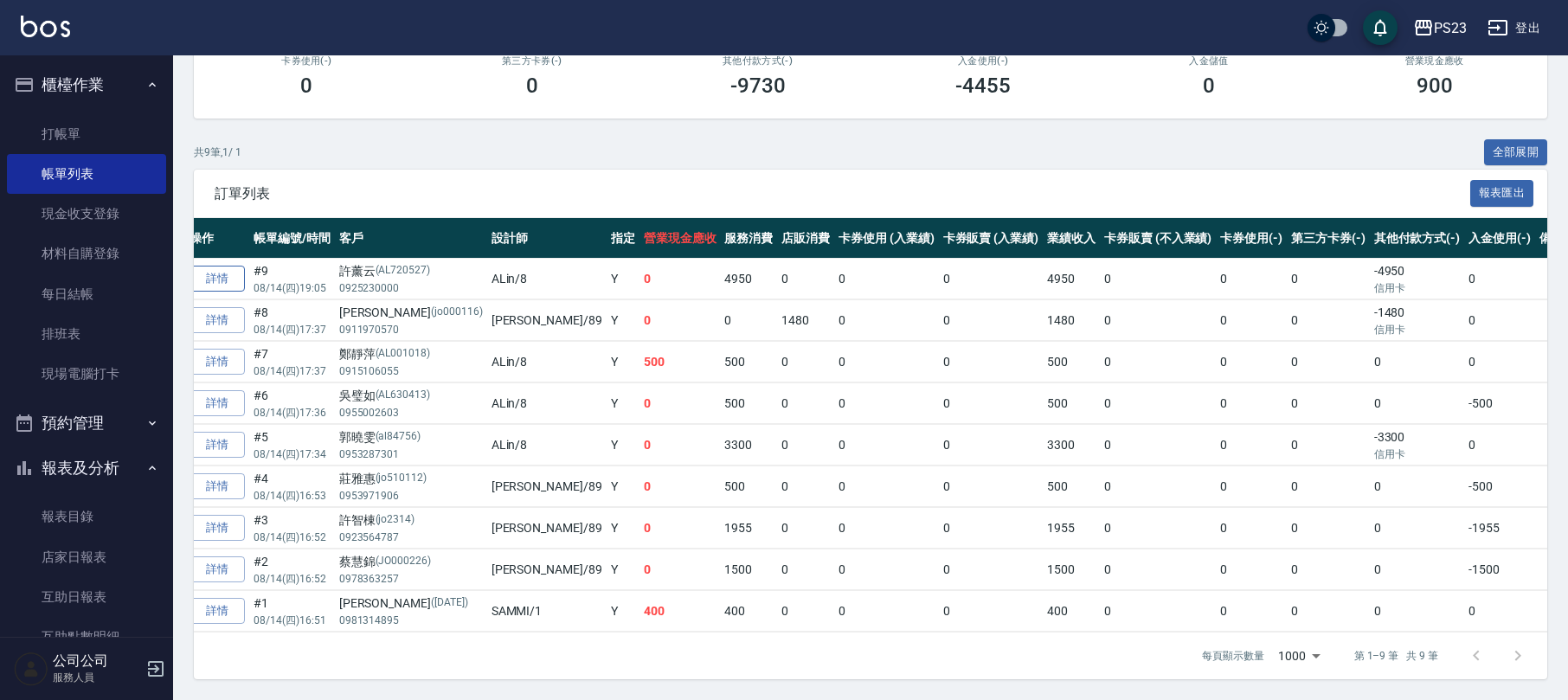
click at [209, 265] on link "詳情" at bounding box center [217, 278] width 56 height 27
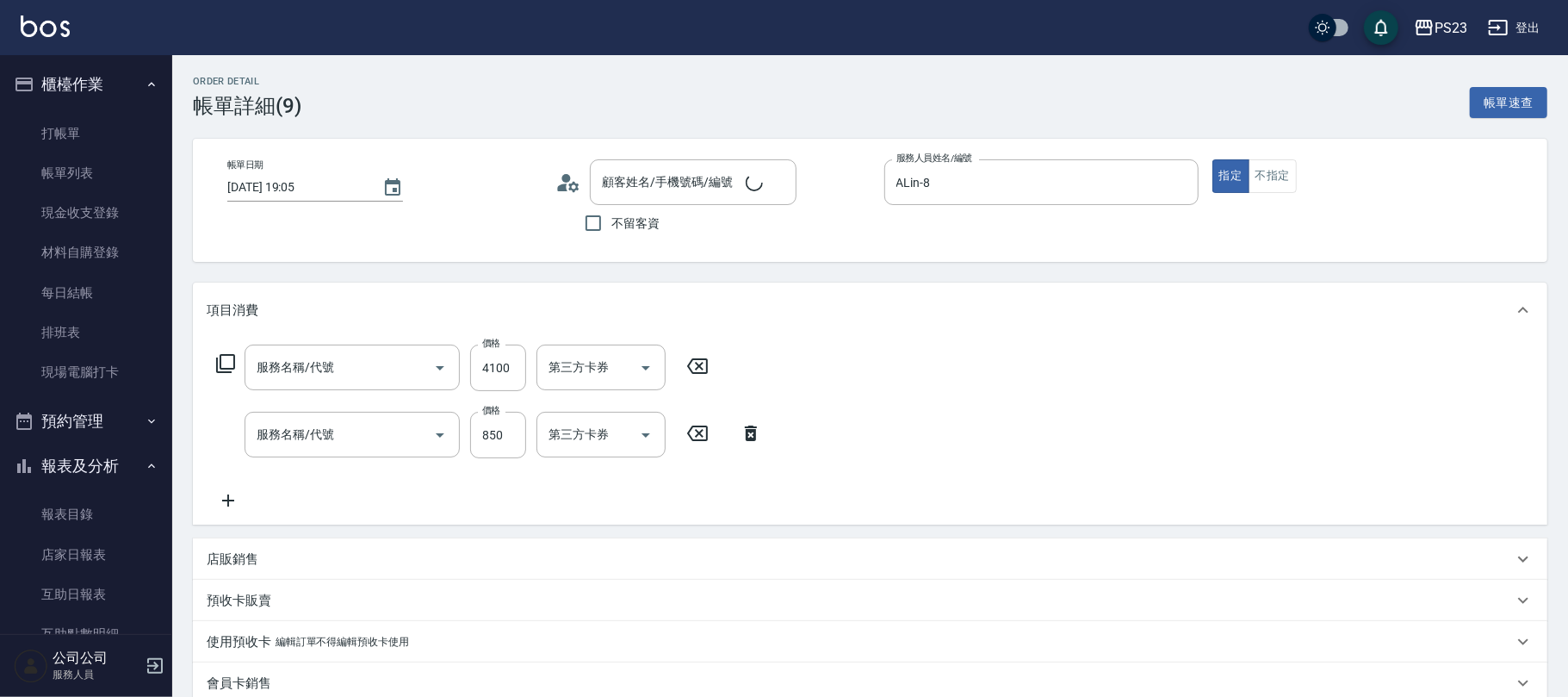
type input "[DATE] 19:05"
type input "ALin-8"
type input "染(401)"
type input "單剪400(302)"
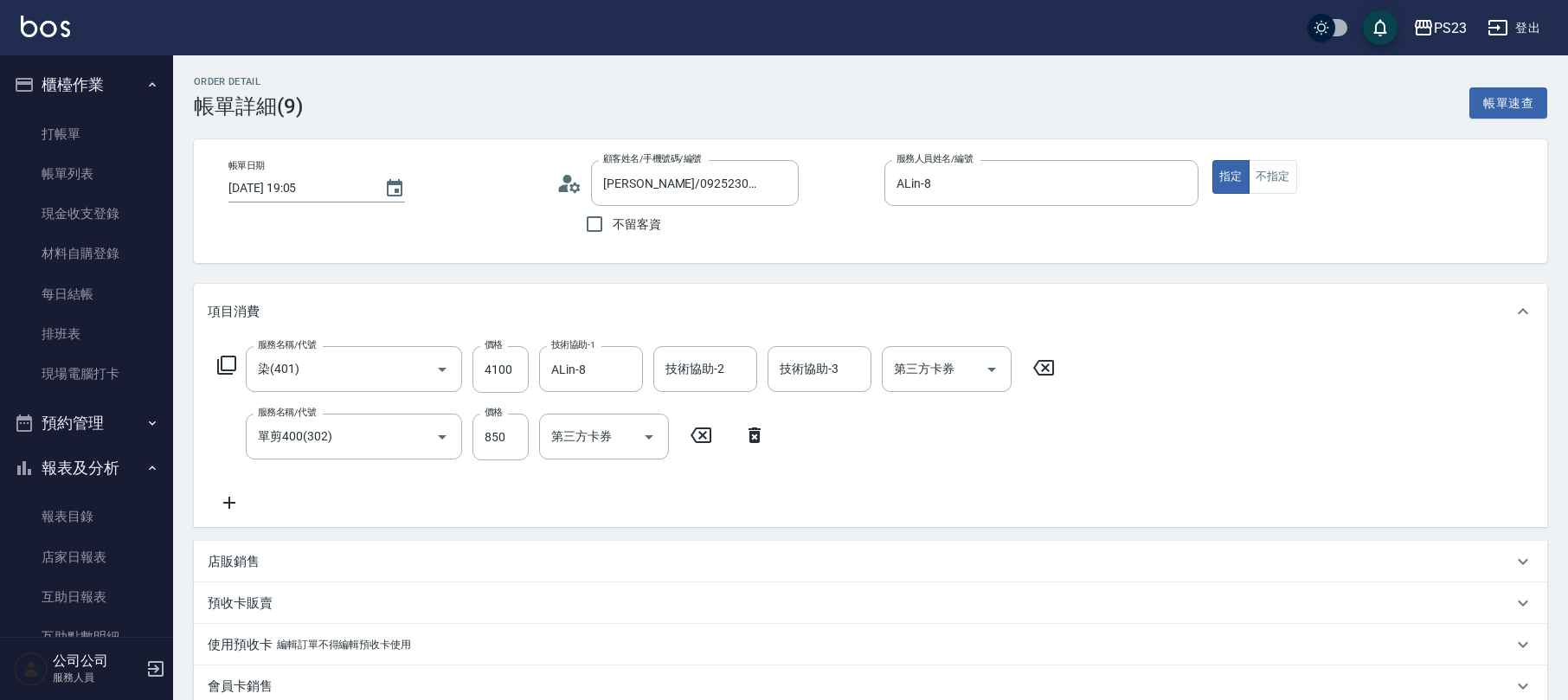
type input "[PERSON_NAME]/0925230000/AL720527"
drag, startPoint x: 363, startPoint y: 362, endPoint x: 191, endPoint y: 363, distance: 172.0
click at [191, 363] on div "Order detail 帳單詳細 (9) 帳單速查 帳單日期 [DATE] 19:05 顧客姓名/手機號碼/編號 [PERSON_NAME]/0925230…" at bounding box center [871, 601] width 1395 height 1091
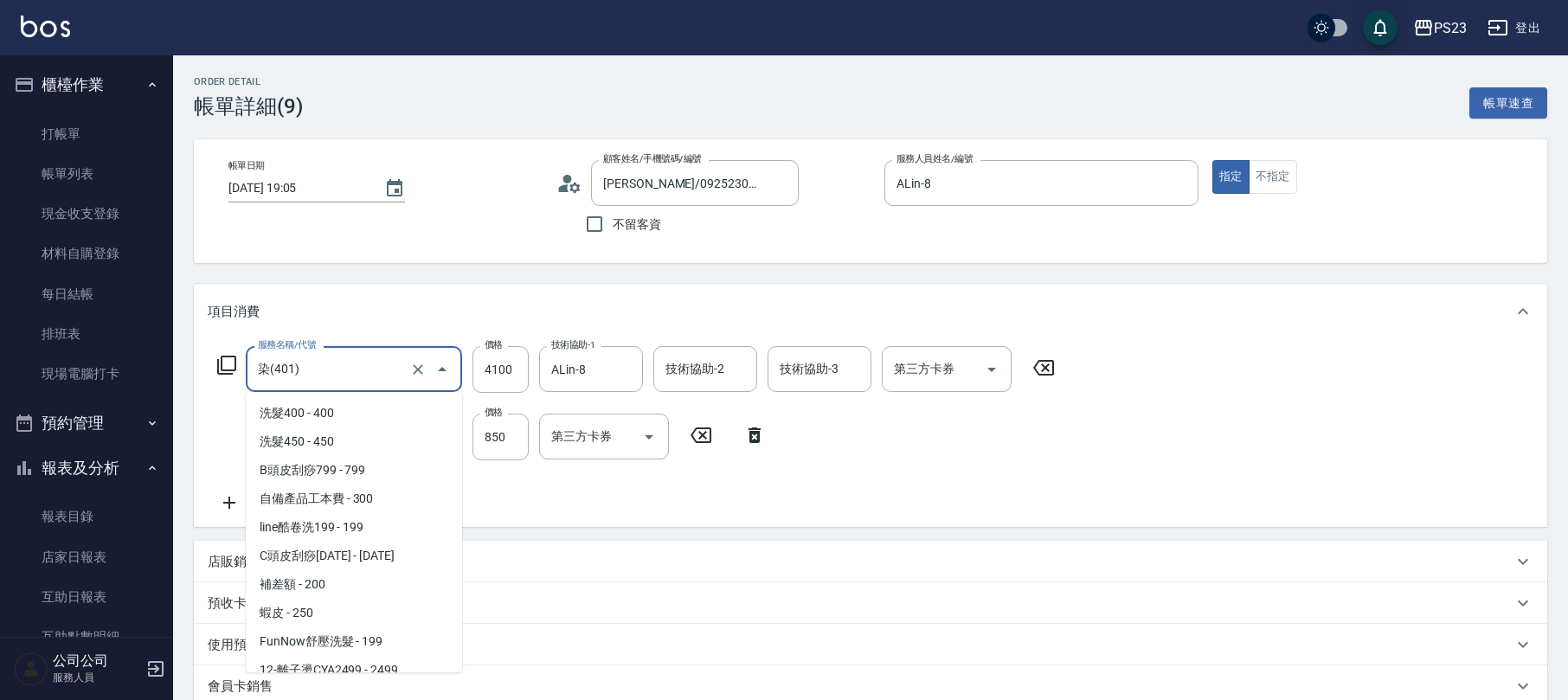
scroll to position [1068, 0]
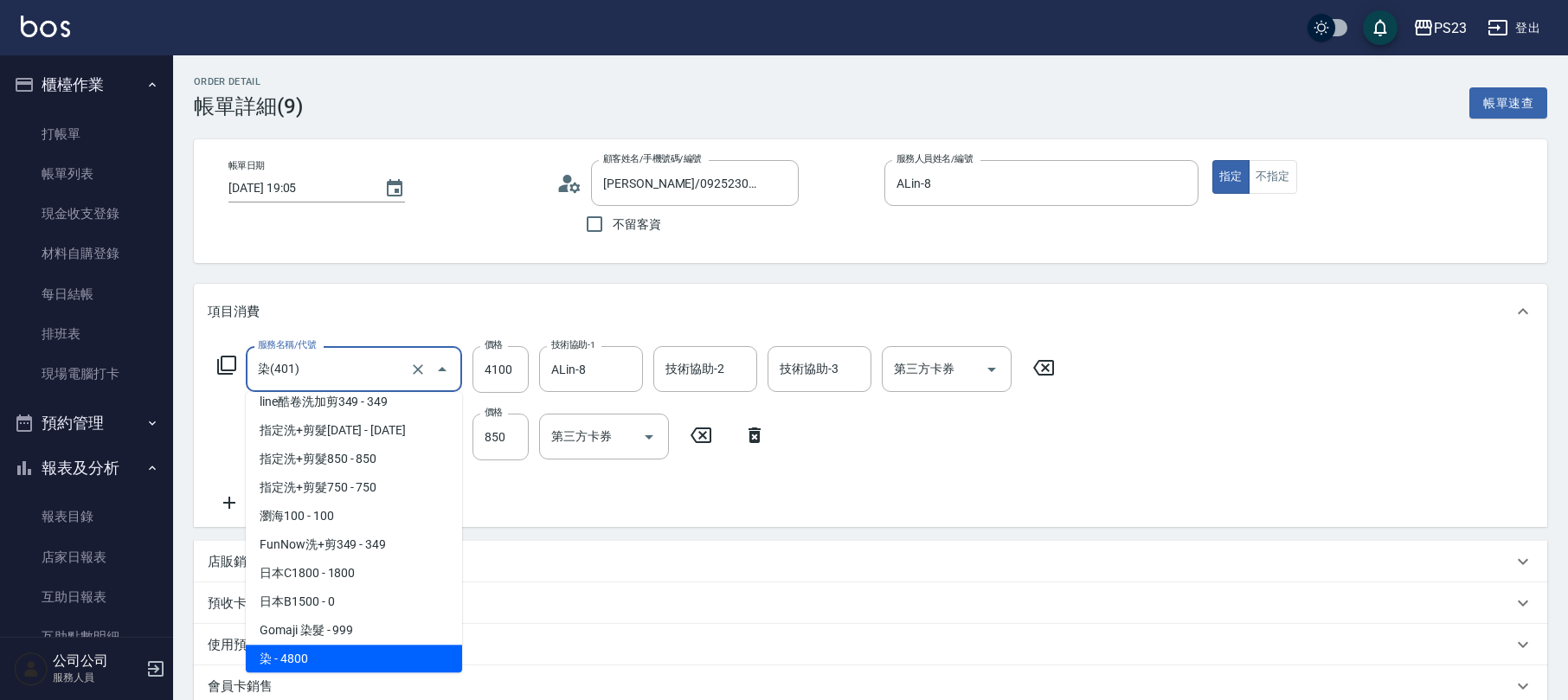
type input "B"
type input "0"
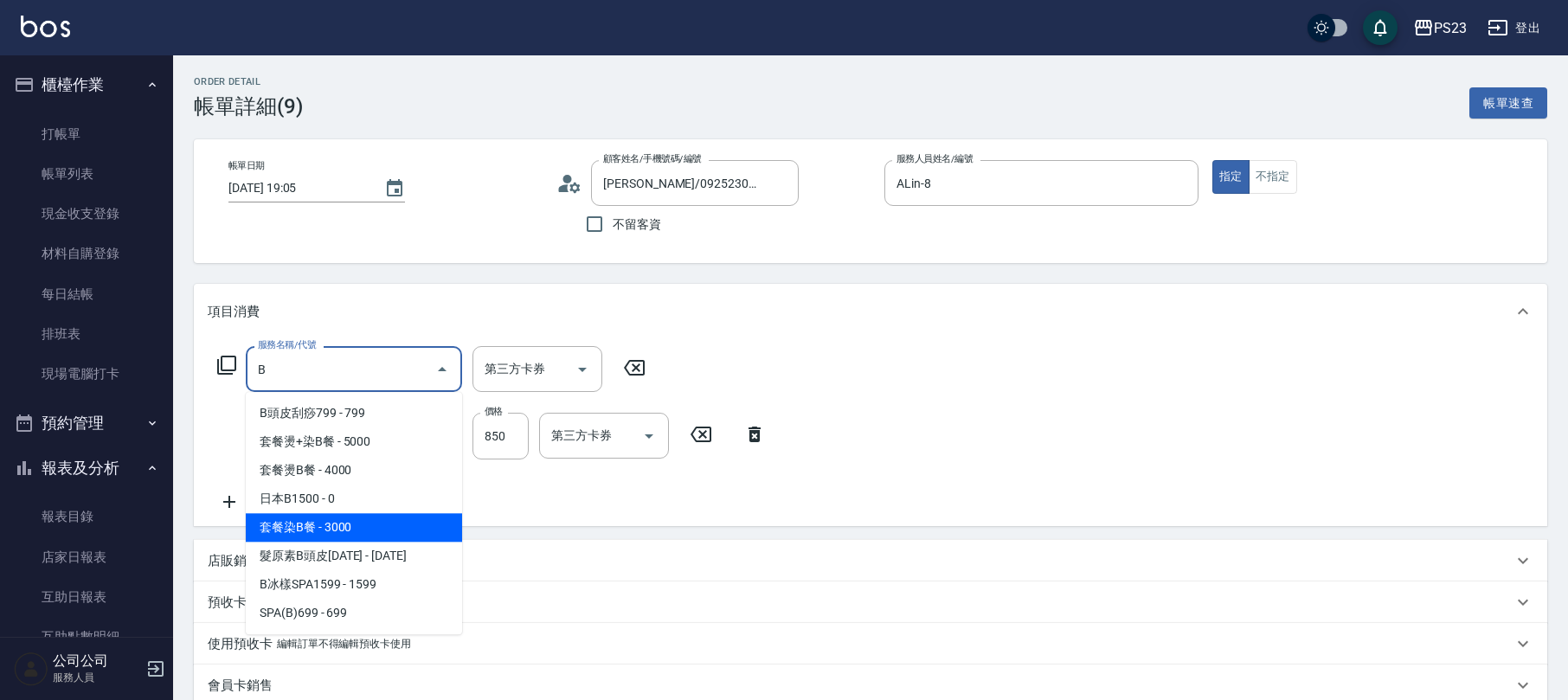
type input "套餐染B餐(411)"
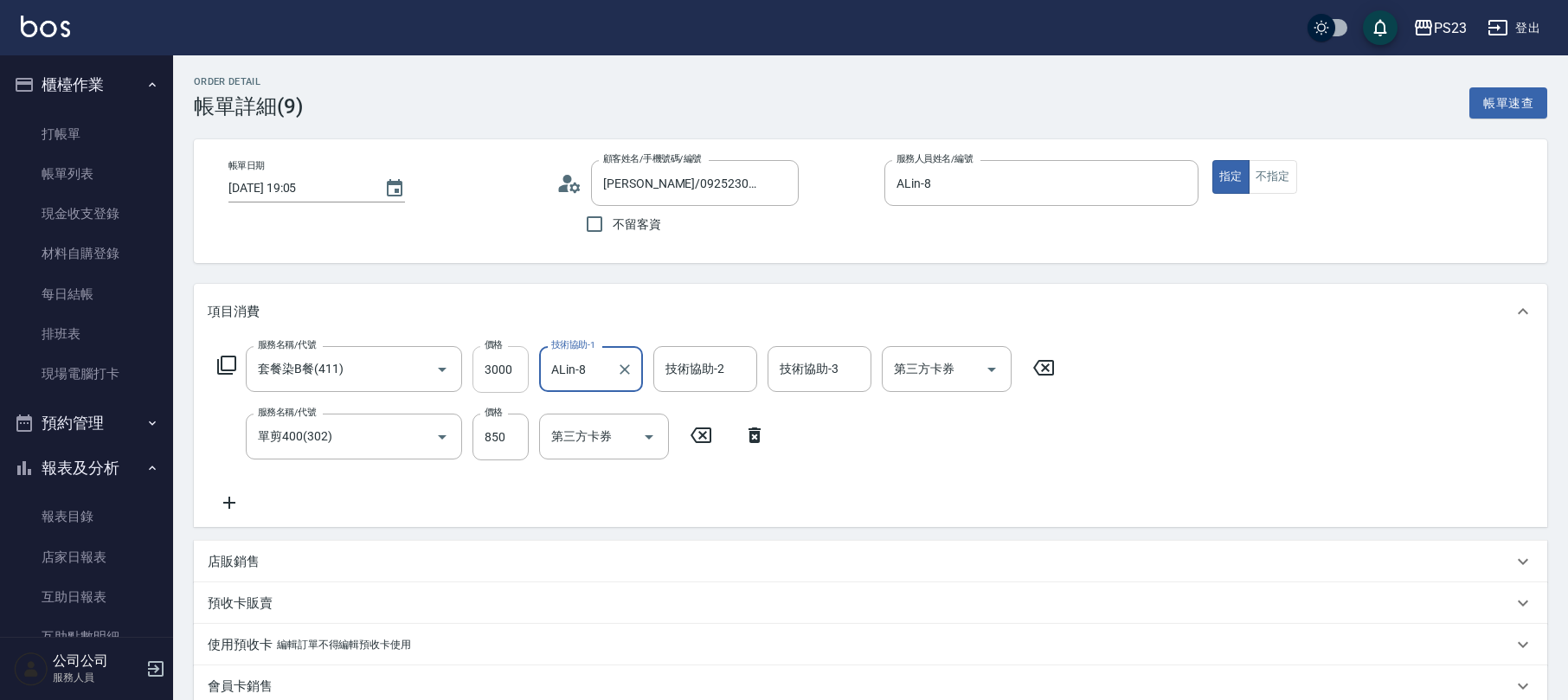
click at [500, 358] on input "3000" at bounding box center [501, 369] width 56 height 47
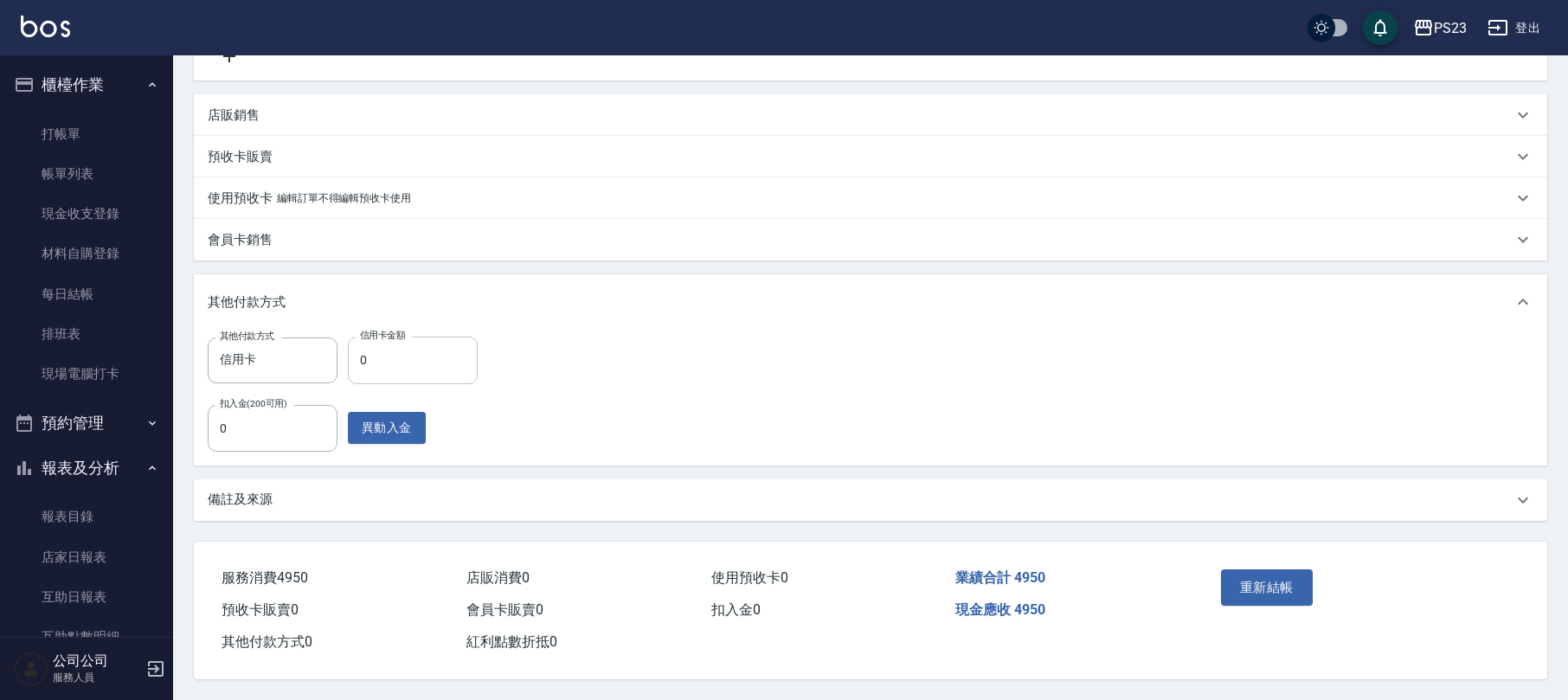
type input "4100"
type input "4950"
click at [292, 511] on div "備註及來源" at bounding box center [870, 501] width 1354 height 42
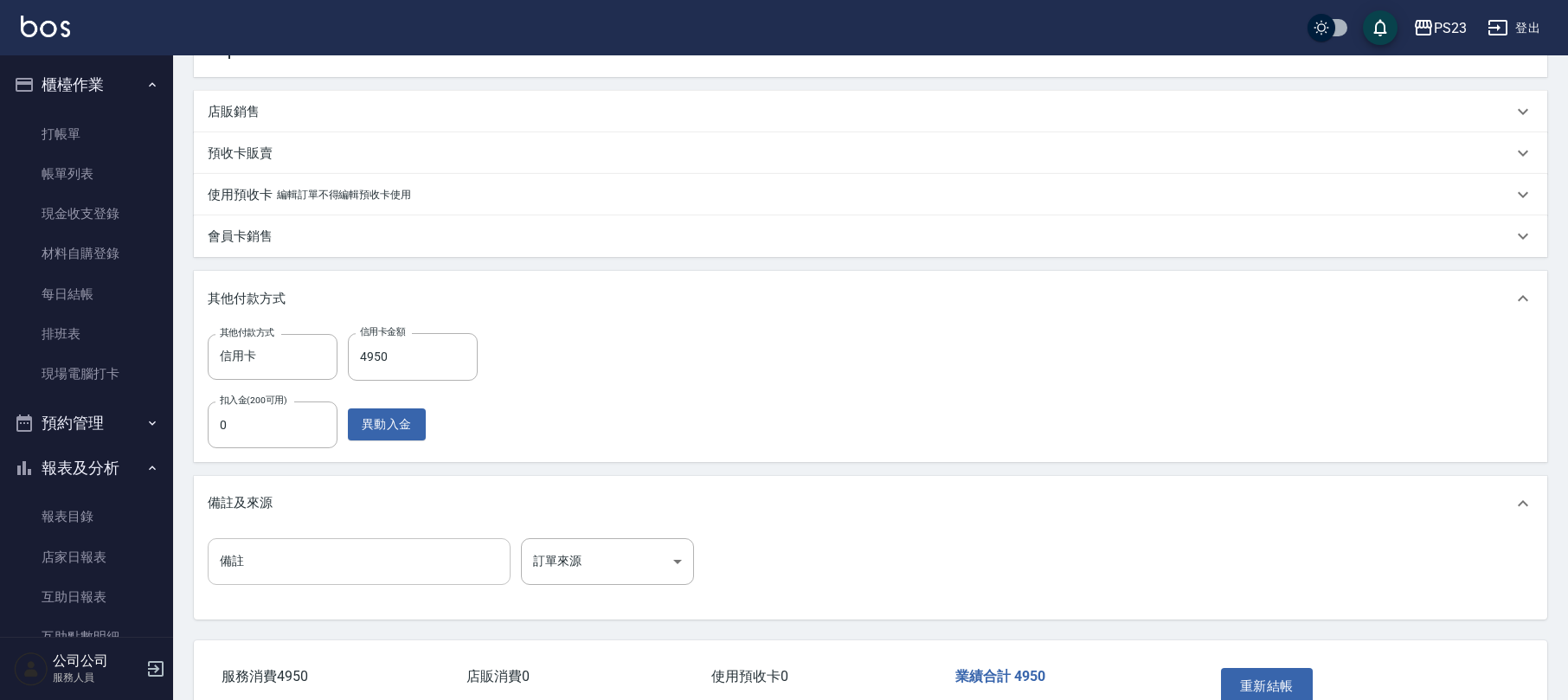
scroll to position [552, 0]
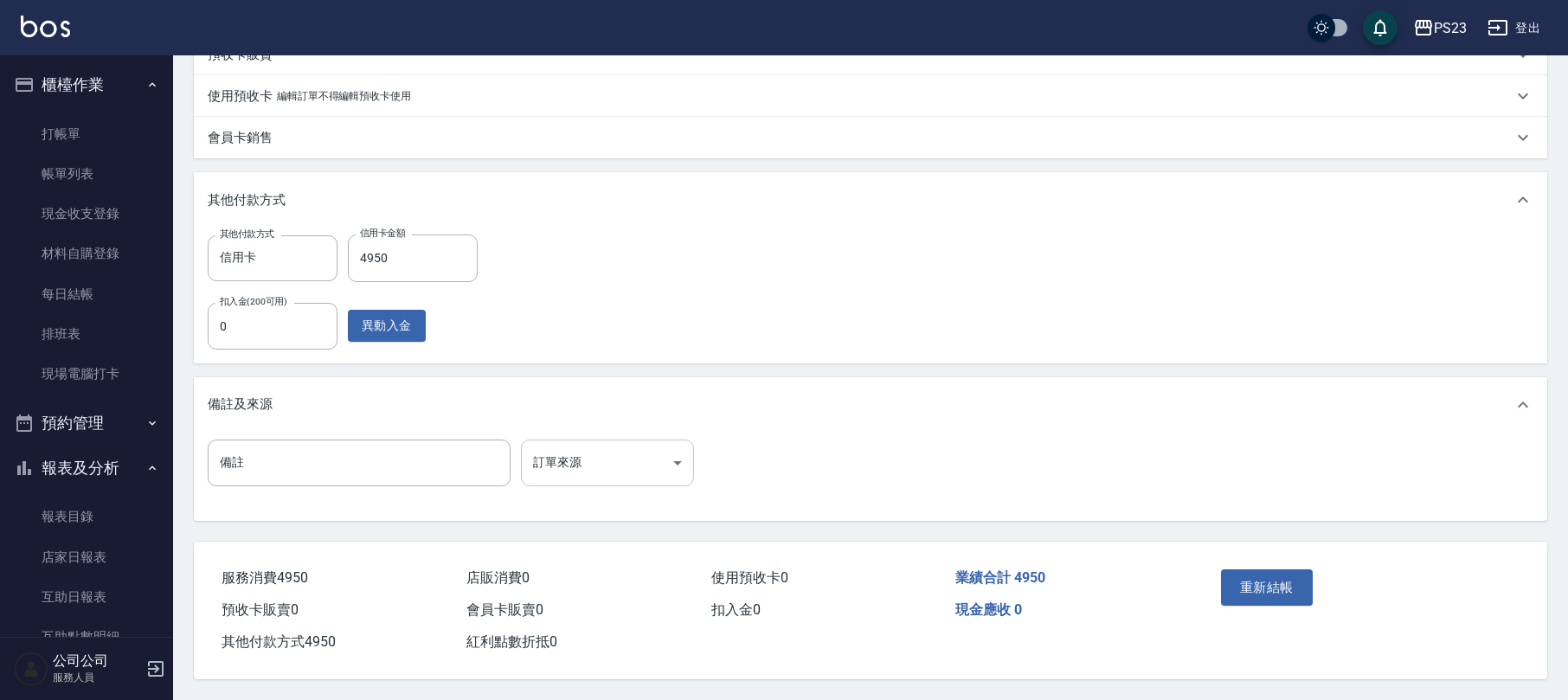
click at [572, 457] on body "PS23 登出 櫃檯作業 打帳單 帳單列表 現金收支登錄 材料自購登錄 每日結帳 排班表 現場電腦打卡 預約管理 預約管理 單日預約紀錄 單週預約紀錄 報表及…" at bounding box center [784, 76] width 1568 height 1248
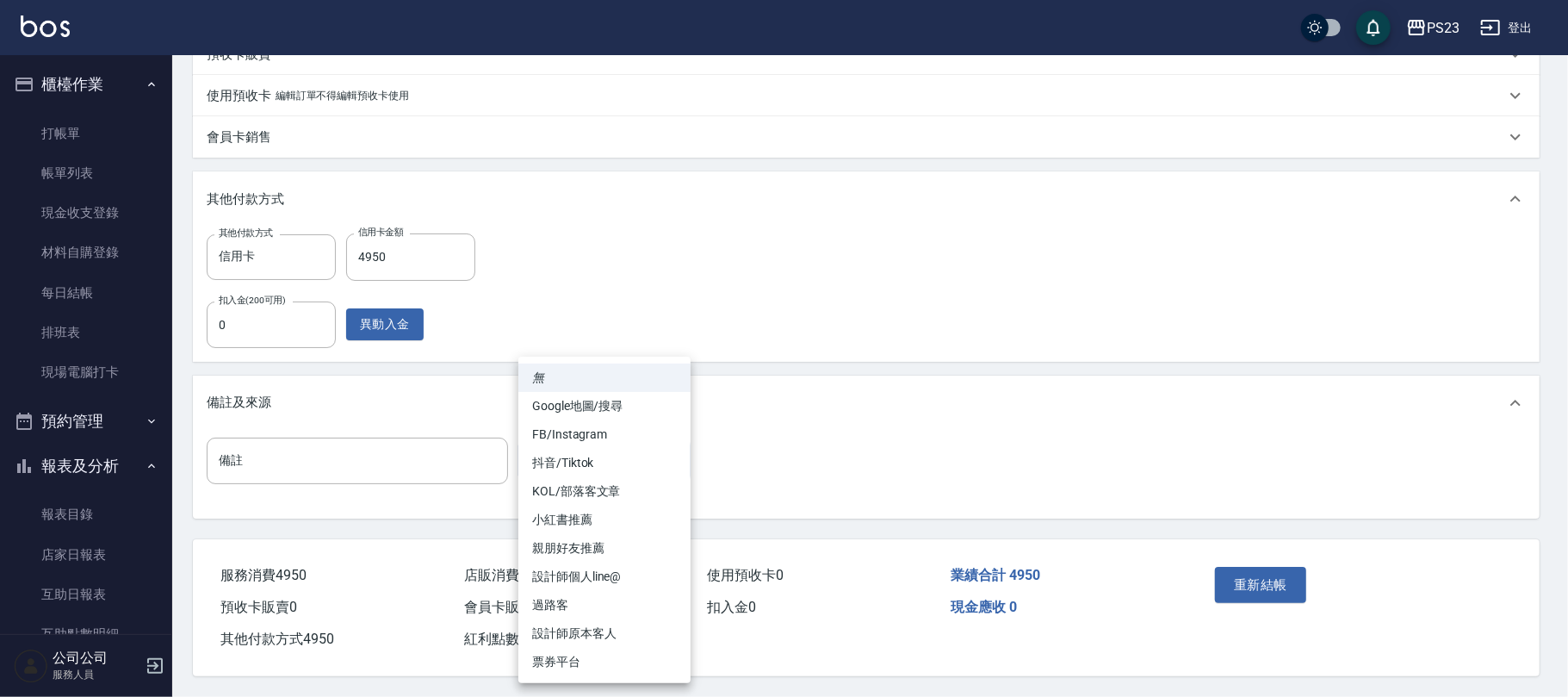
click at [576, 627] on li "設計師原本客人" at bounding box center [604, 633] width 173 height 29
type input "設計師原本客人"
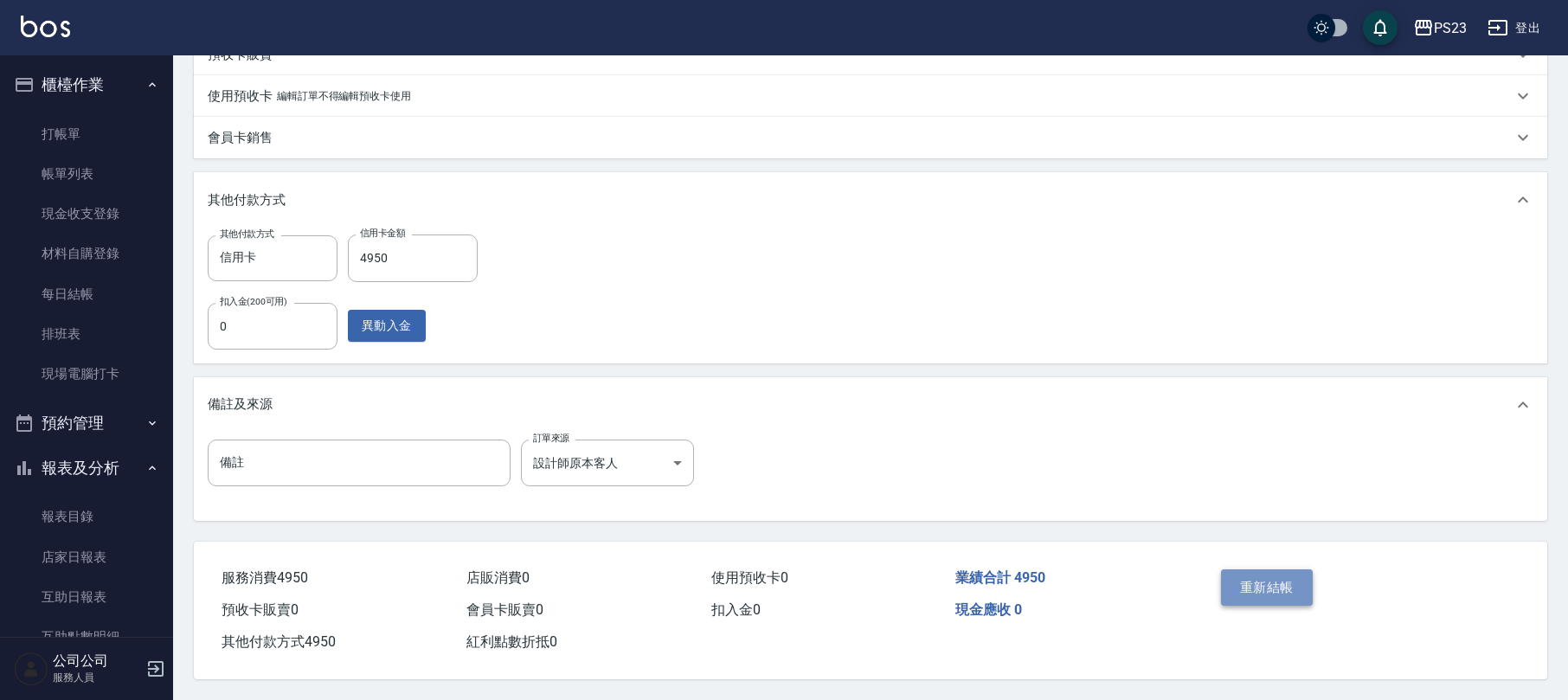
click at [1252, 579] on button "重新結帳" at bounding box center [1267, 587] width 92 height 36
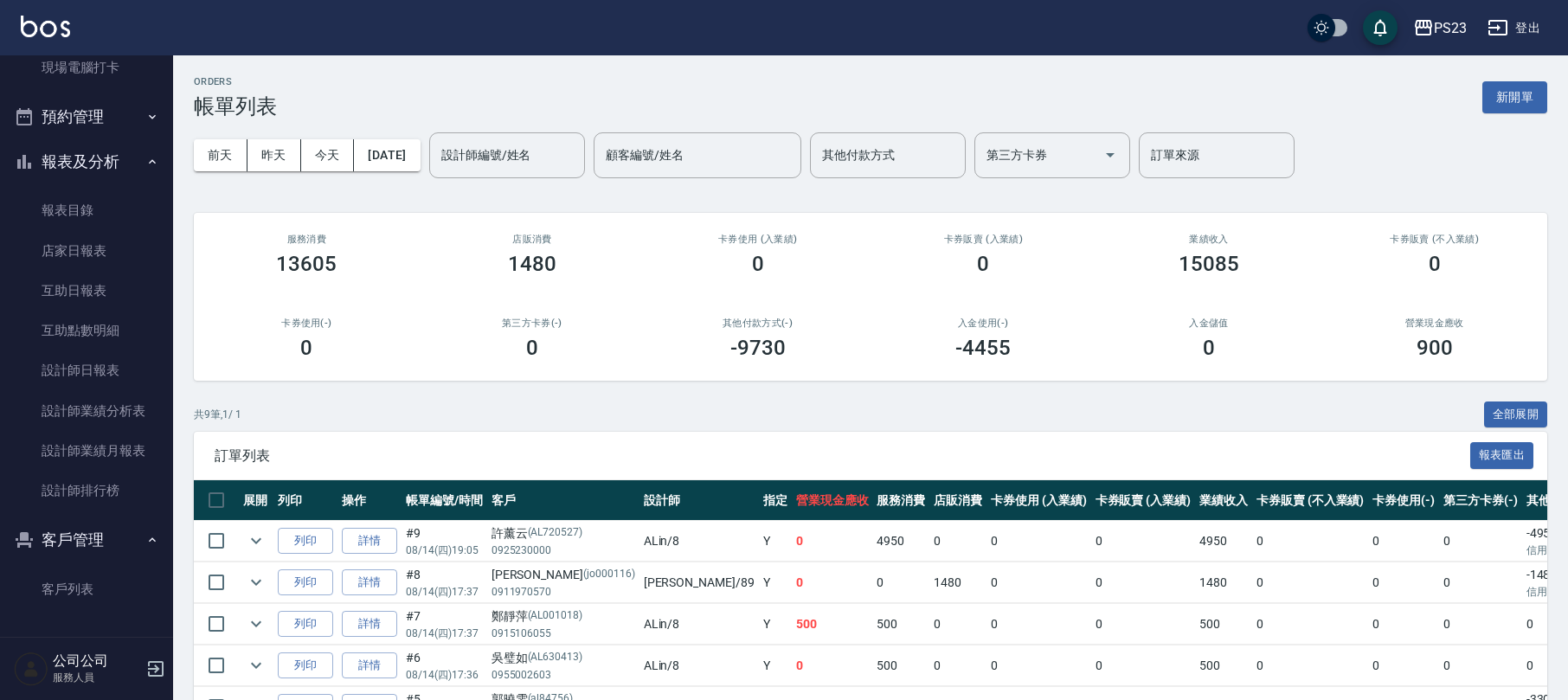
scroll to position [284, 0]
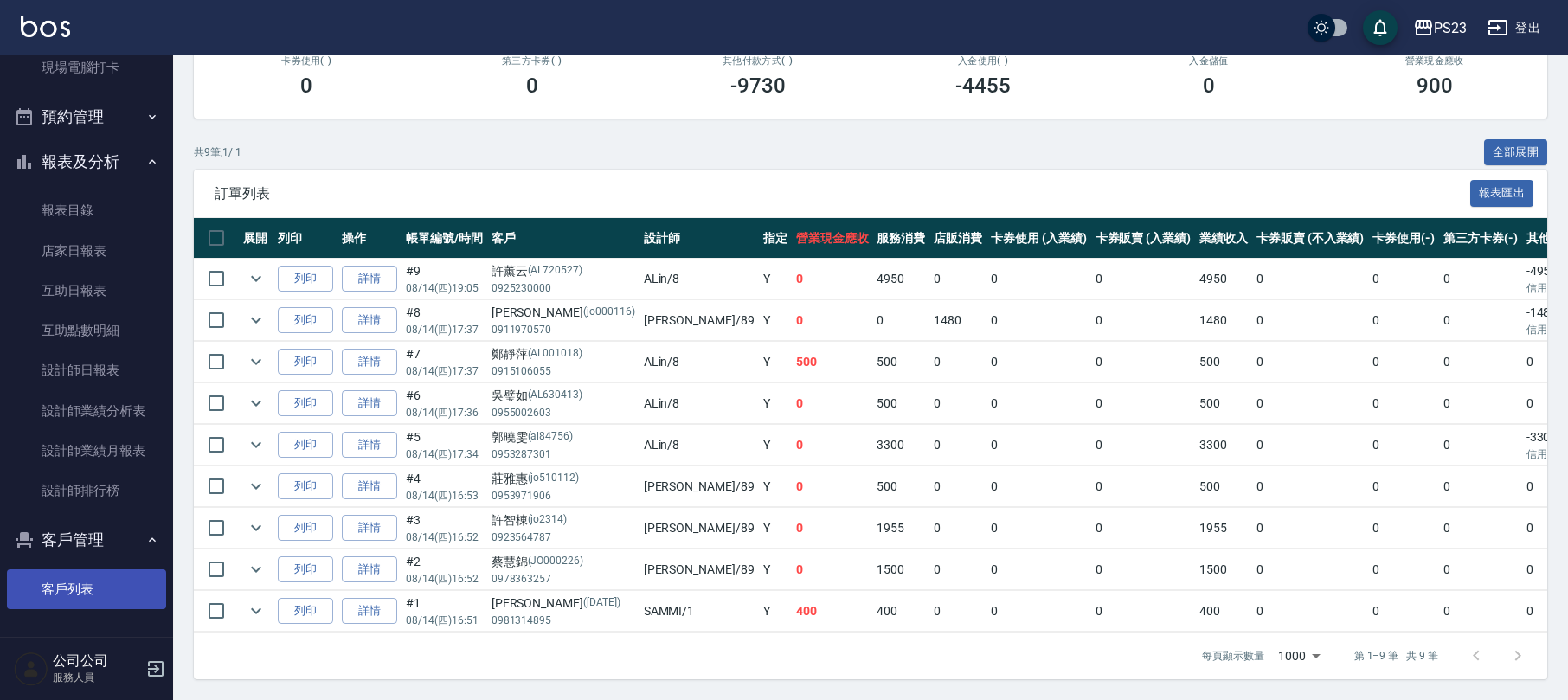
click at [84, 597] on link "客戶列表" at bounding box center [87, 589] width 160 height 40
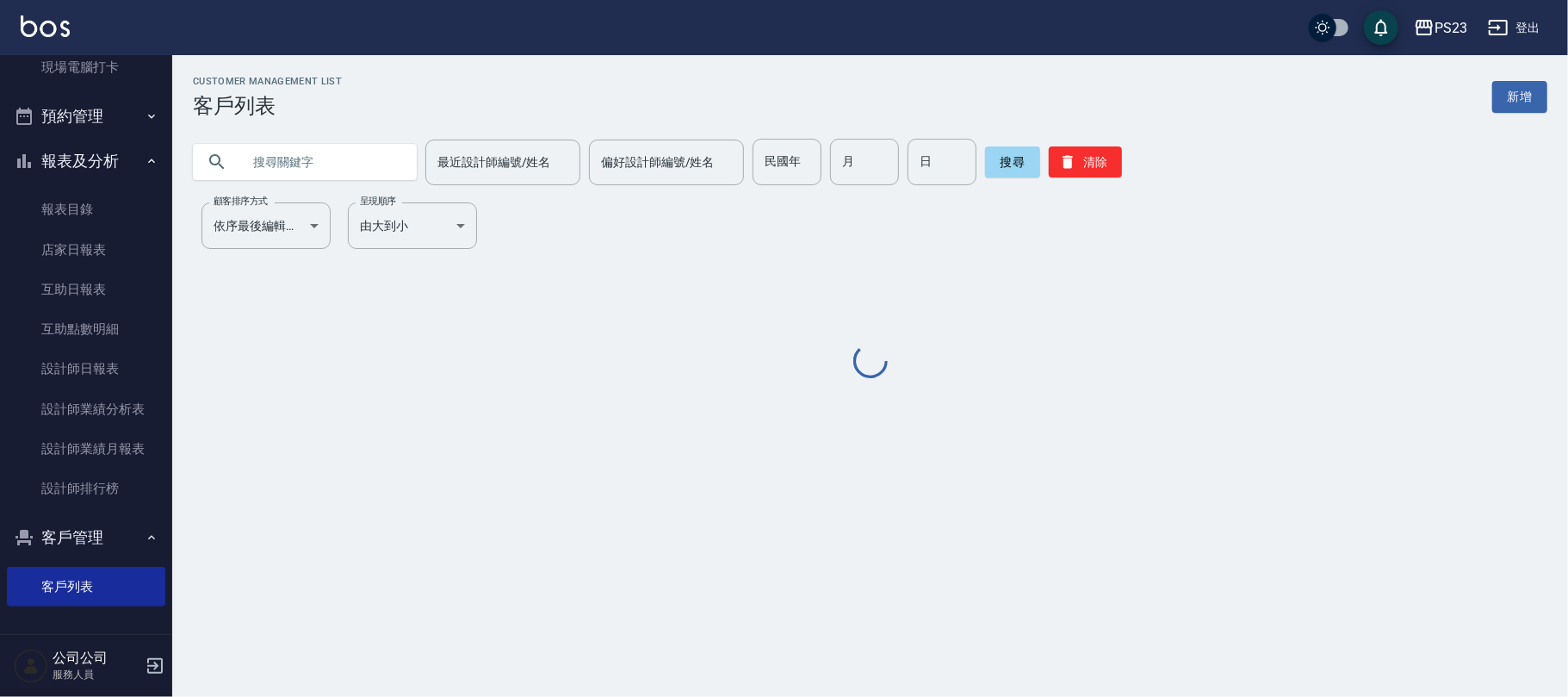
click at [298, 141] on div "最近設計師編號/姓名 最近設計師編號/姓名 偏好設計師編號/姓名 偏好設計師編號/姓名 民國年 民國年 月 月 日 日 搜尋 清除" at bounding box center [860, 152] width 1375 height 68
click at [286, 186] on div "Customer Management List 客戶列表 新增 最近設計師編號/姓名 最近設計師編號/姓名 偏好設計師編號/姓名 偏好設計師編號/姓名 民國…" at bounding box center [870, 228] width 1395 height 306
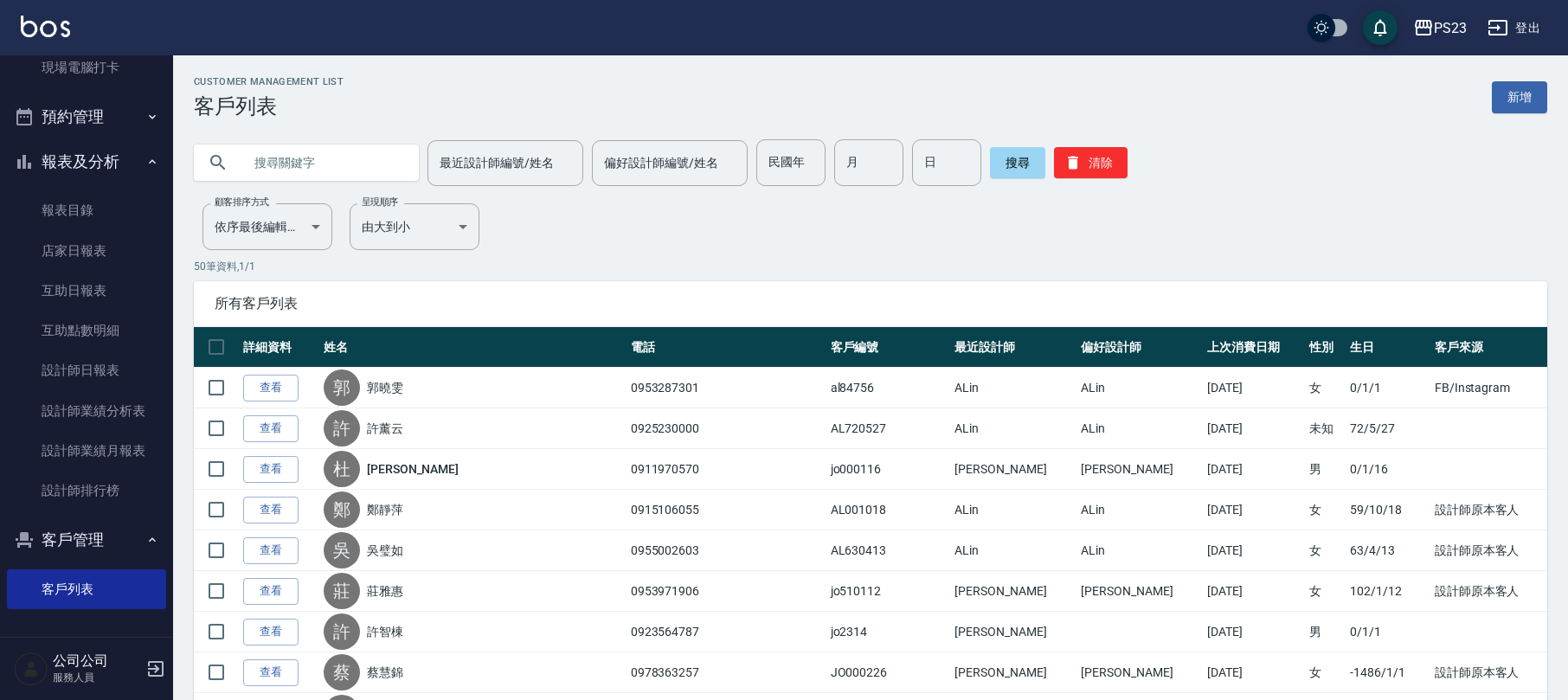
click at [288, 165] on input "text" at bounding box center [323, 163] width 163 height 47
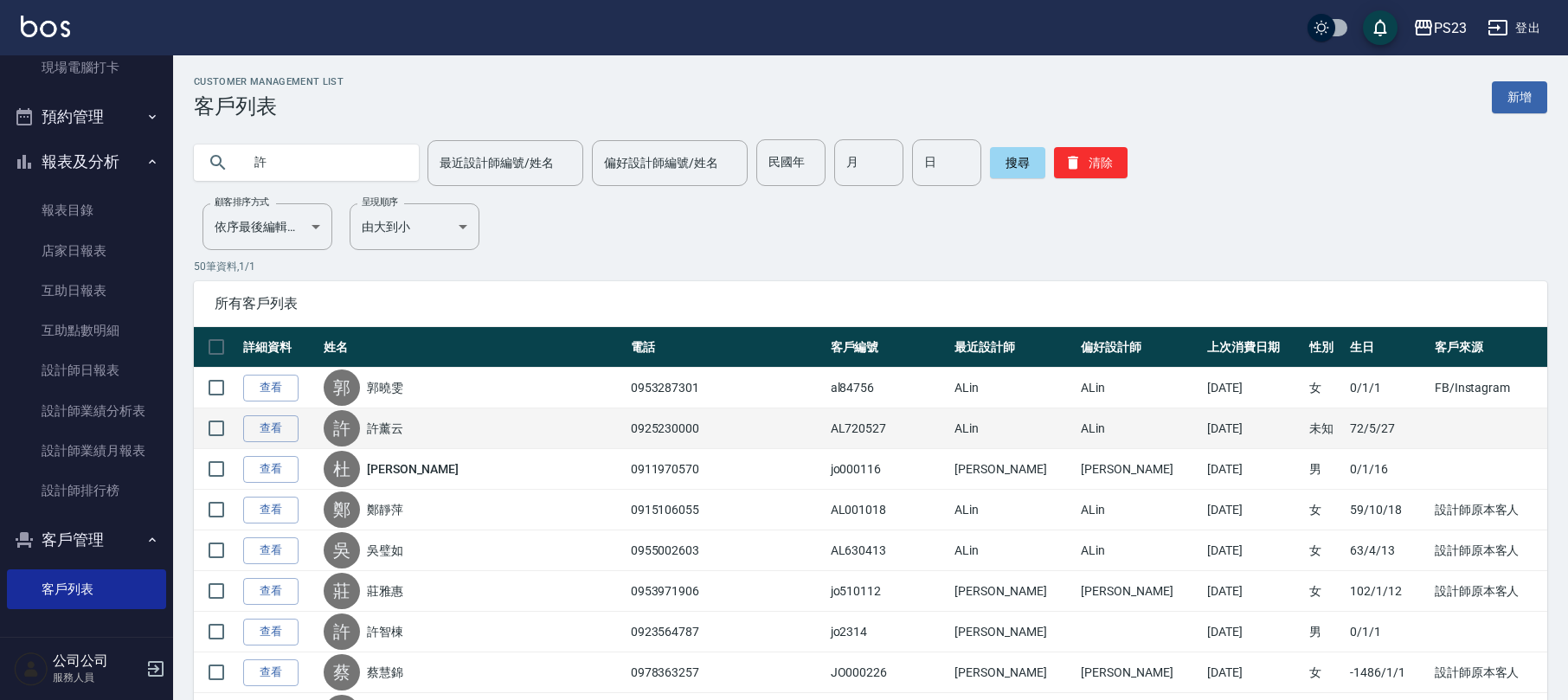
type input "許"
click at [386, 424] on link "許薰云" at bounding box center [385, 428] width 36 height 17
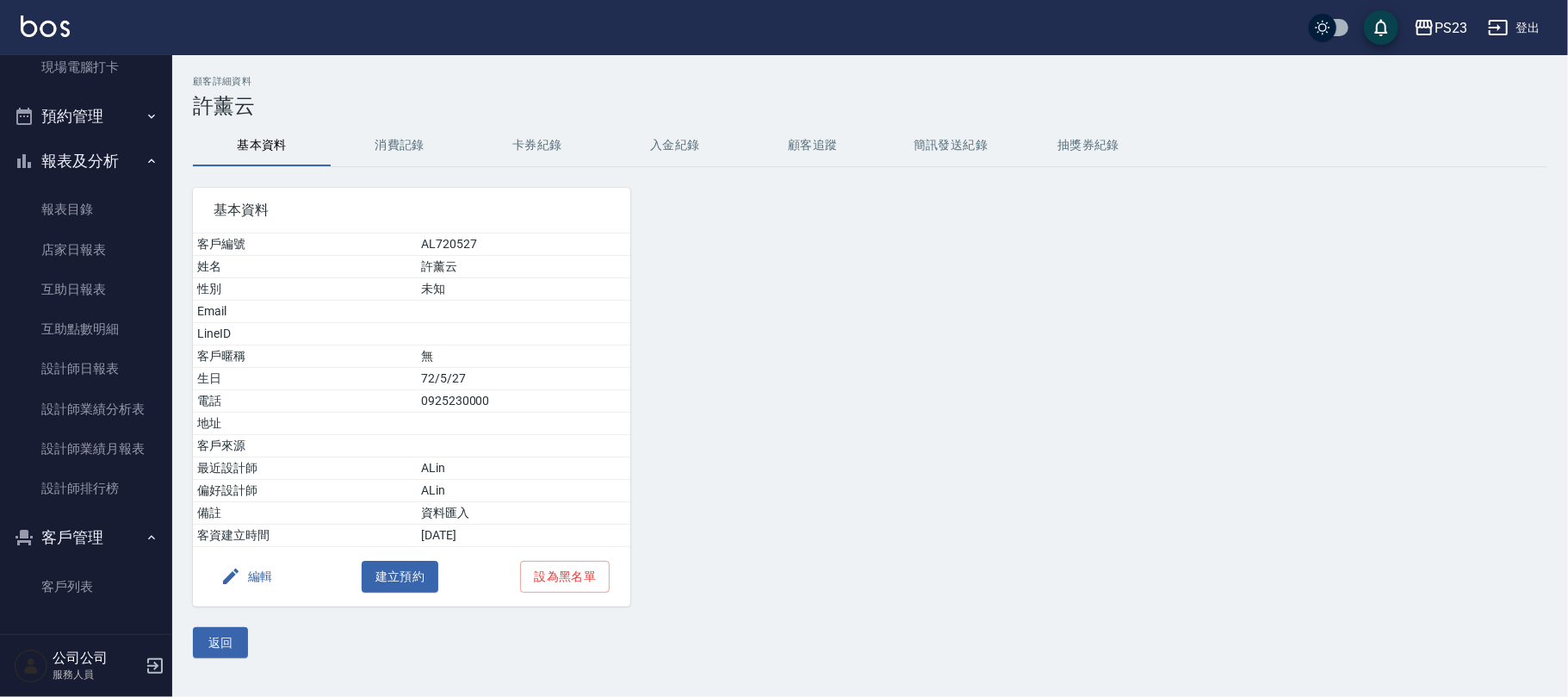
click at [244, 580] on button "編輯" at bounding box center [246, 577] width 66 height 32
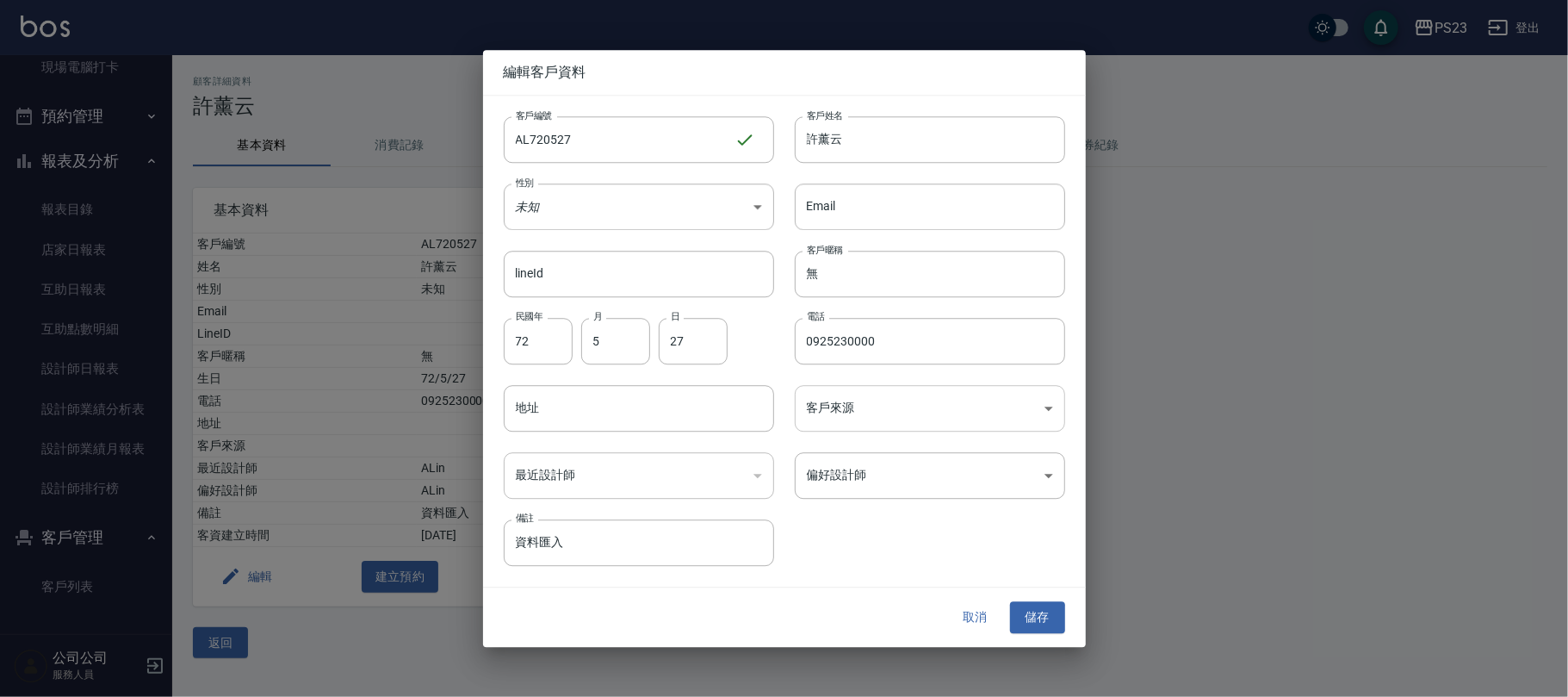
click at [930, 419] on body "PS23 登出 櫃檯作業 打帳單 帳單列表 現金收支登錄 材料自購登錄 每日結帳 排班表 現場電腦打卡 預約管理 預約管理 單日預約紀錄 單週預約紀錄 報表及…" at bounding box center [784, 348] width 1568 height 697
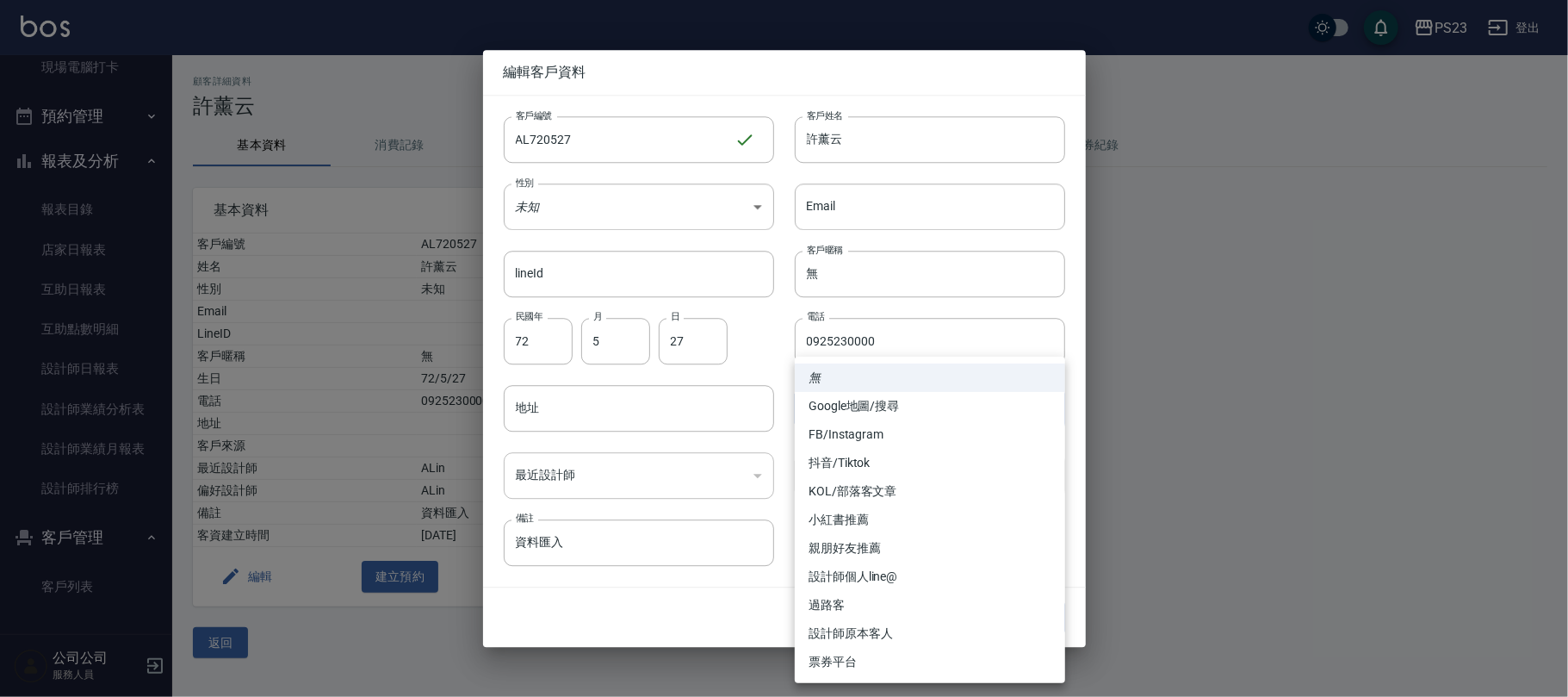
click at [882, 627] on li "設計師原本客人" at bounding box center [930, 633] width 270 height 29
type input "設計師原本客人"
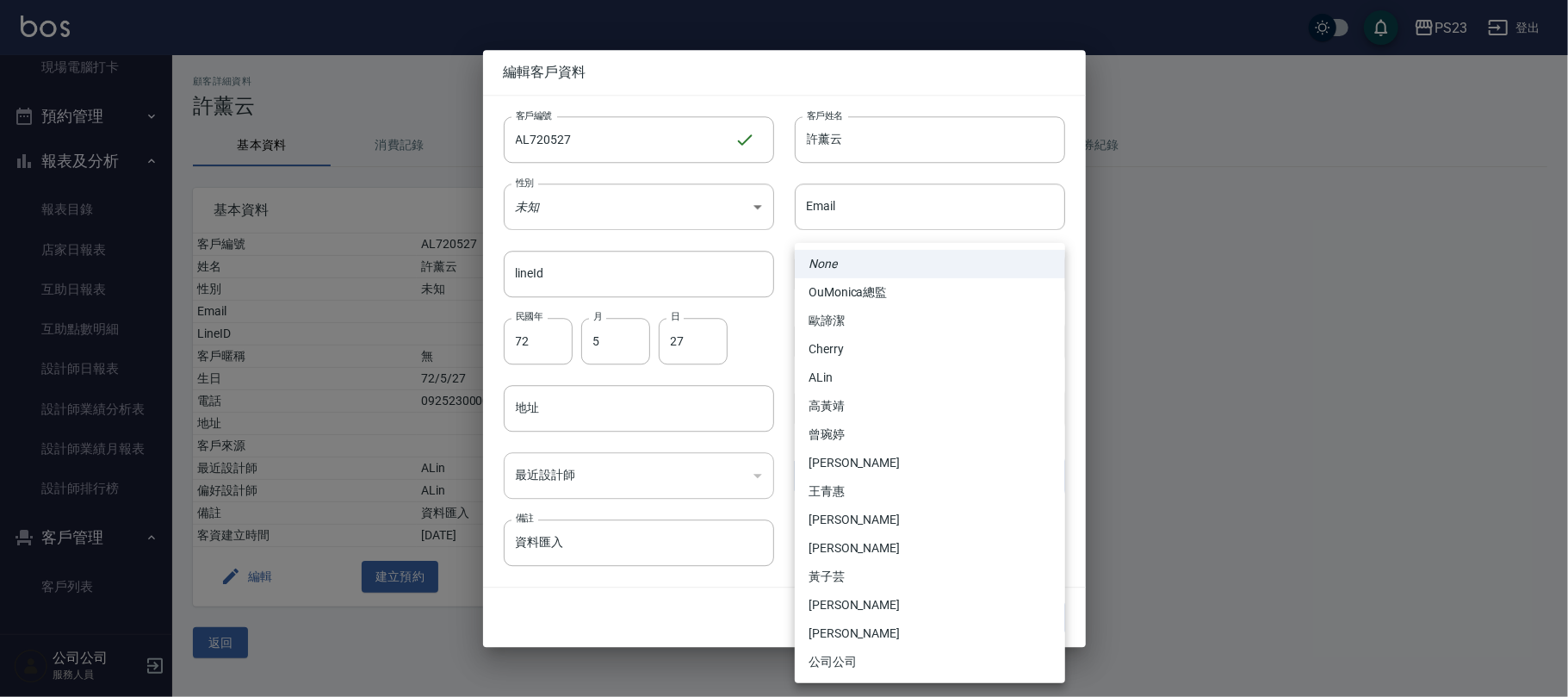
click at [907, 471] on body "PS23 登出 櫃檯作業 打帳單 帳單列表 現金收支登錄 材料自購登錄 每日結帳 排班表 現場電腦打卡 預約管理 預約管理 單日預約紀錄 單週預約紀錄 報表及…" at bounding box center [784, 348] width 1568 height 697
click at [855, 377] on li "ALin" at bounding box center [930, 377] width 270 height 29
type input "fd730005-8dab-4195-b3a1-5931373a7bd7"
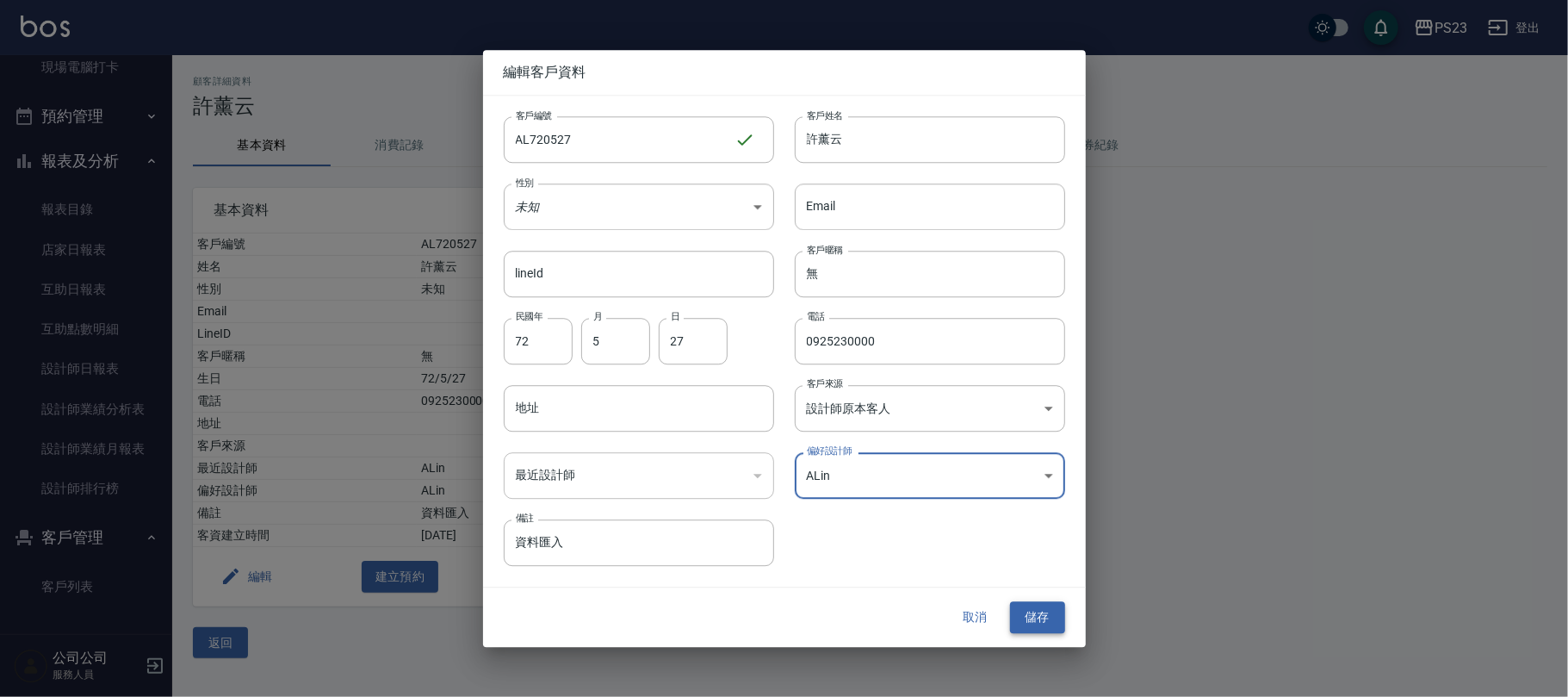
click at [1033, 615] on button "儲存" at bounding box center [1038, 618] width 56 height 32
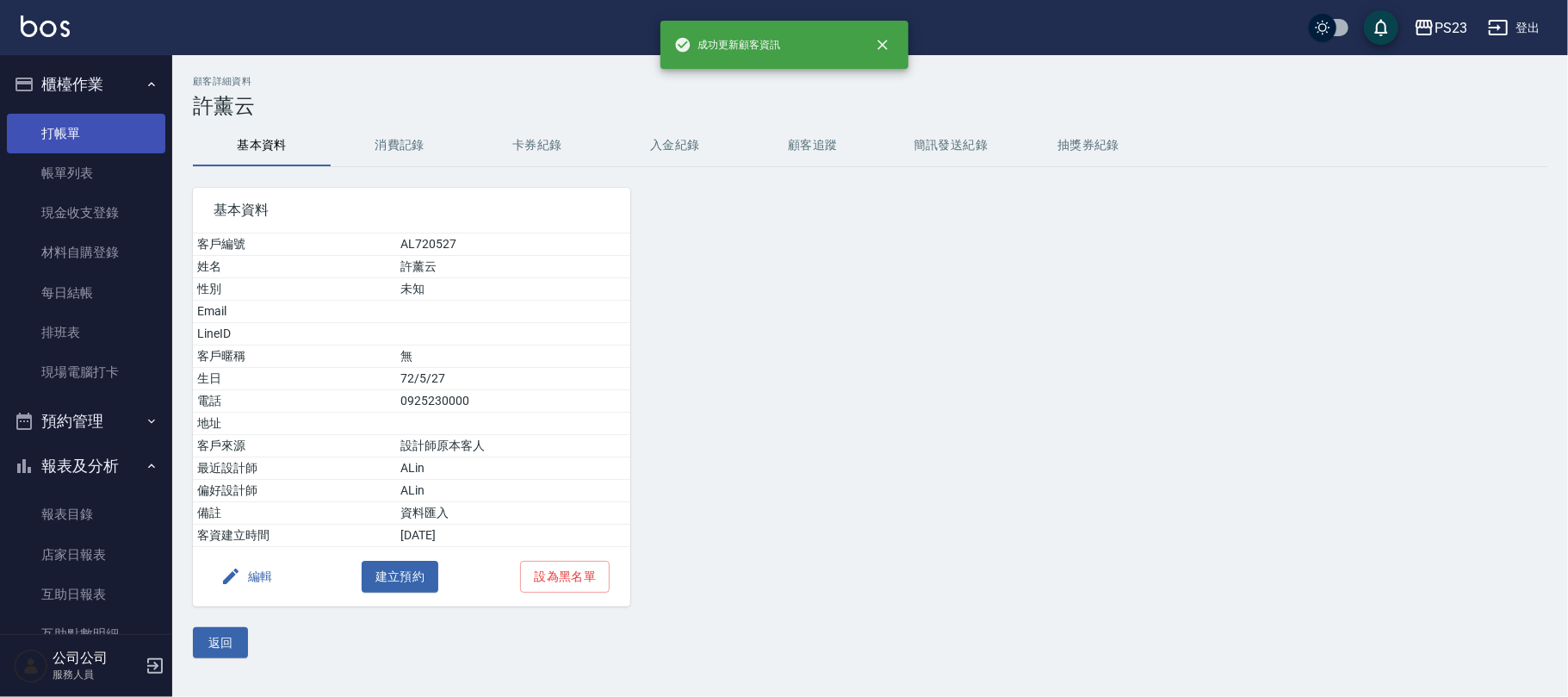
click at [79, 119] on link "打帳單" at bounding box center [86, 134] width 159 height 40
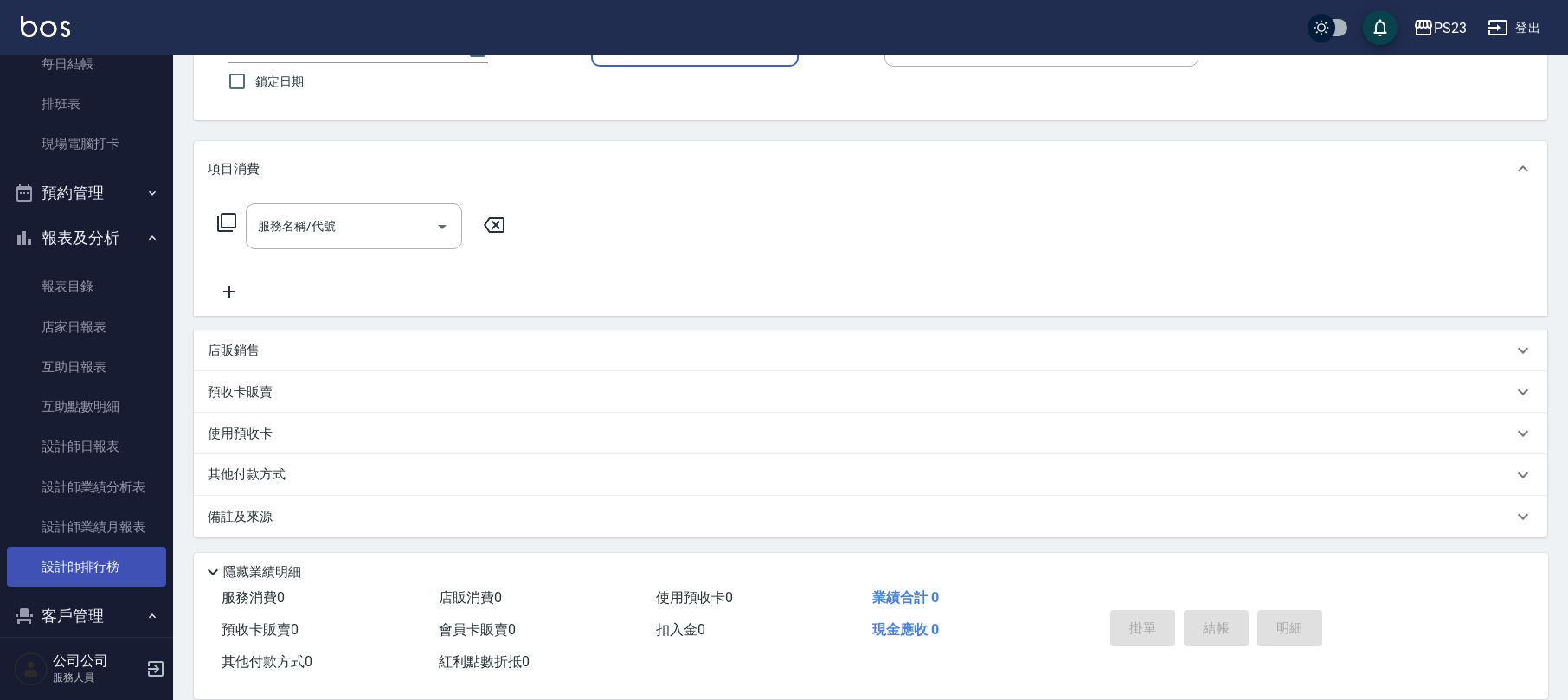
scroll to position [306, 0]
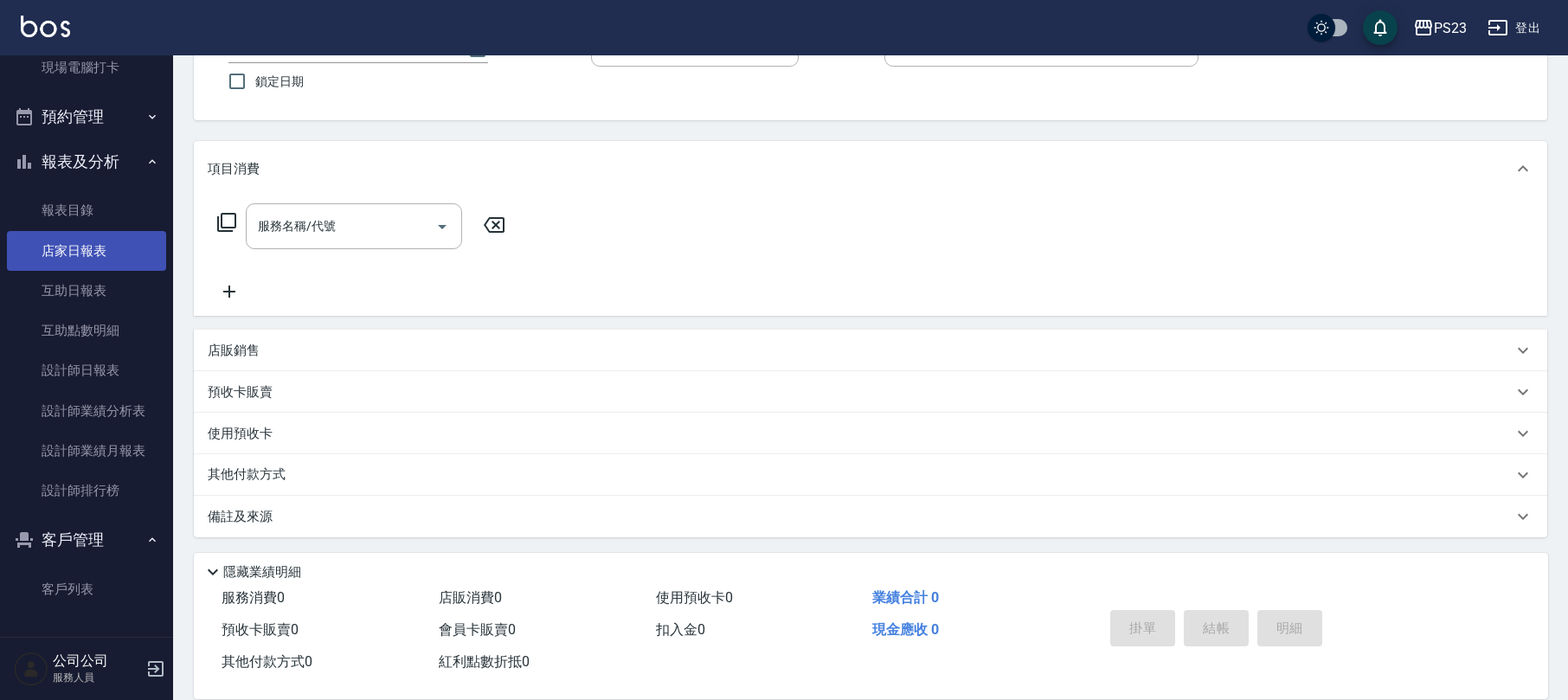
click at [67, 239] on link "店家日報表" at bounding box center [87, 251] width 160 height 40
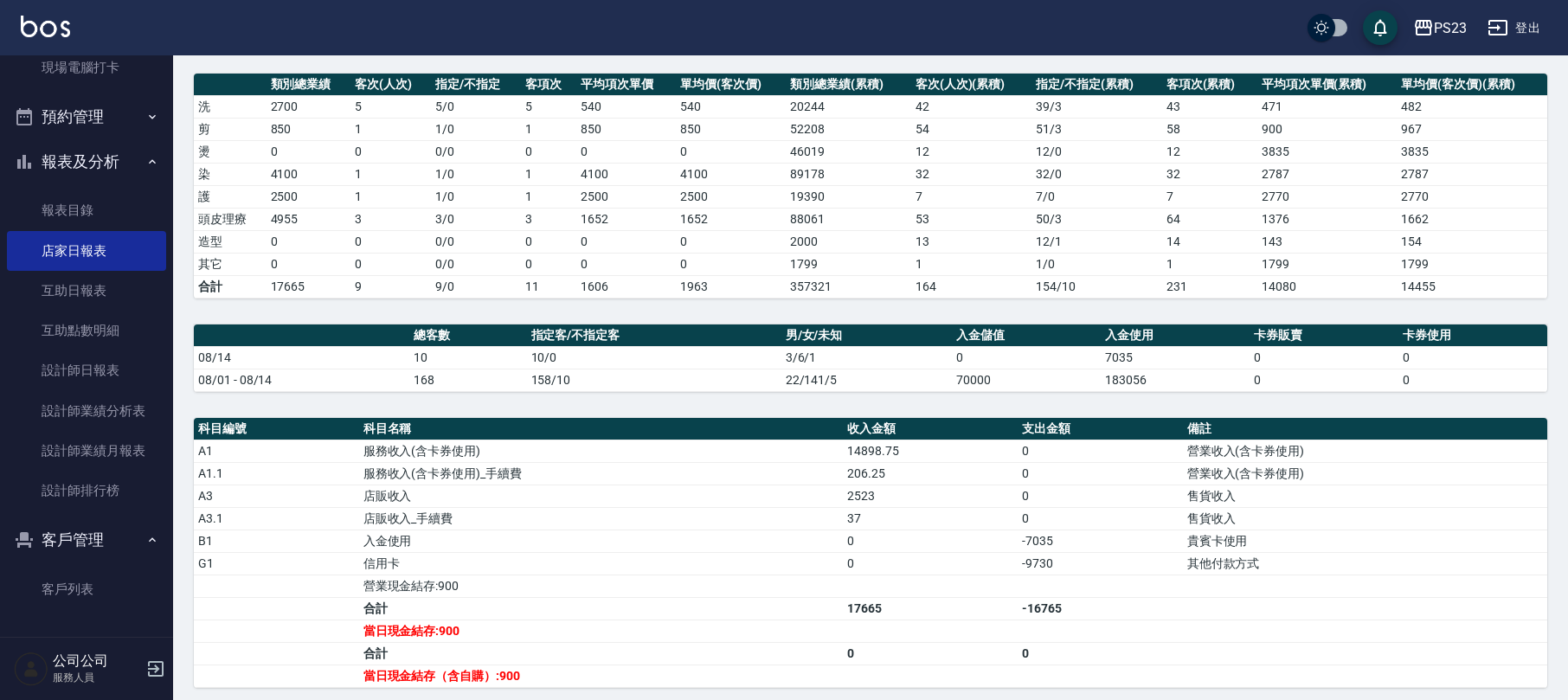
scroll to position [461, 0]
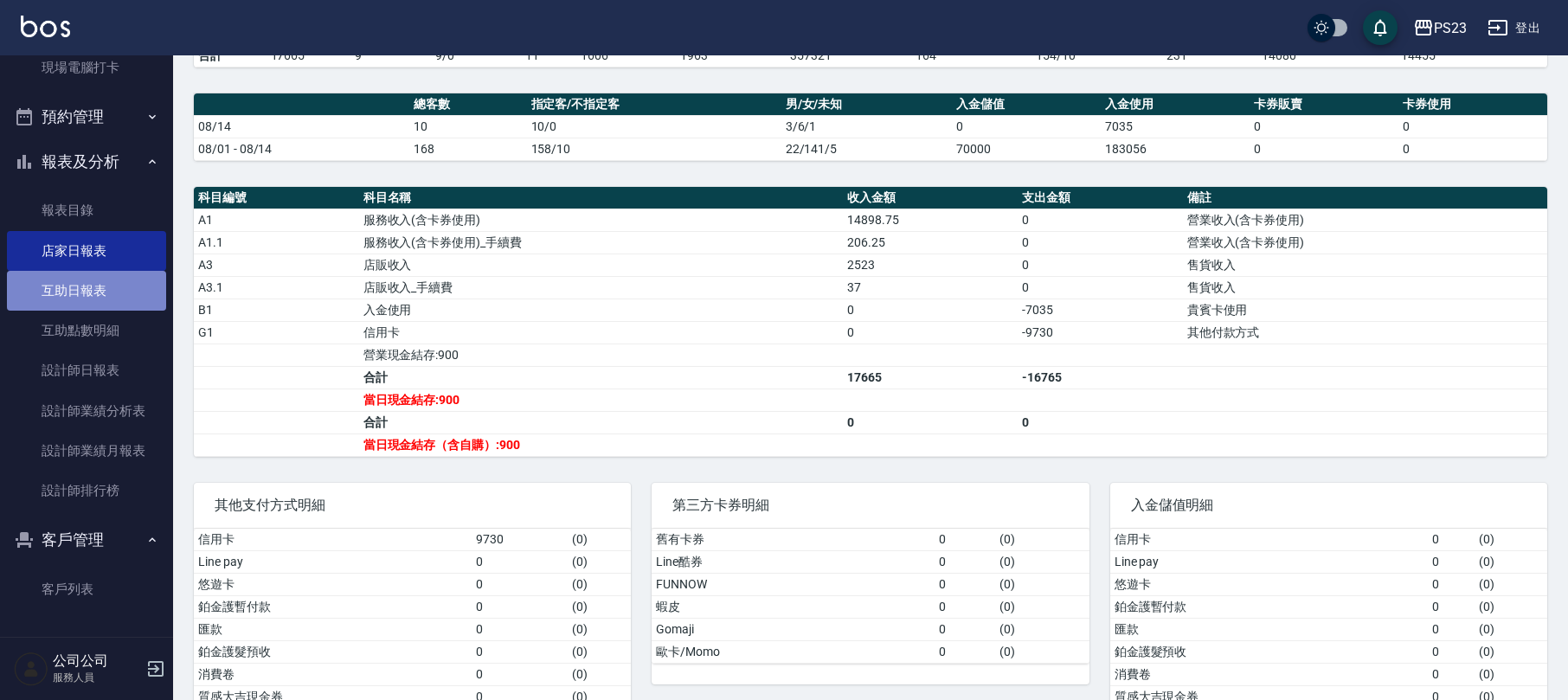
click at [111, 295] on link "互助日報表" at bounding box center [87, 291] width 160 height 40
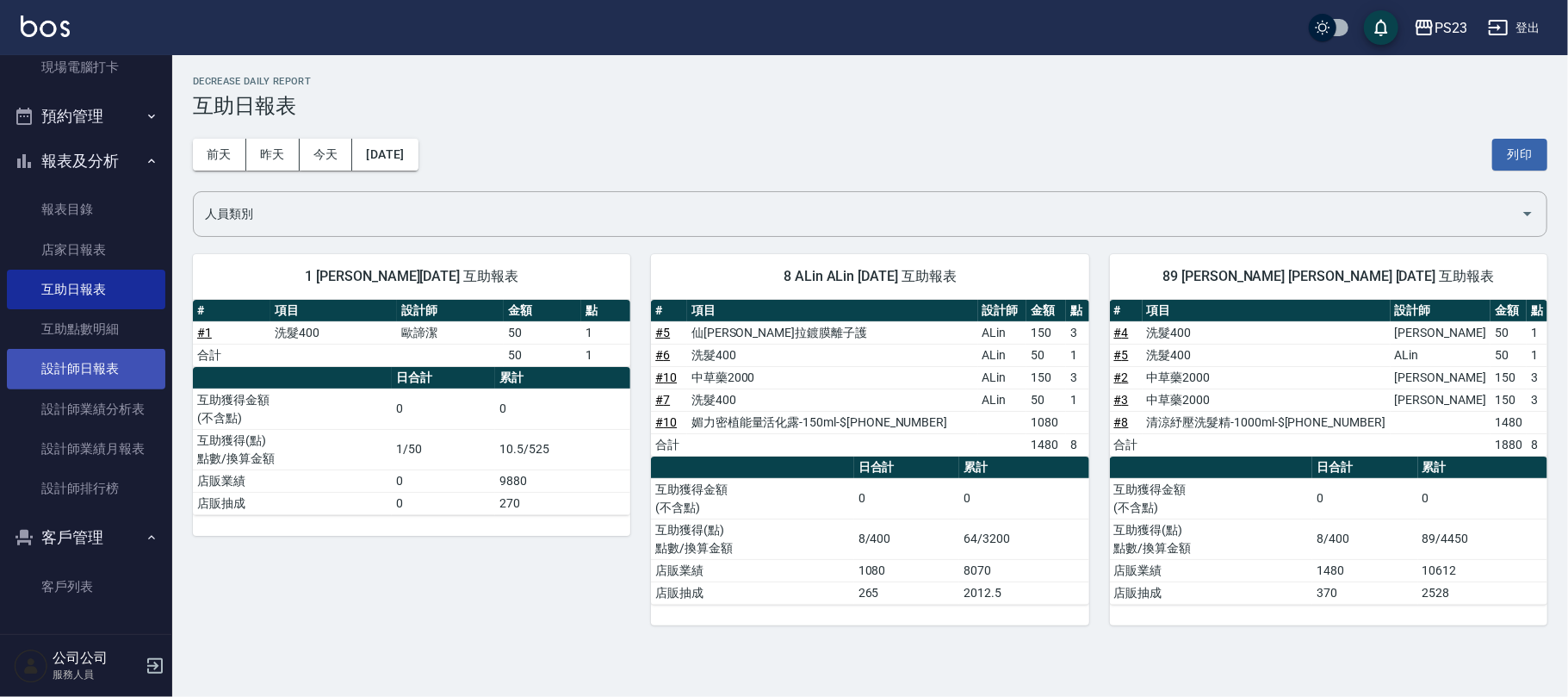
click at [94, 358] on link "設計師日報表" at bounding box center [86, 368] width 159 height 40
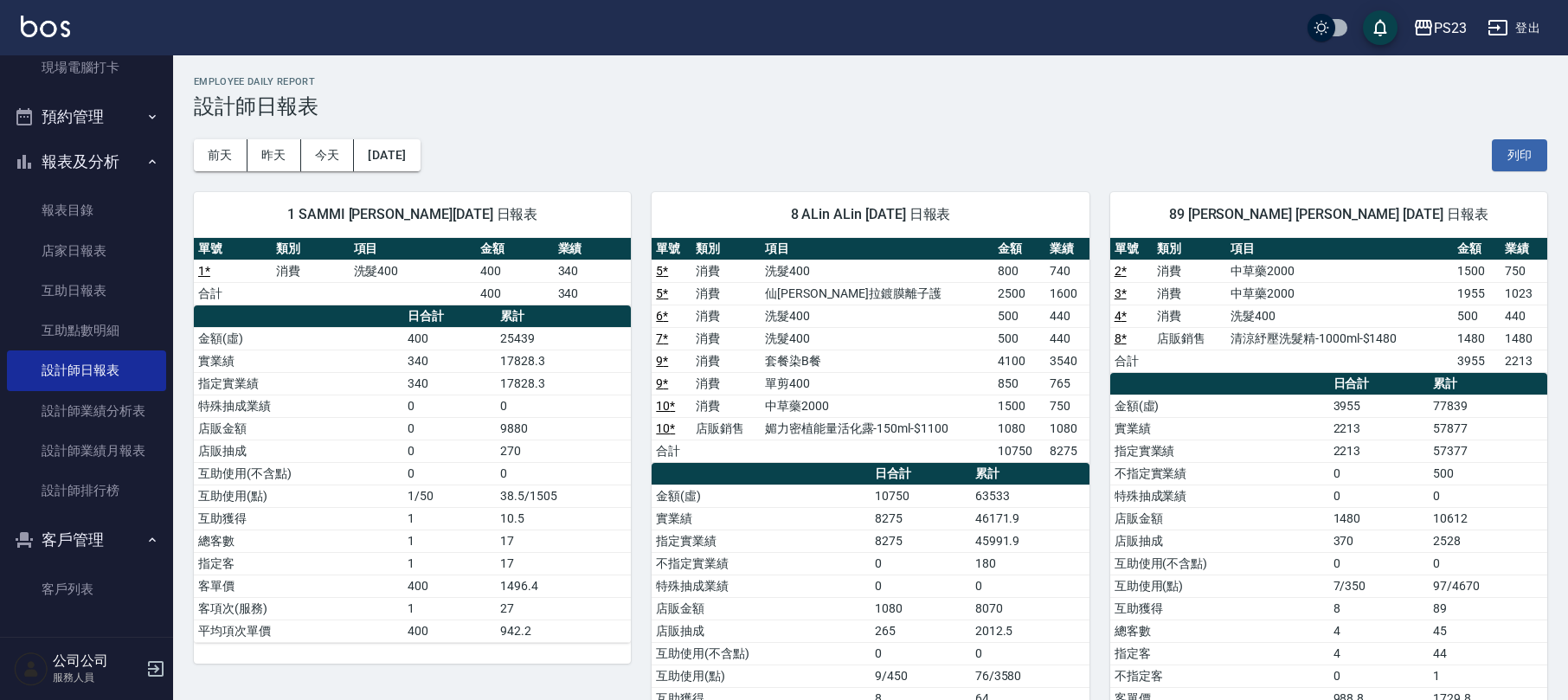
scroll to position [115, 0]
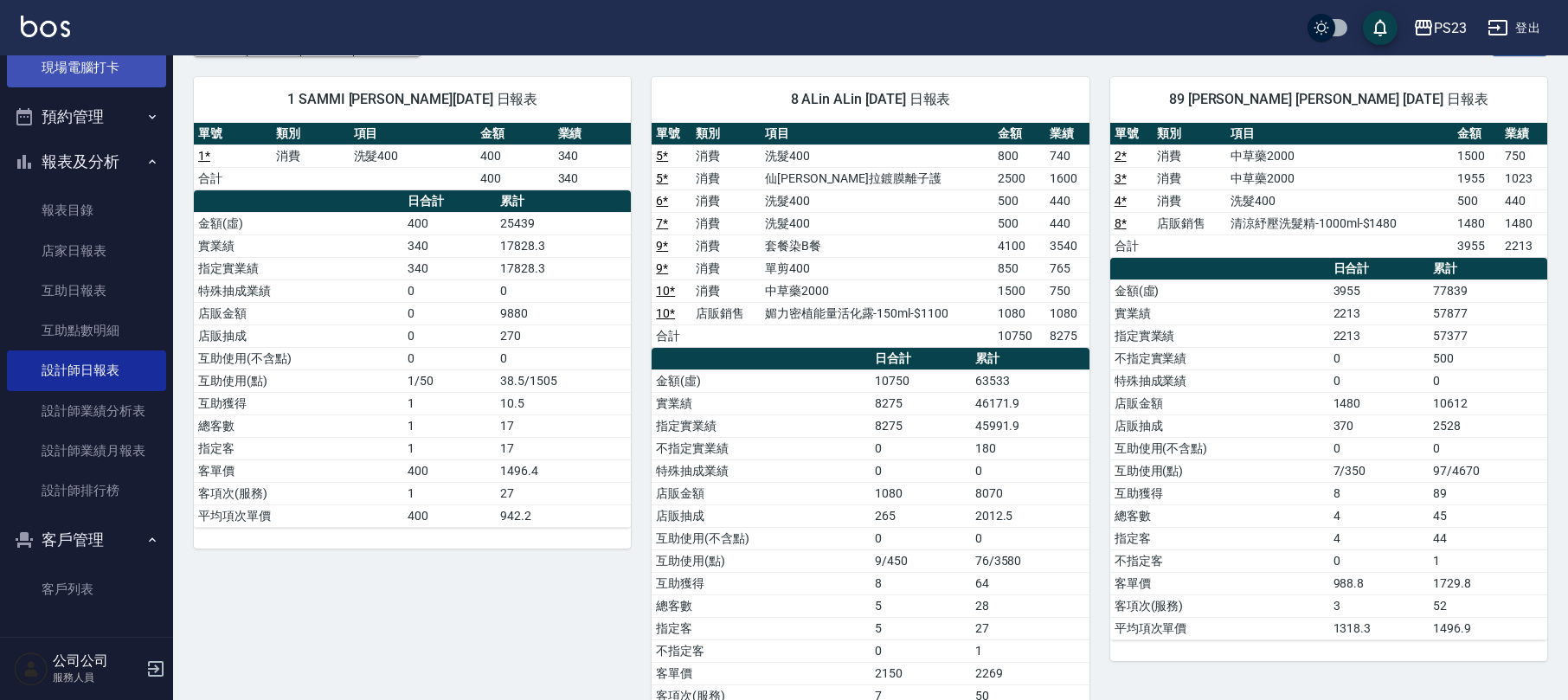
click at [122, 63] on link "現場電腦打卡" at bounding box center [87, 68] width 160 height 40
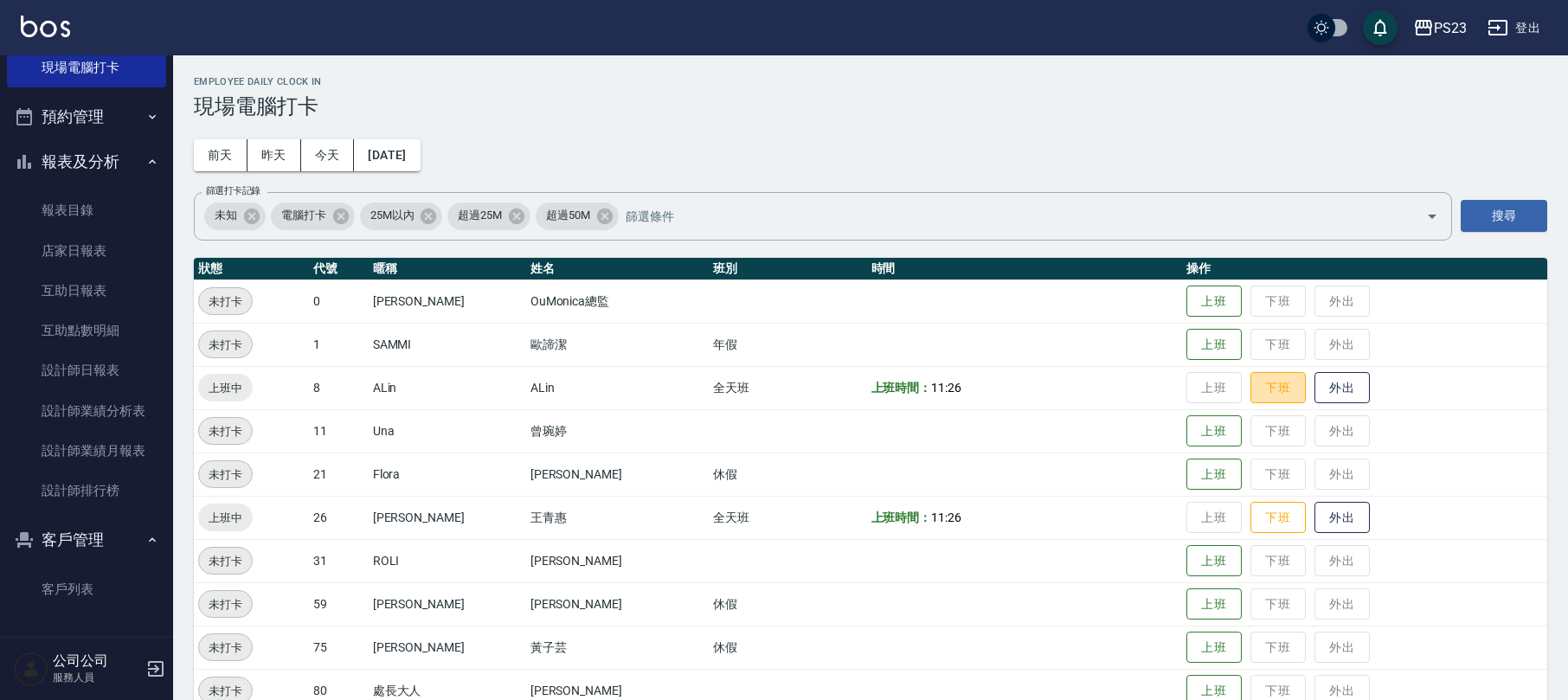
drag, startPoint x: 1247, startPoint y: 388, endPoint x: 1233, endPoint y: 409, distance: 25.2
click at [1251, 388] on button "下班" at bounding box center [1279, 388] width 56 height 32
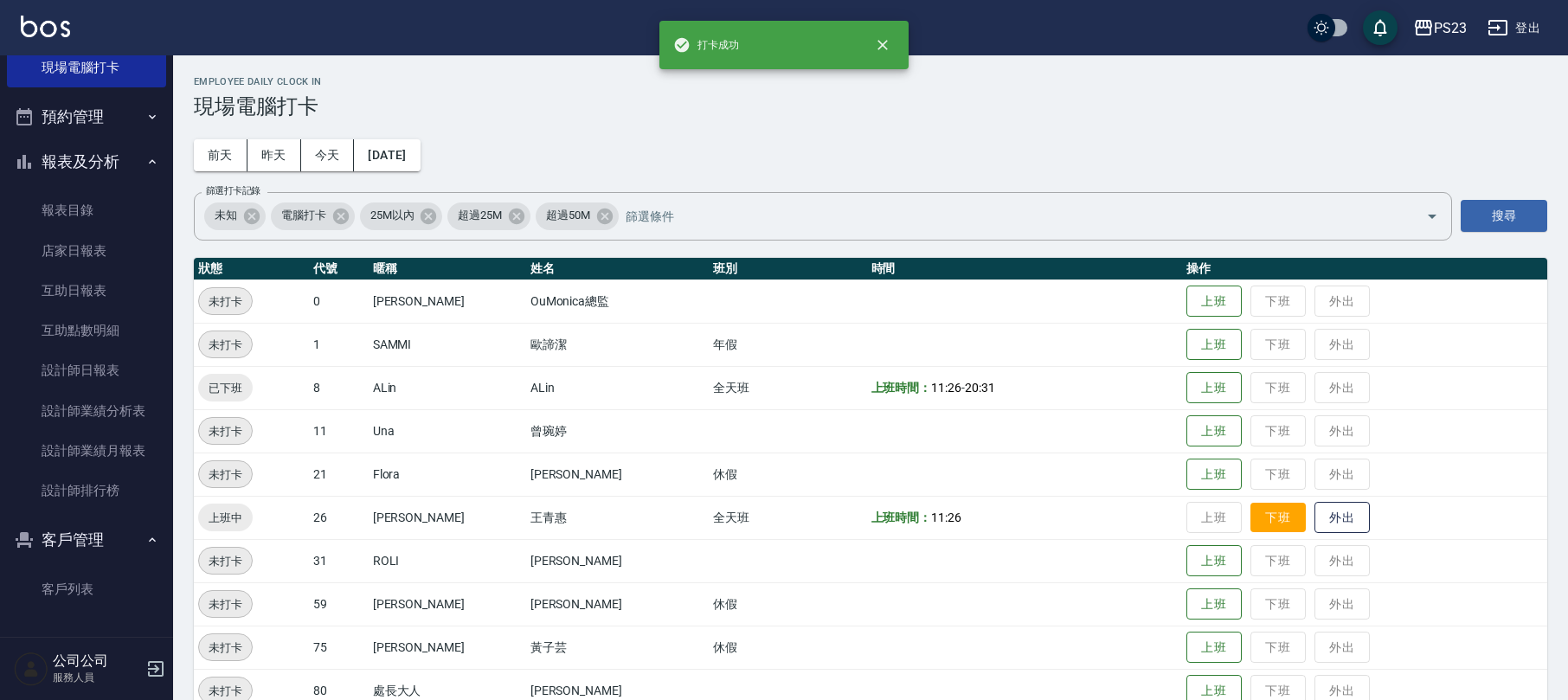
click at [1268, 525] on button "下班" at bounding box center [1279, 518] width 56 height 30
